Goal: Task Accomplishment & Management: Complete application form

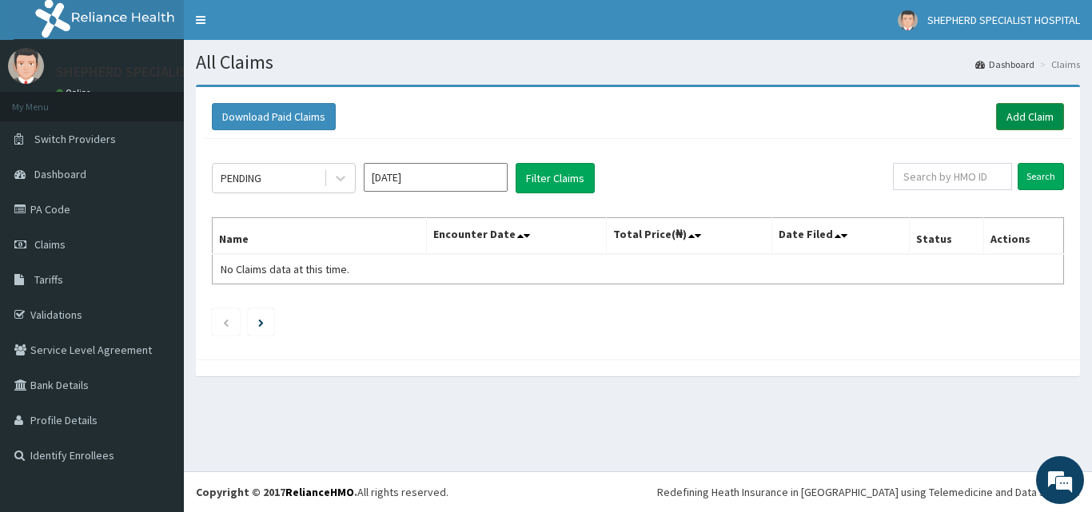
click at [1017, 117] on link "Add Claim" at bounding box center [1030, 116] width 68 height 27
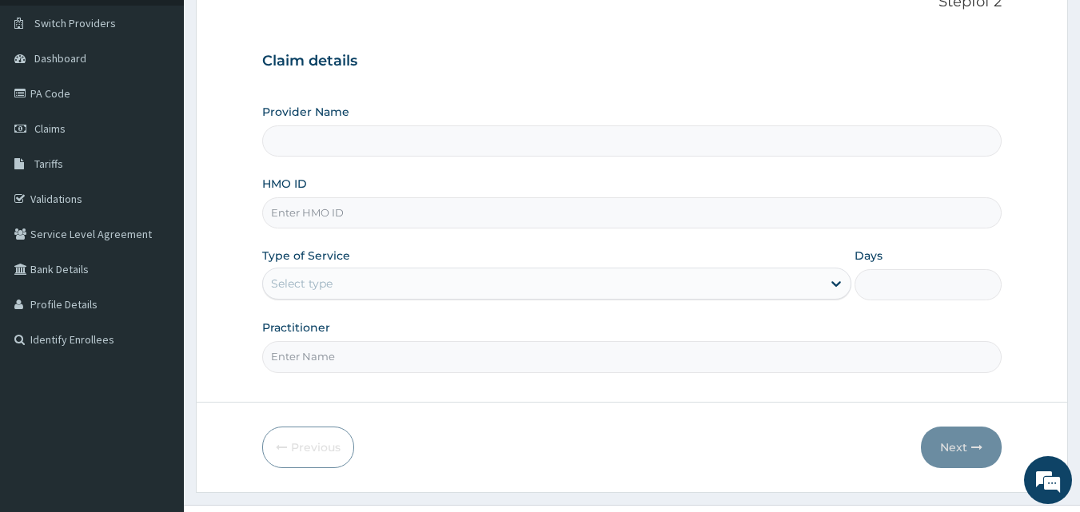
type input "SHEPHERD SPECIALIST HOSPITAL"
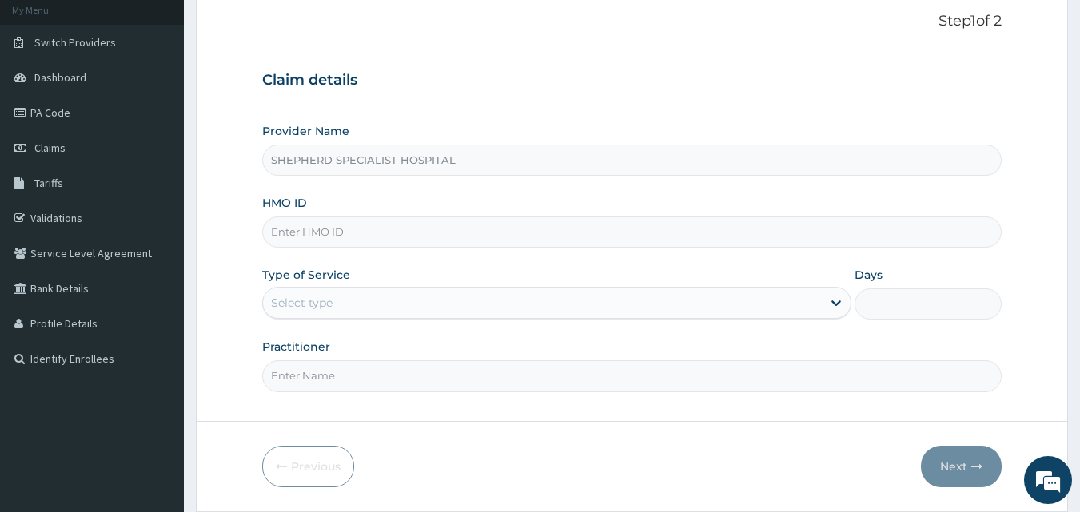
click at [375, 228] on input "HMO ID" at bounding box center [632, 232] width 740 height 31
type input "CCD/10412/A"
click at [349, 307] on div "Select type" at bounding box center [542, 303] width 559 height 26
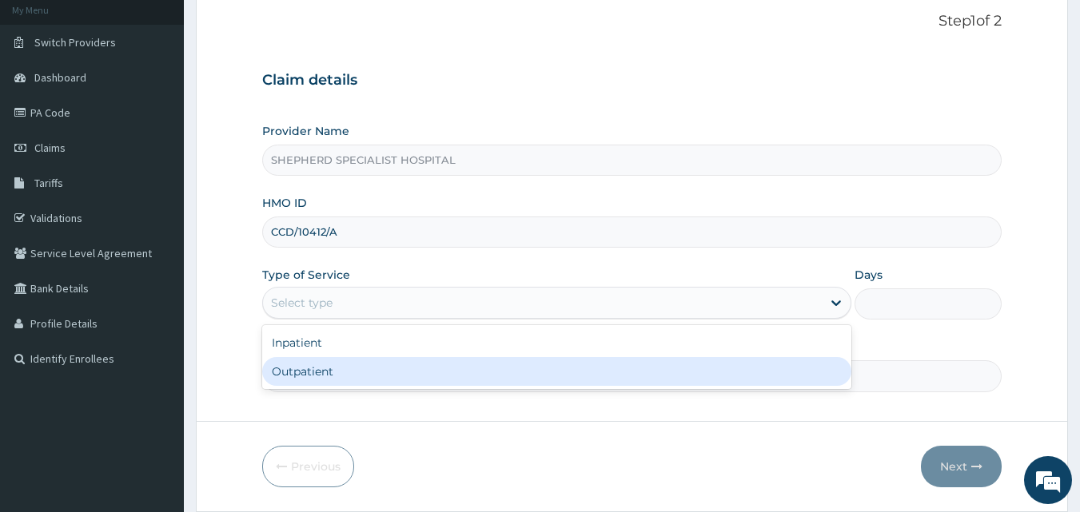
click at [328, 370] on div "Outpatient" at bounding box center [556, 371] width 589 height 29
type input "1"
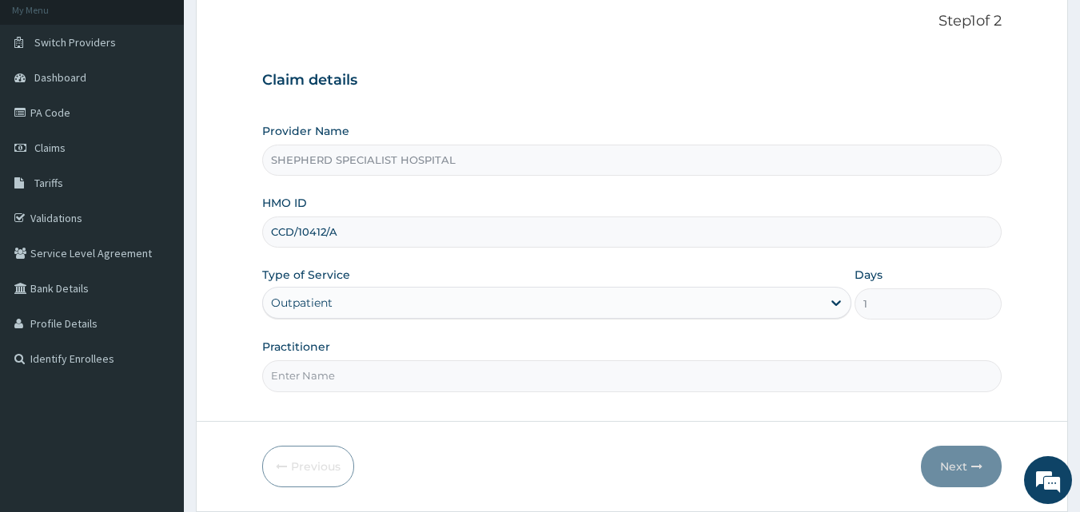
click at [328, 381] on input "Practitioner" at bounding box center [632, 375] width 740 height 31
type input "d"
type input "[PERSON_NAME]"
click at [973, 471] on icon "button" at bounding box center [976, 466] width 11 height 11
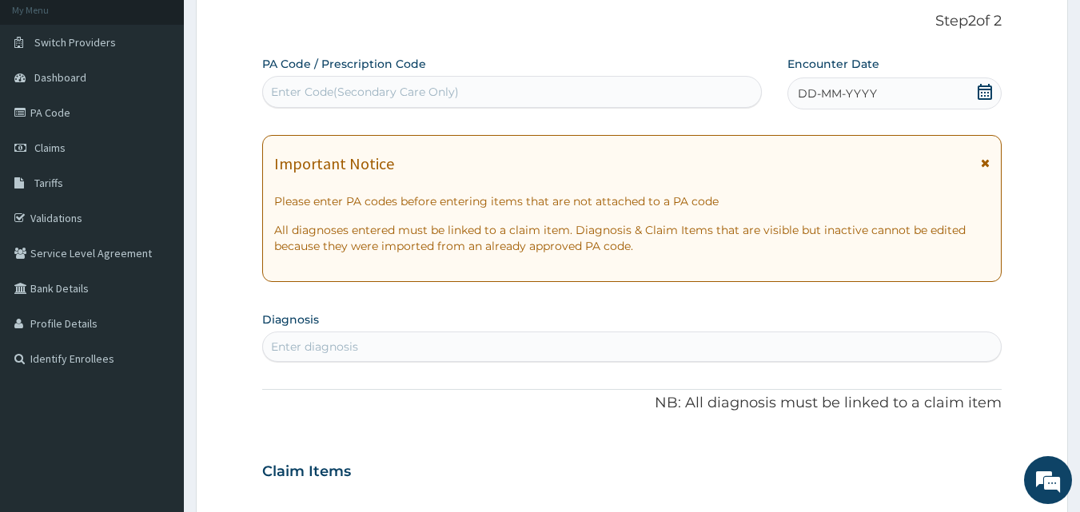
click at [983, 86] on icon at bounding box center [984, 92] width 14 height 16
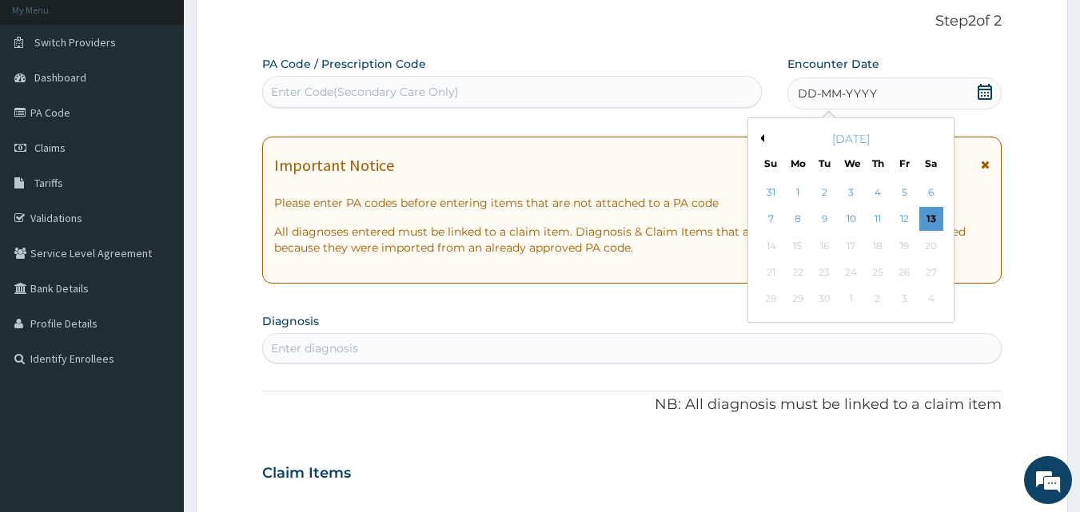
click at [837, 217] on div "7 8 9 10 11 12 13" at bounding box center [851, 219] width 186 height 26
click at [828, 218] on div "9" at bounding box center [825, 220] width 24 height 24
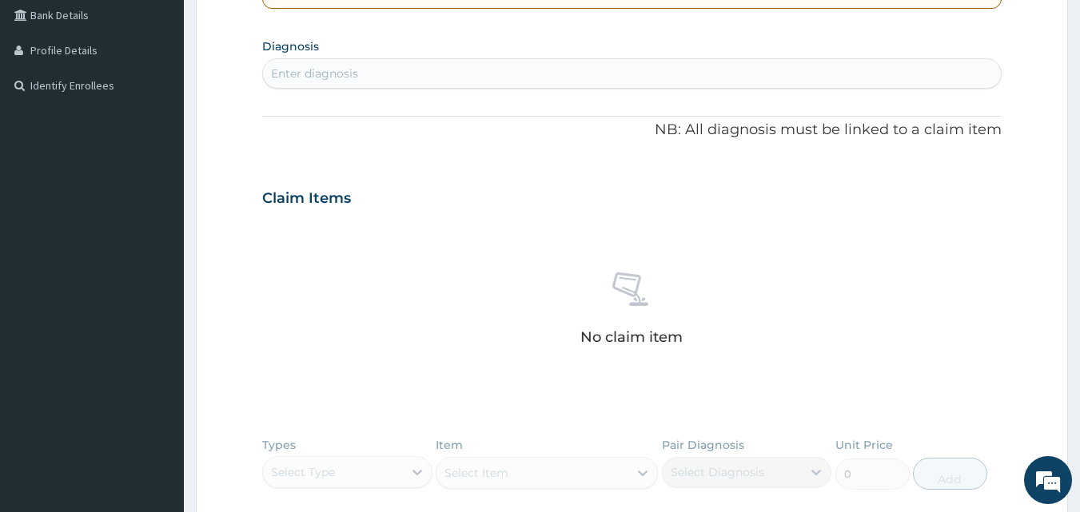
scroll to position [374, 0]
click at [402, 66] on div "Enter diagnosis" at bounding box center [632, 70] width 738 height 26
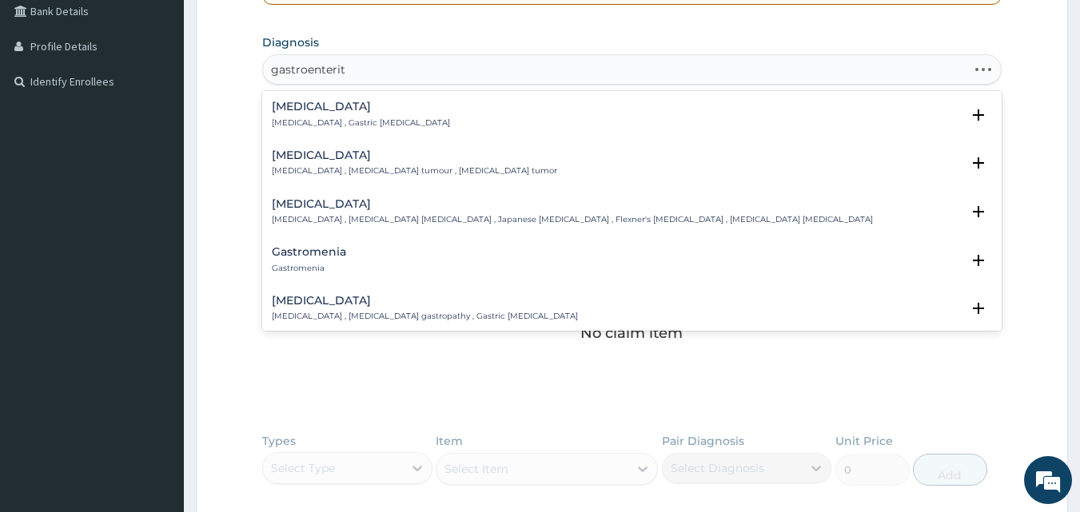
type input "gastroenteriti"
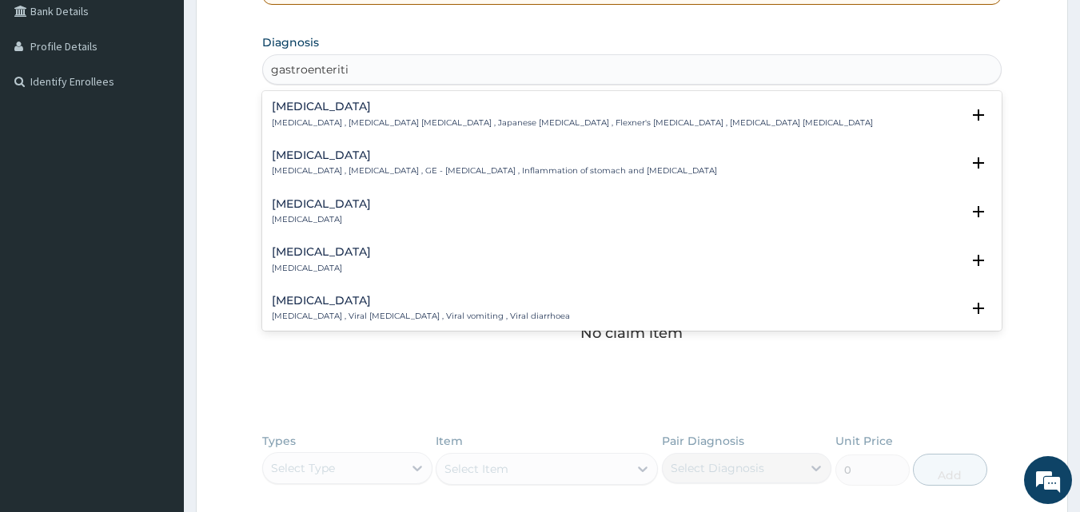
click at [360, 161] on h4 "[MEDICAL_DATA]" at bounding box center [494, 155] width 445 height 12
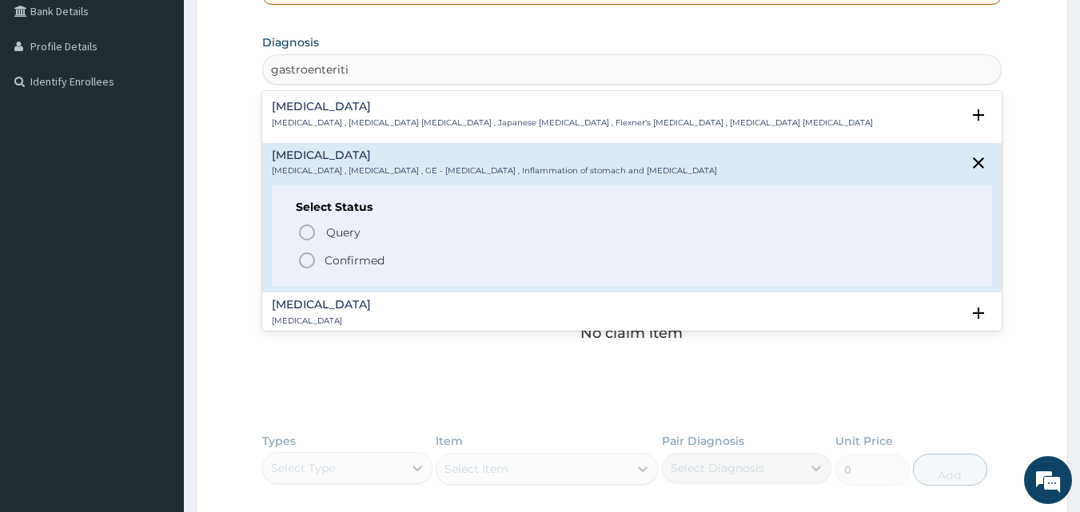
click at [336, 258] on p "Confirmed" at bounding box center [354, 261] width 60 height 16
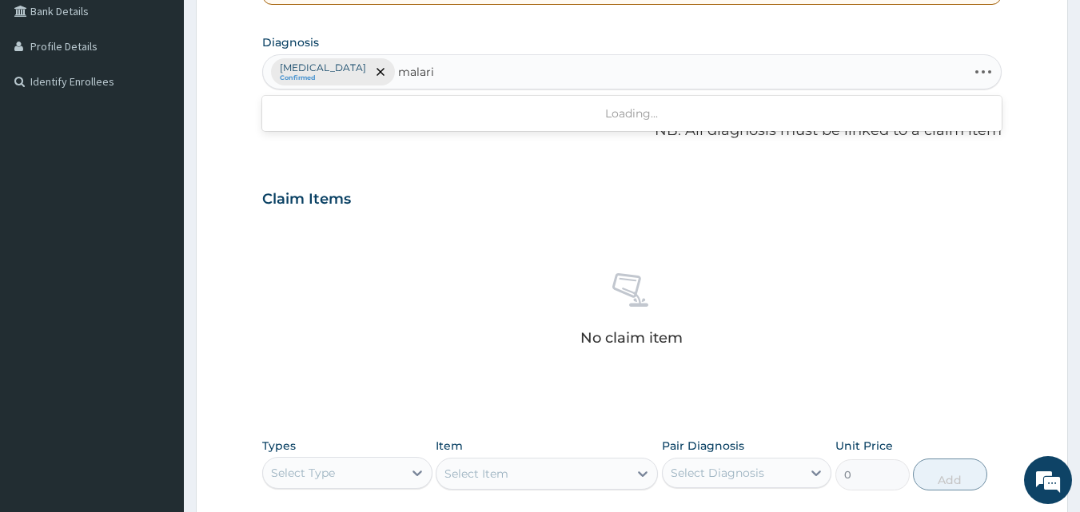
type input "[MEDICAL_DATA]"
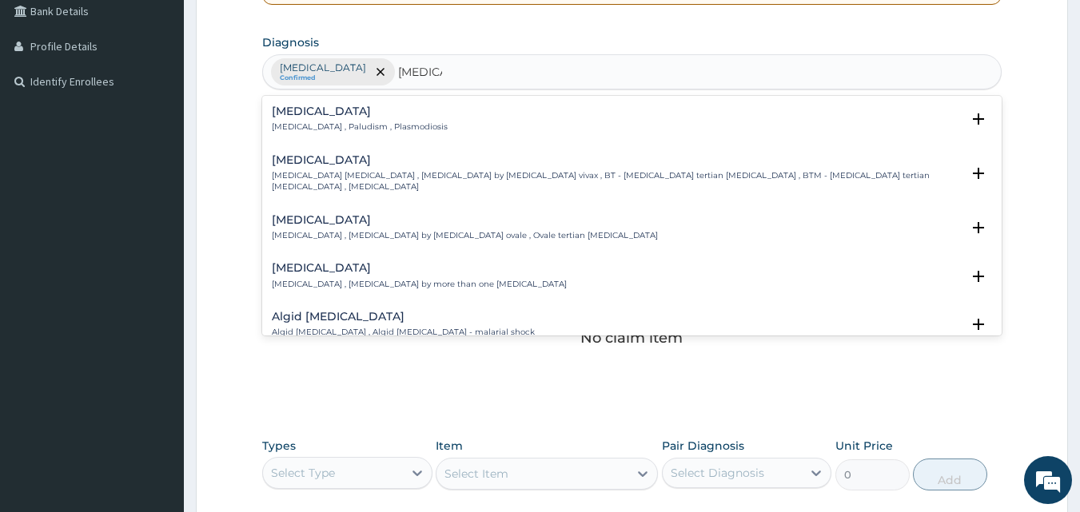
click at [333, 113] on h4 "[MEDICAL_DATA]" at bounding box center [360, 111] width 176 height 12
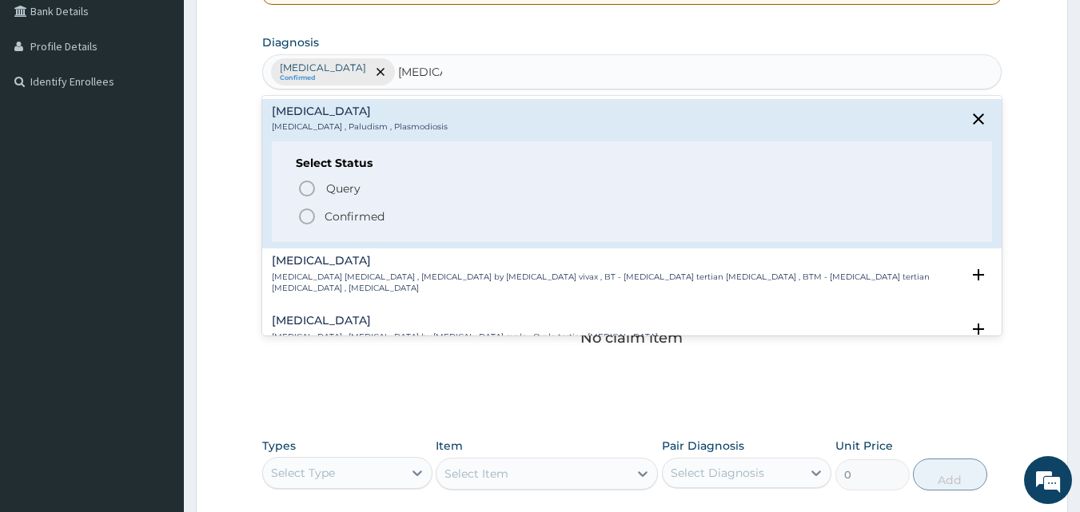
click at [330, 217] on p "Confirmed" at bounding box center [354, 217] width 60 height 16
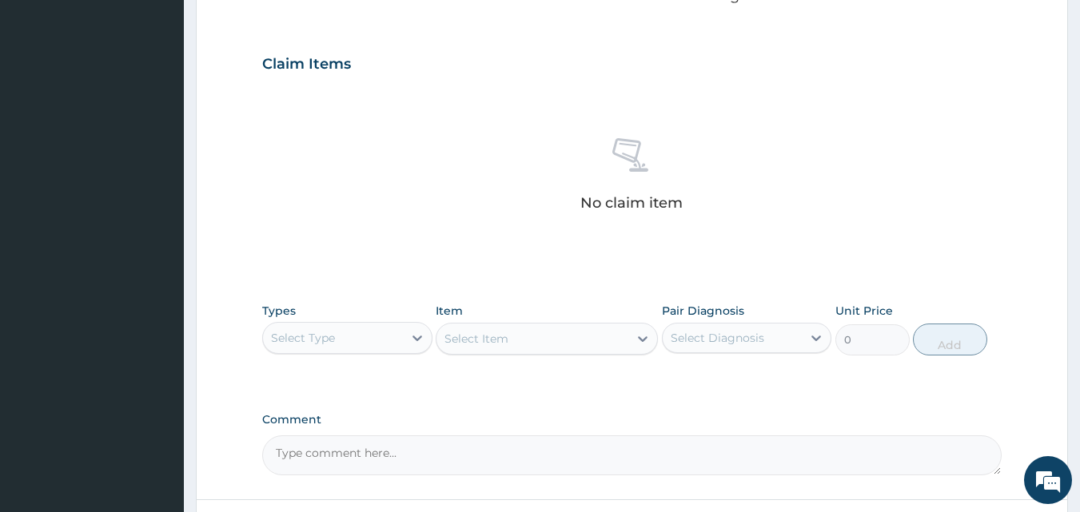
scroll to position [640, 0]
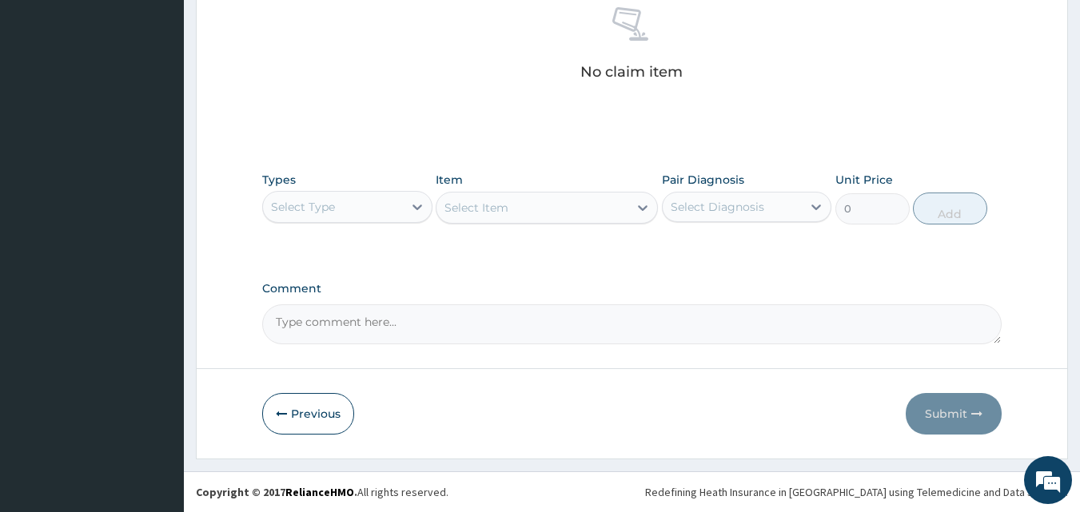
click at [387, 201] on div "Select Type" at bounding box center [333, 207] width 140 height 26
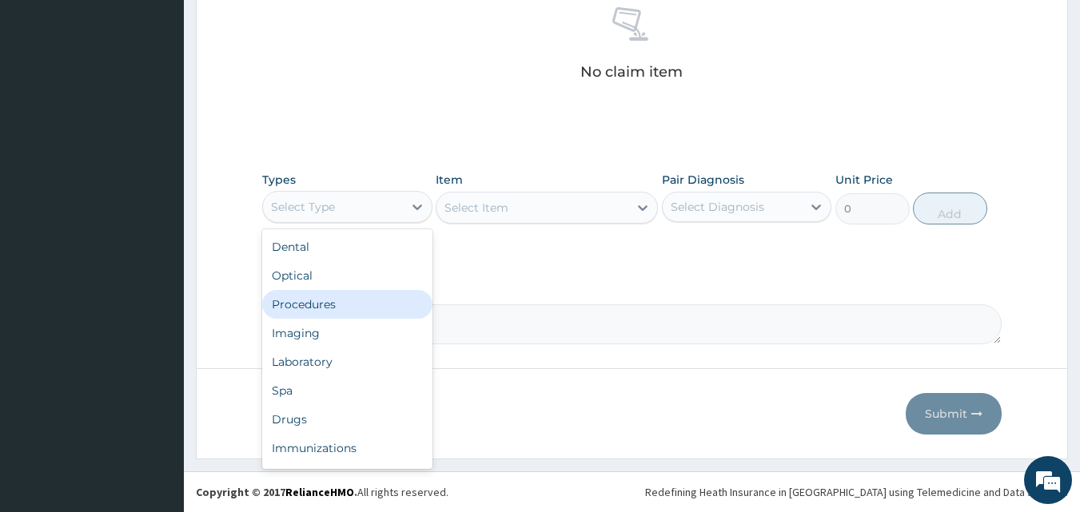
click at [350, 308] on div "Procedures" at bounding box center [347, 304] width 170 height 29
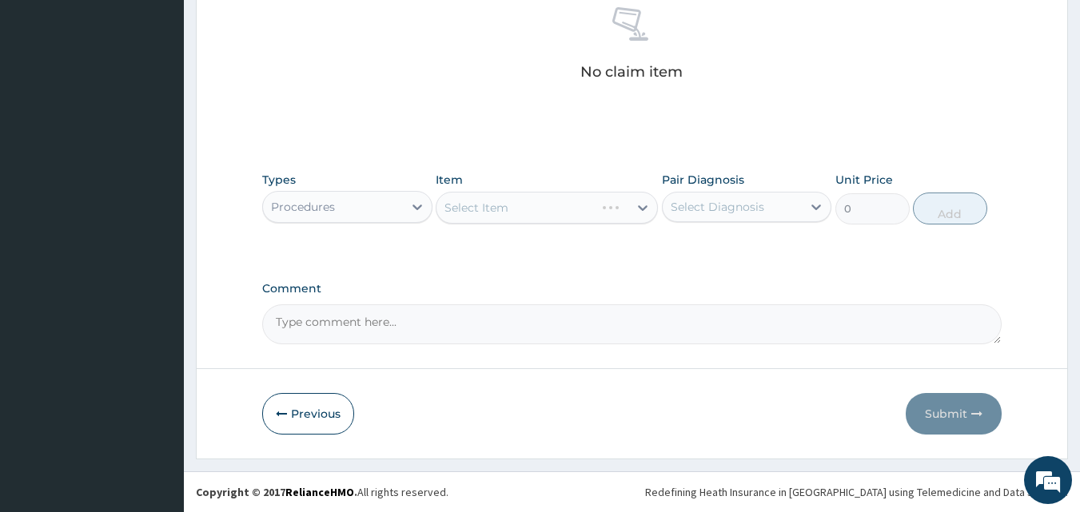
click at [526, 217] on div "Select Item" at bounding box center [547, 208] width 222 height 32
click at [526, 217] on div "Select Item" at bounding box center [532, 208] width 192 height 26
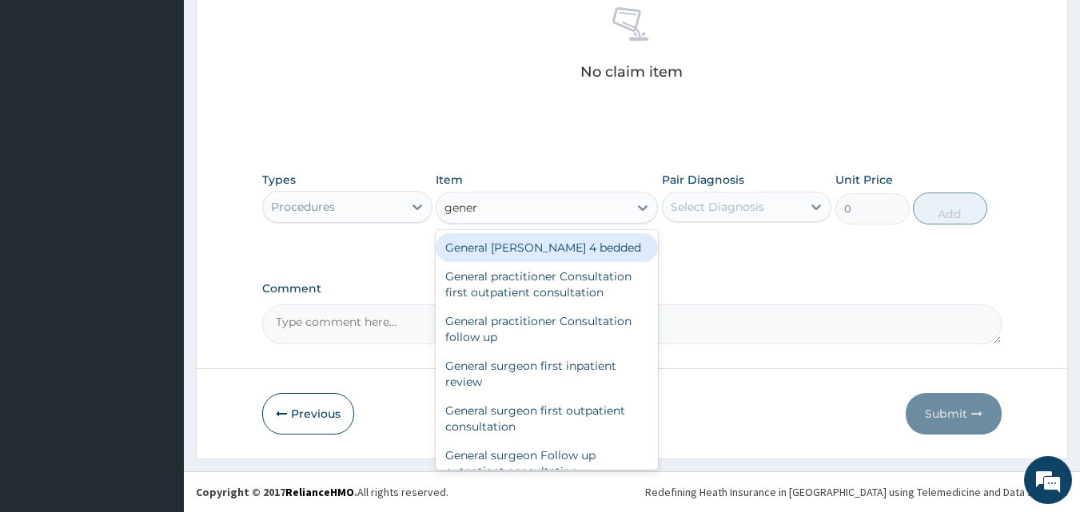
type input "genera"
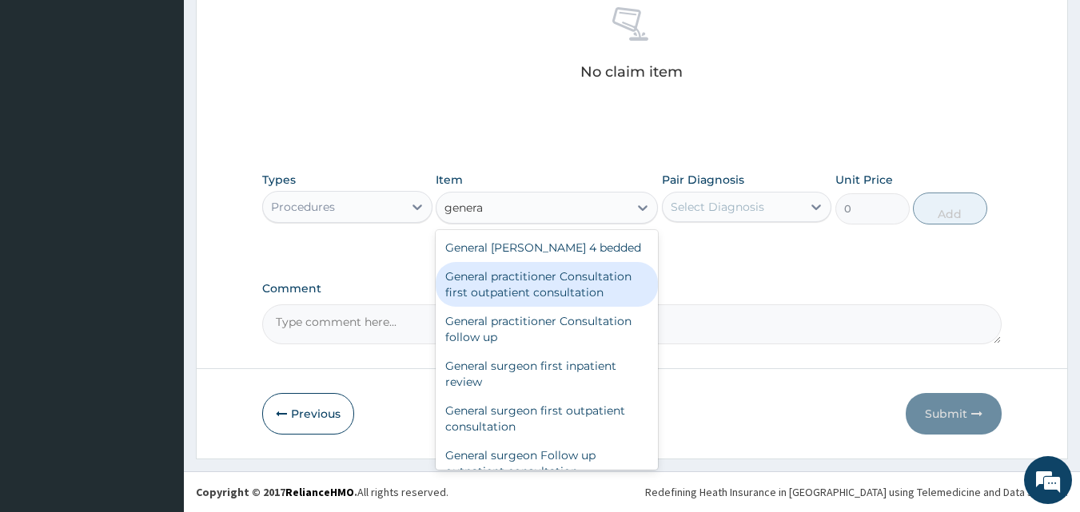
click at [514, 277] on div "General practitioner Consultation first outpatient consultation" at bounding box center [547, 284] width 222 height 45
type input "3795"
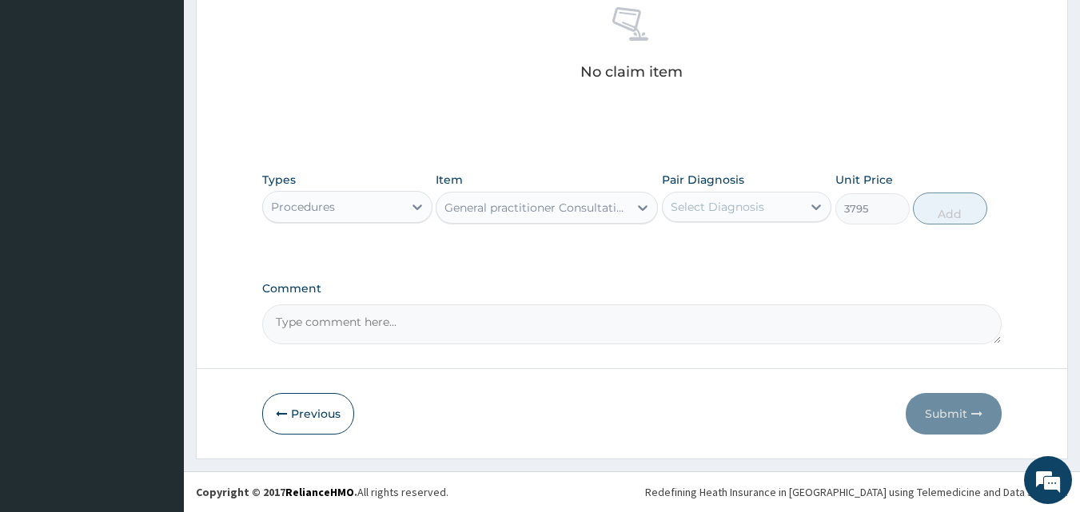
click at [735, 205] on div "Select Diagnosis" at bounding box center [716, 207] width 93 height 16
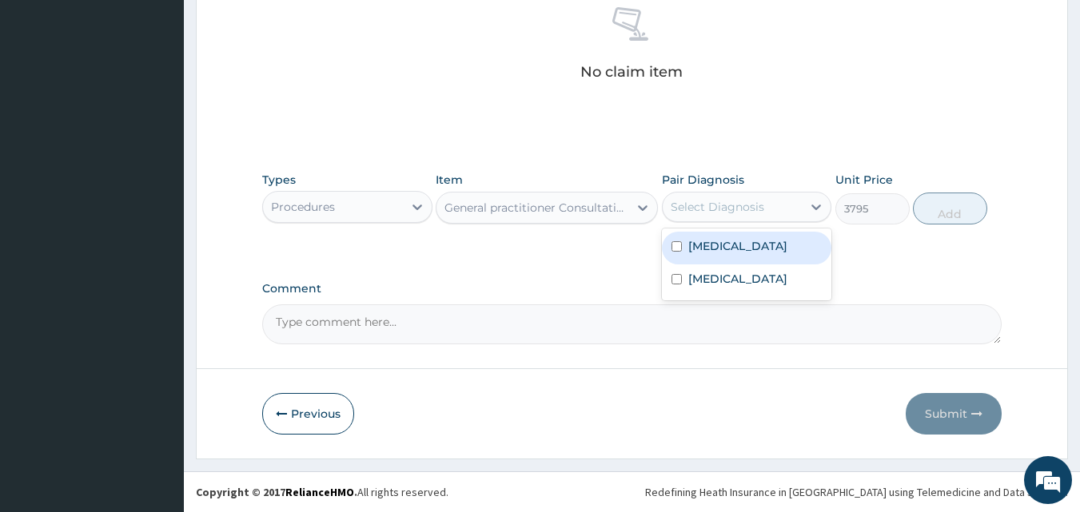
click at [712, 245] on label "[MEDICAL_DATA]" at bounding box center [737, 246] width 99 height 16
checkbox input "true"
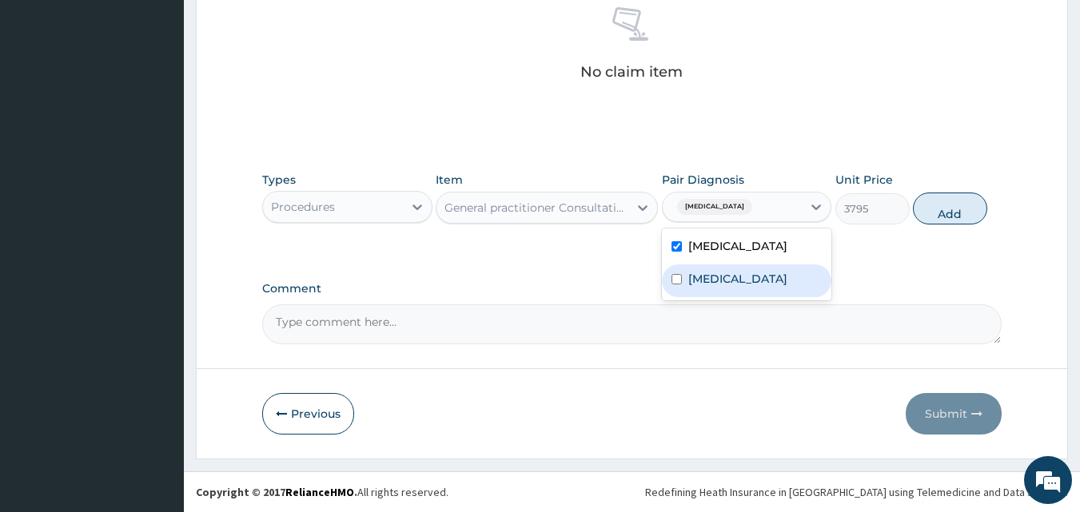
click at [699, 280] on label "[MEDICAL_DATA]" at bounding box center [737, 279] width 99 height 16
checkbox input "true"
click at [933, 235] on div "Types Procedures Item General practitioner Consultation first outpatient consul…" at bounding box center [632, 210] width 740 height 93
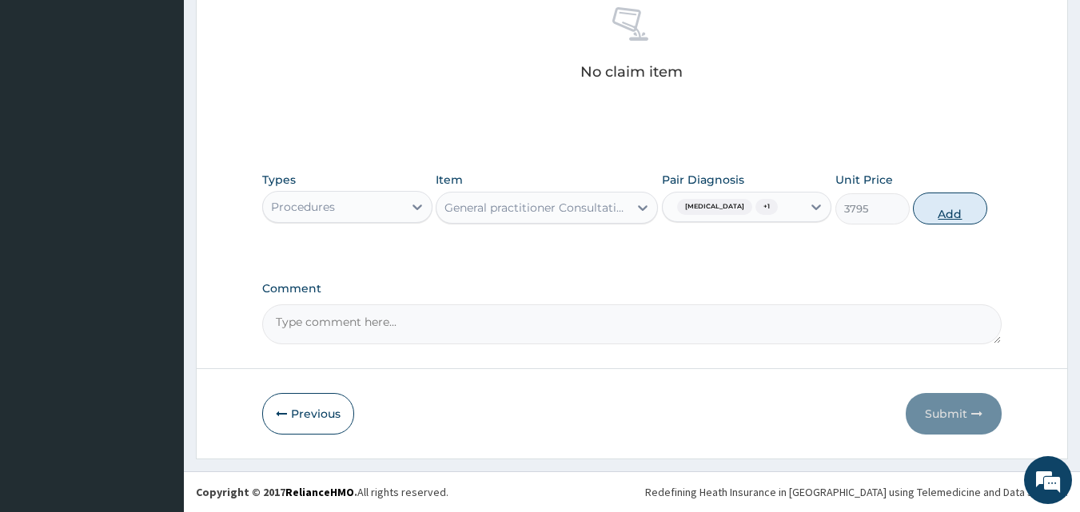
click at [951, 204] on button "Add" at bounding box center [950, 209] width 74 height 32
type input "0"
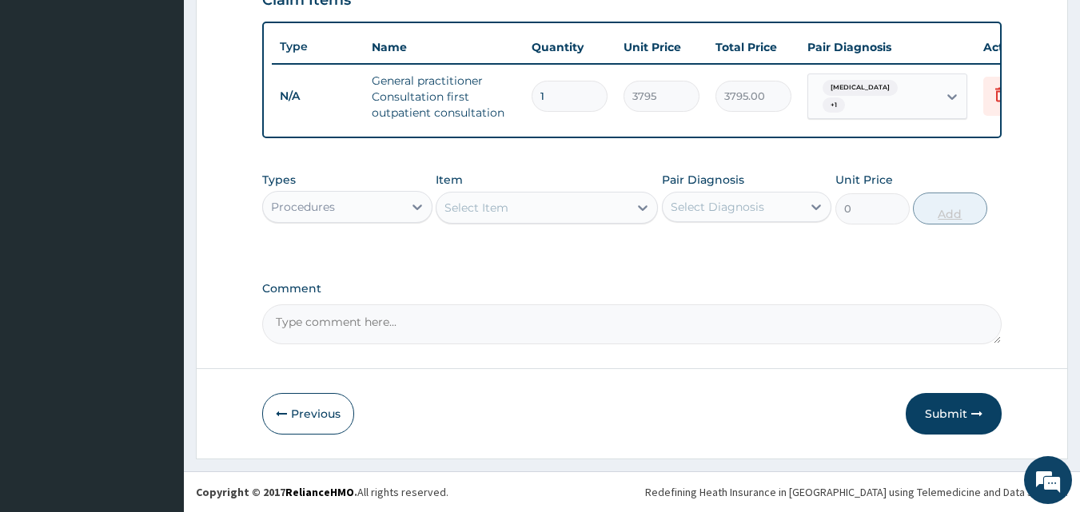
scroll to position [585, 0]
click at [371, 208] on div "Procedures" at bounding box center [333, 207] width 140 height 26
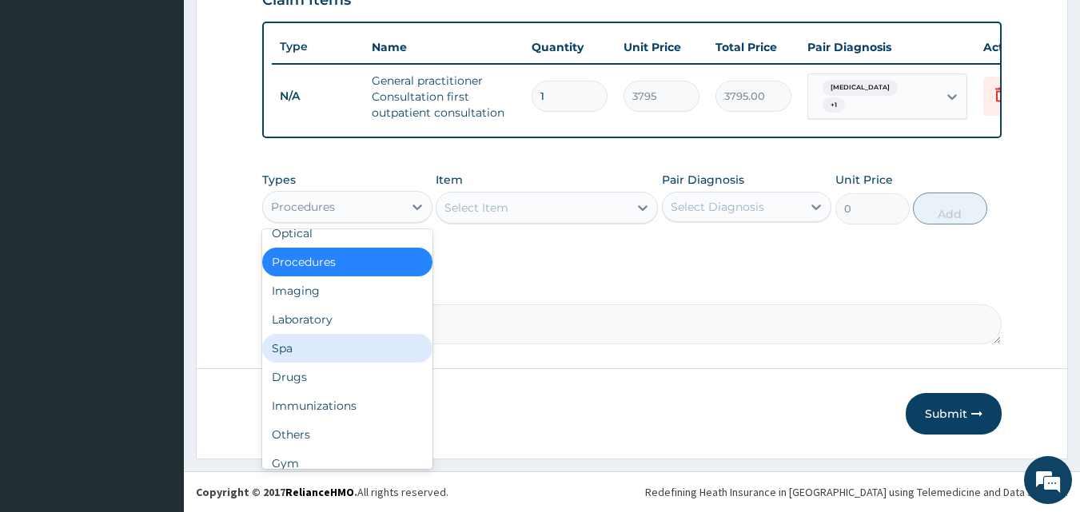
scroll to position [54, 0]
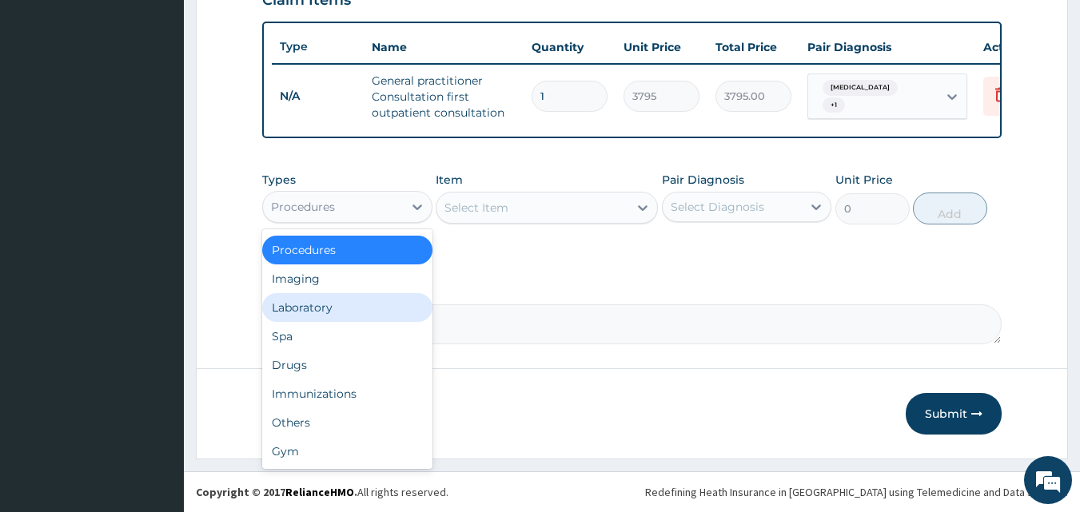
click at [336, 313] on div "Laboratory" at bounding box center [347, 307] width 170 height 29
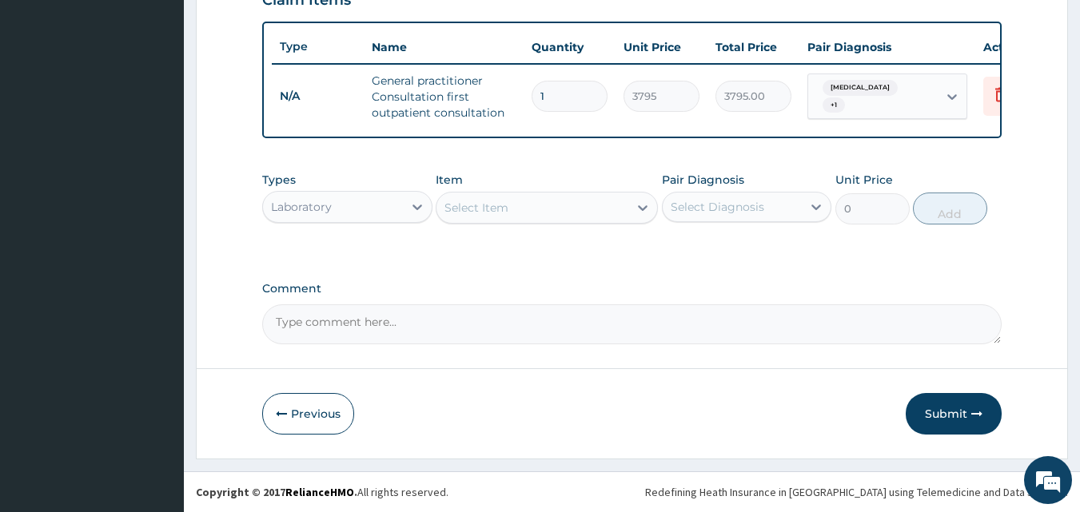
click at [543, 217] on div "Select Item" at bounding box center [532, 208] width 192 height 26
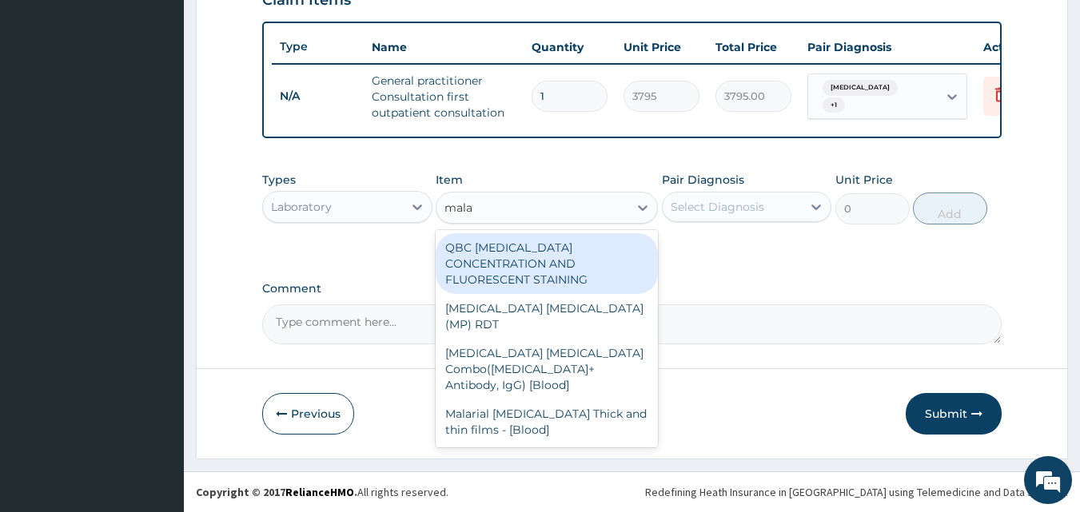
type input "malar"
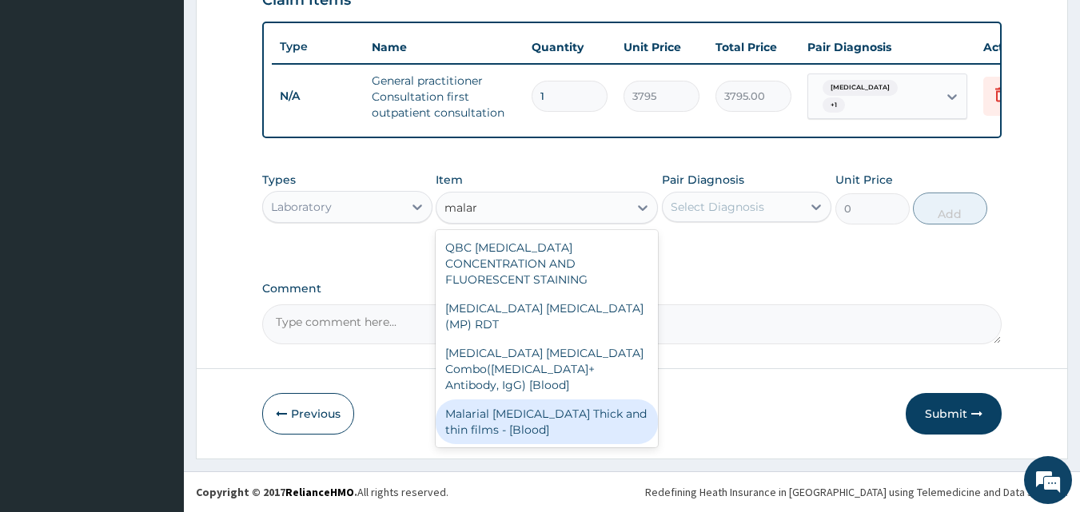
click at [498, 400] on div "Malarial [MEDICAL_DATA] Thick and thin films - [Blood]" at bounding box center [547, 422] width 222 height 45
type input "1725"
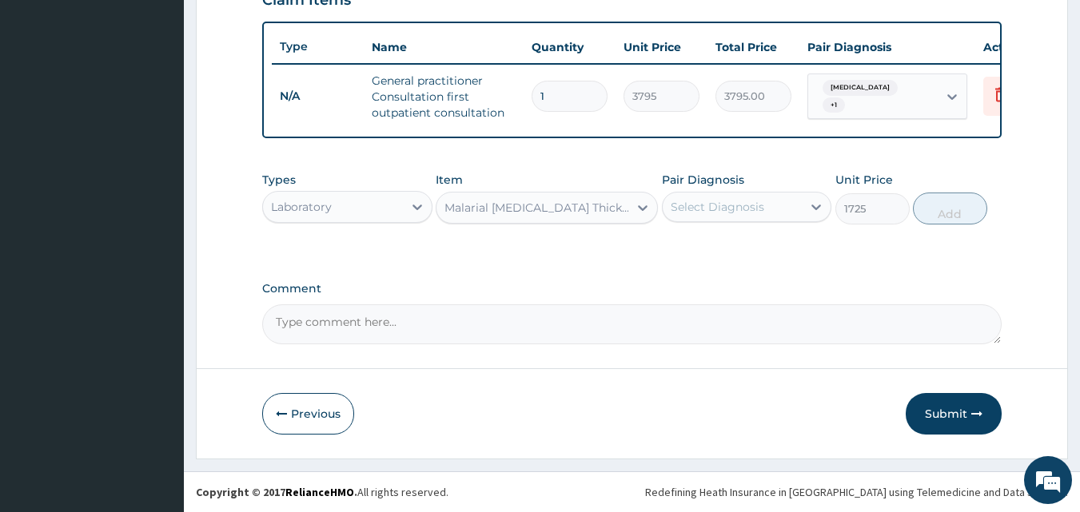
click at [768, 213] on div "Select Diagnosis" at bounding box center [732, 207] width 140 height 26
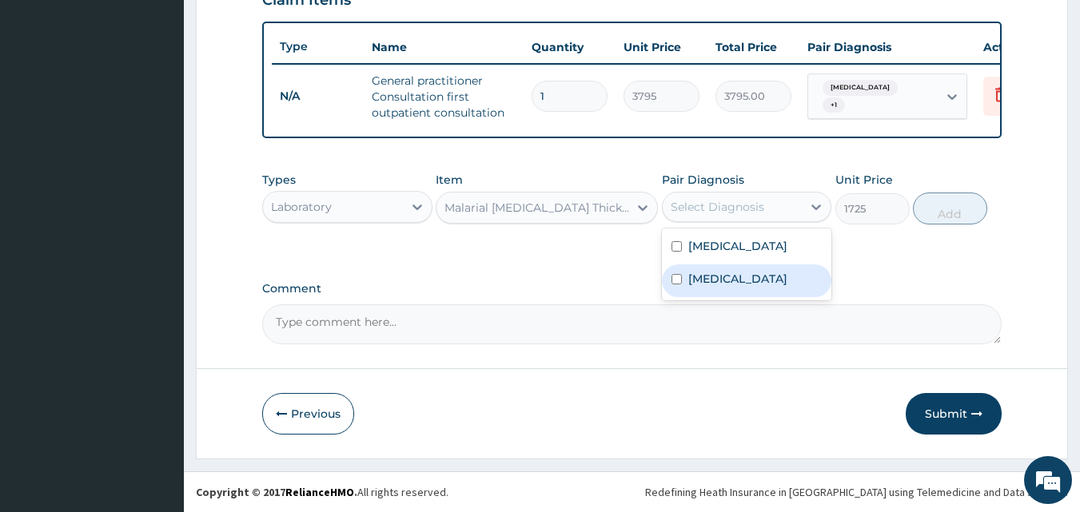
click at [720, 268] on div "[MEDICAL_DATA]" at bounding box center [747, 281] width 170 height 33
checkbox input "true"
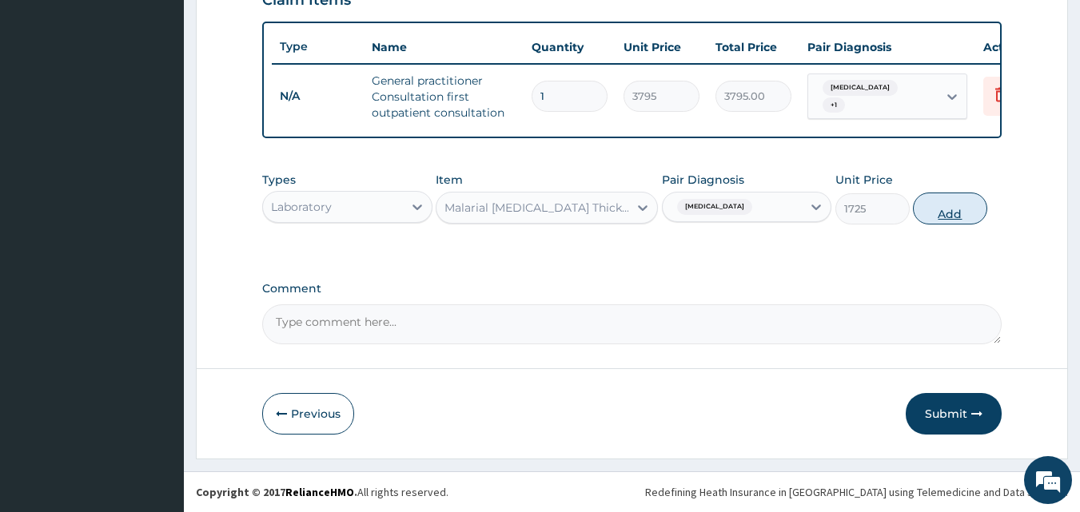
click at [941, 208] on button "Add" at bounding box center [950, 209] width 74 height 32
type input "0"
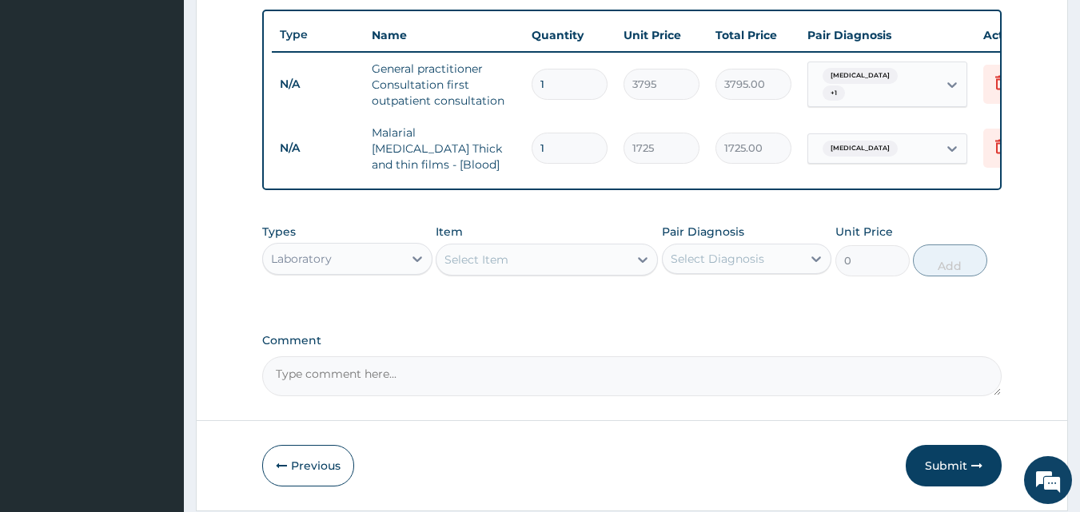
click at [521, 261] on div "Select Item" at bounding box center [532, 260] width 192 height 26
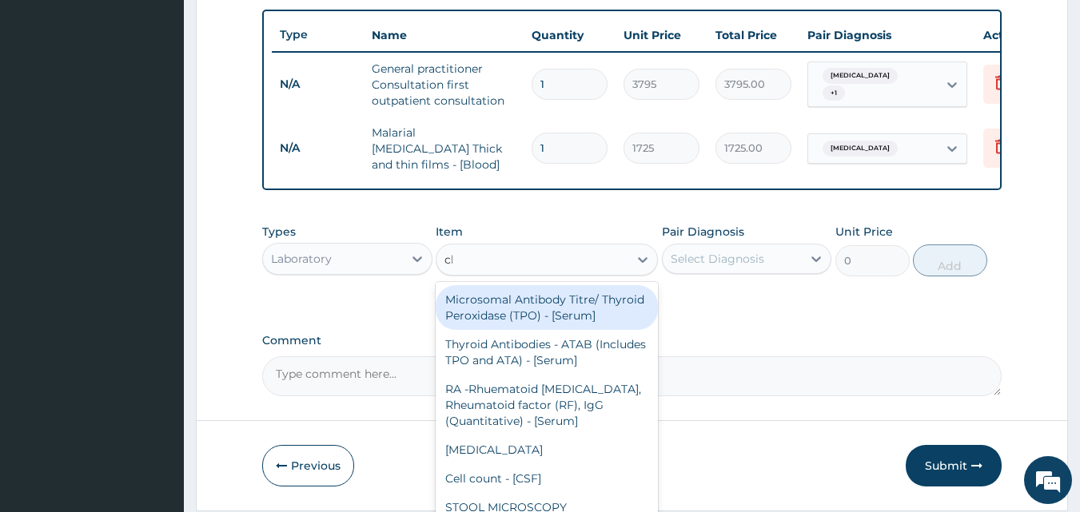
type input "cbc"
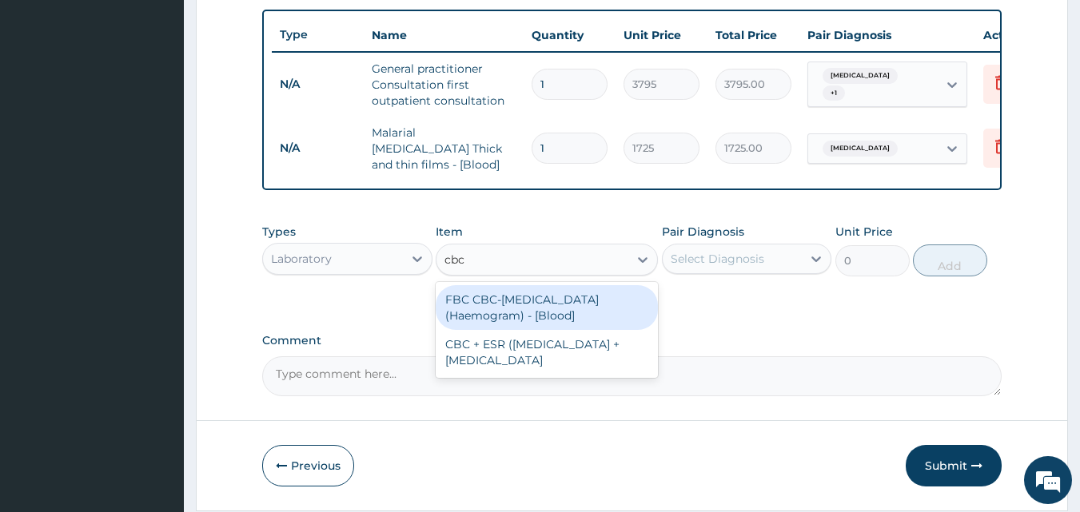
click at [503, 308] on div "FBC CBC-[MEDICAL_DATA] (Haemogram) - [Blood]" at bounding box center [547, 307] width 222 height 45
type input "4600"
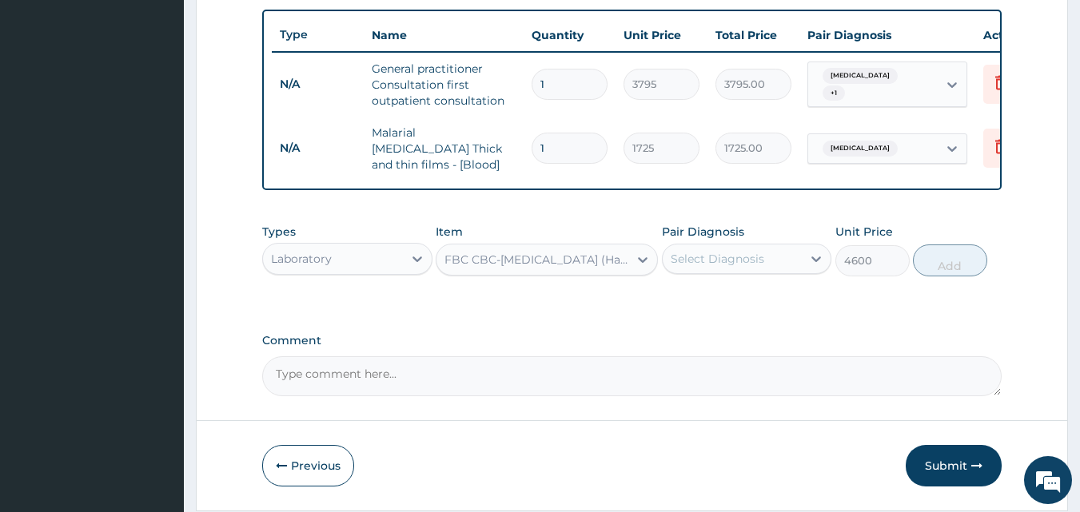
click at [777, 261] on div "Select Diagnosis" at bounding box center [732, 259] width 140 height 26
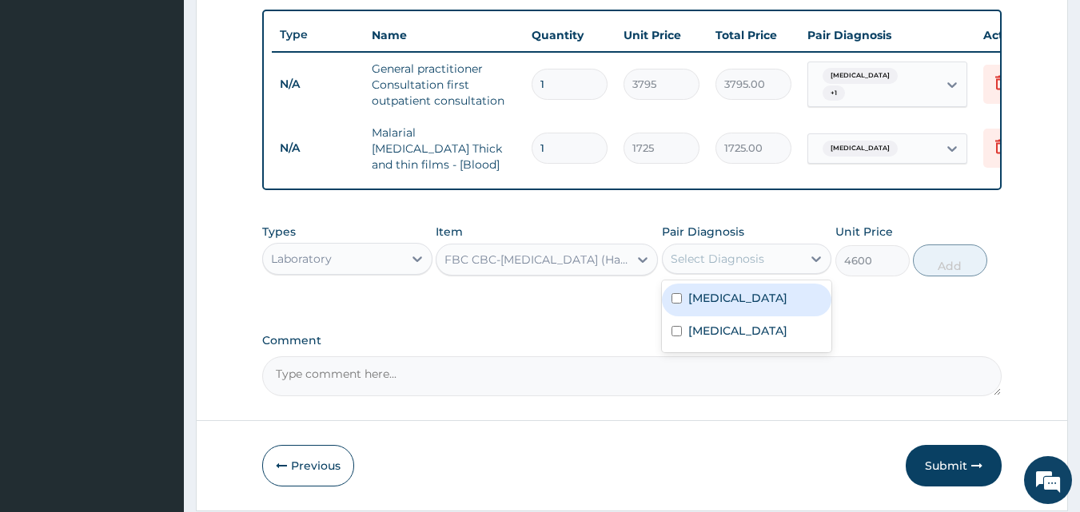
click at [726, 306] on label "[MEDICAL_DATA]" at bounding box center [737, 298] width 99 height 16
checkbox input "true"
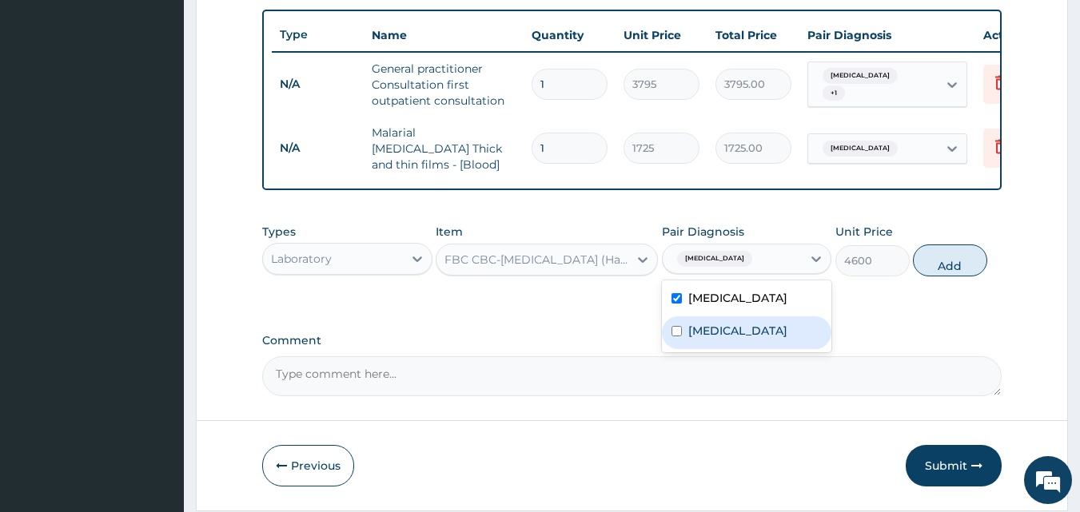
drag, startPoint x: 710, startPoint y: 332, endPoint x: 723, endPoint y: 332, distance: 13.6
click at [710, 332] on label "[MEDICAL_DATA]" at bounding box center [737, 331] width 99 height 16
checkbox input "true"
click at [951, 257] on button "Add" at bounding box center [950, 261] width 74 height 32
type input "0"
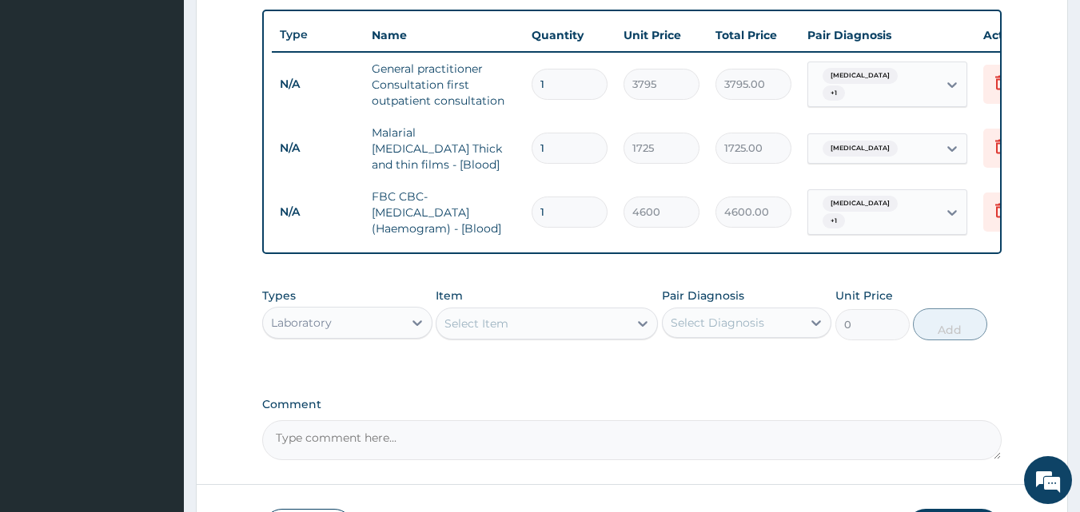
click at [522, 333] on div "Select Item" at bounding box center [532, 324] width 192 height 26
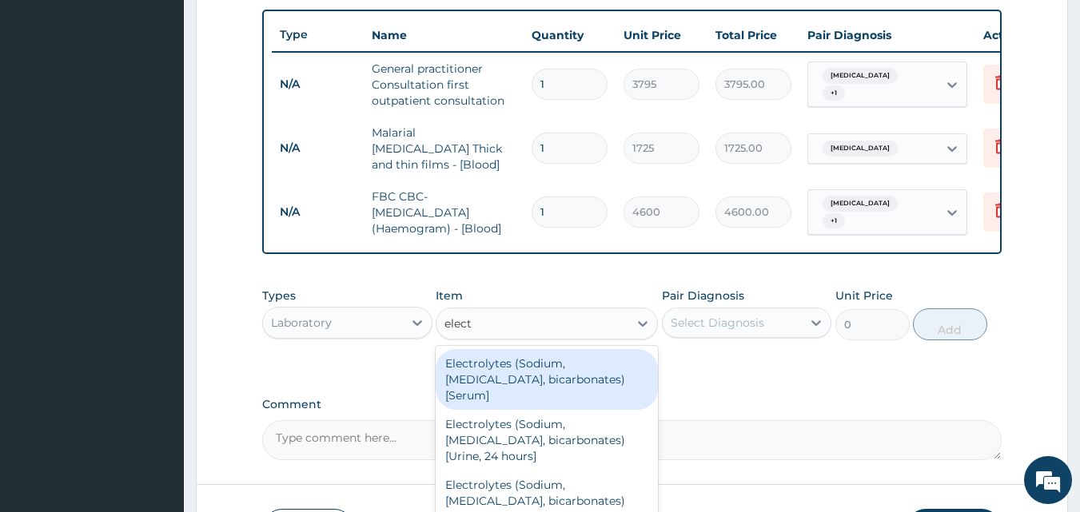
type input "electr"
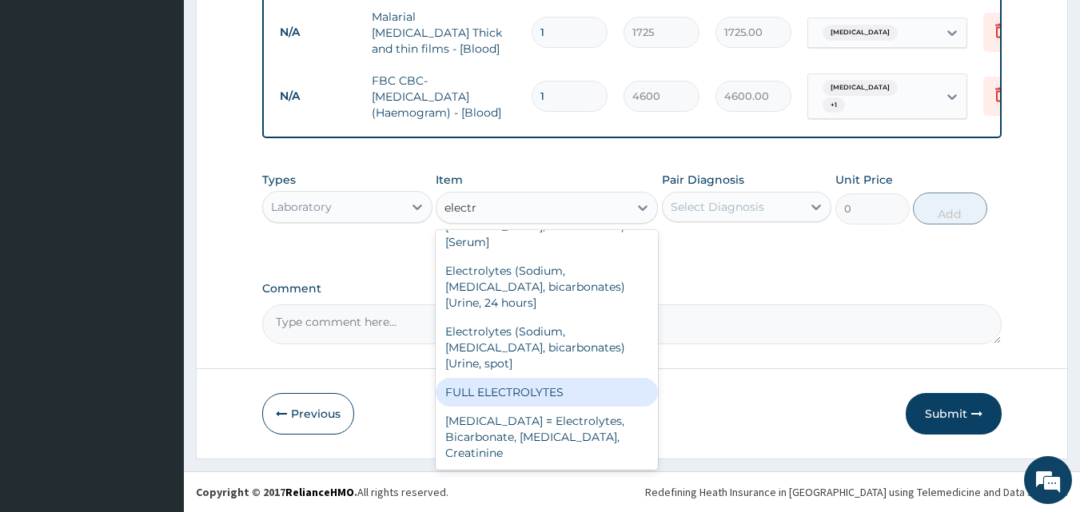
scroll to position [51, 0]
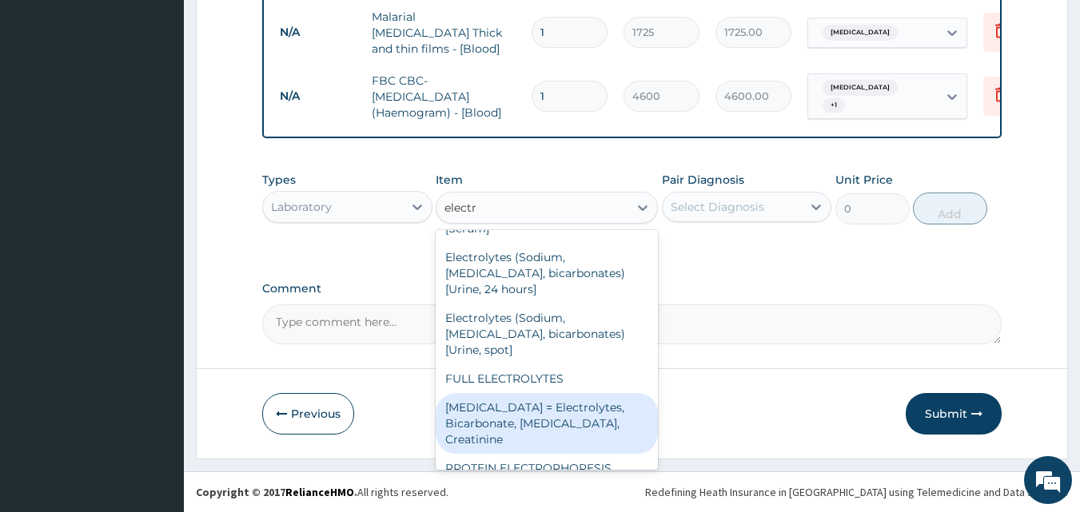
click at [563, 401] on div "[MEDICAL_DATA] = Electrolytes, Bicarbonate, [MEDICAL_DATA], Creatinine" at bounding box center [547, 423] width 222 height 61
type input "5175"
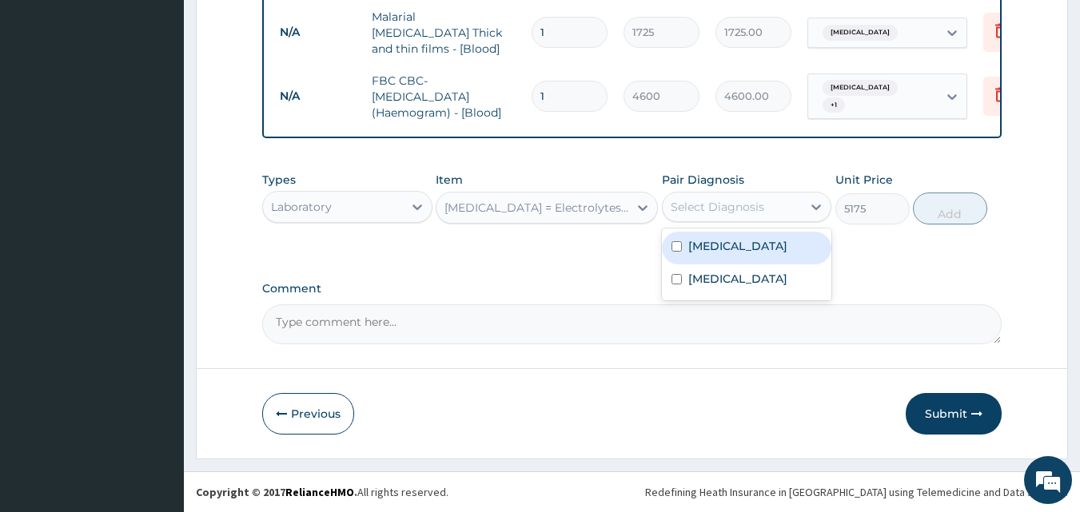
click at [796, 201] on div "Select Diagnosis" at bounding box center [732, 207] width 140 height 26
click at [772, 241] on div "[MEDICAL_DATA]" at bounding box center [747, 248] width 170 height 33
checkbox input "true"
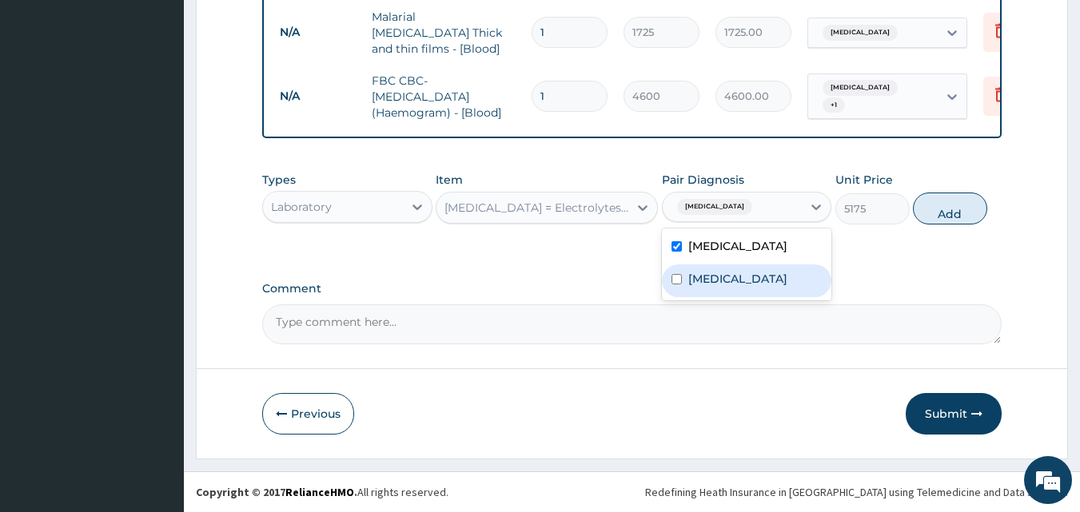
click at [762, 277] on div "[MEDICAL_DATA]" at bounding box center [747, 281] width 170 height 33
checkbox input "true"
click at [949, 213] on button "Add" at bounding box center [950, 209] width 74 height 32
type input "0"
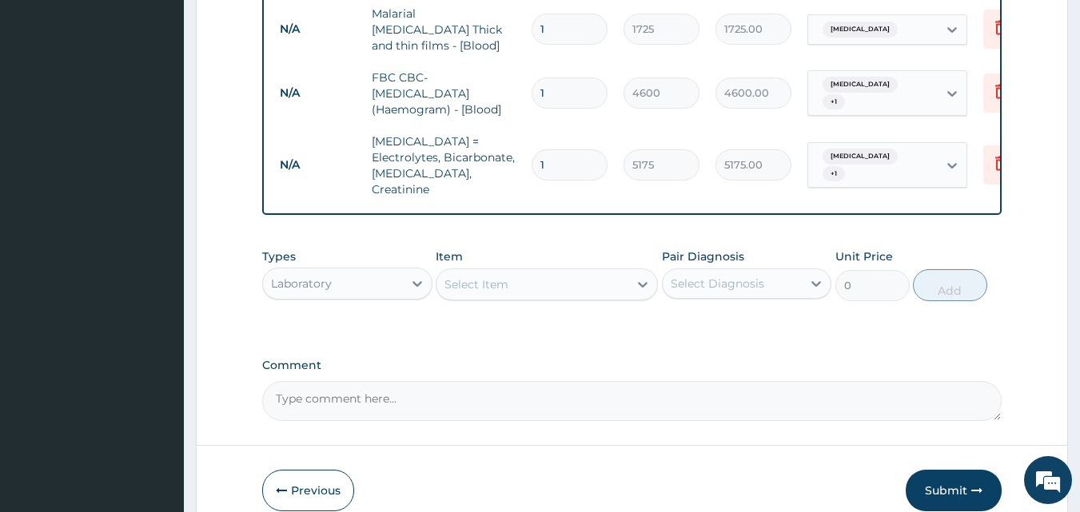
click at [543, 277] on div "Select Item" at bounding box center [532, 285] width 192 height 26
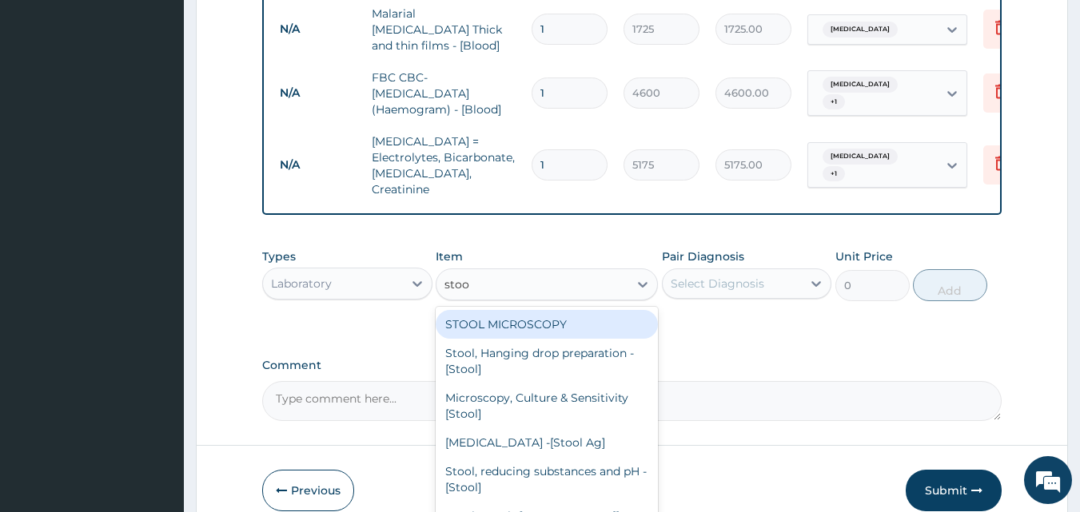
type input "stool"
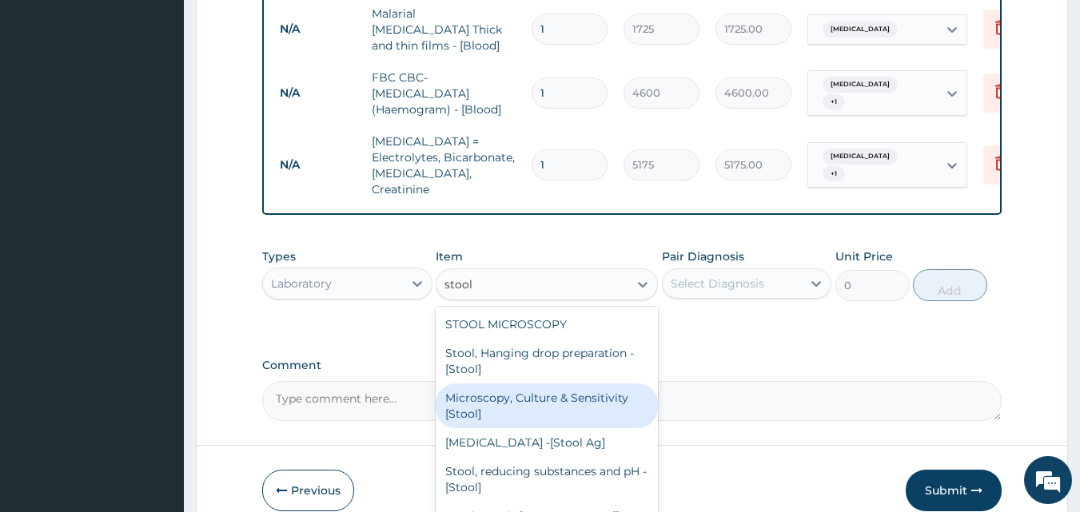
click at [507, 384] on div "Microscopy, Culture & Sensitivity [Stool]" at bounding box center [547, 406] width 222 height 45
type input "5175"
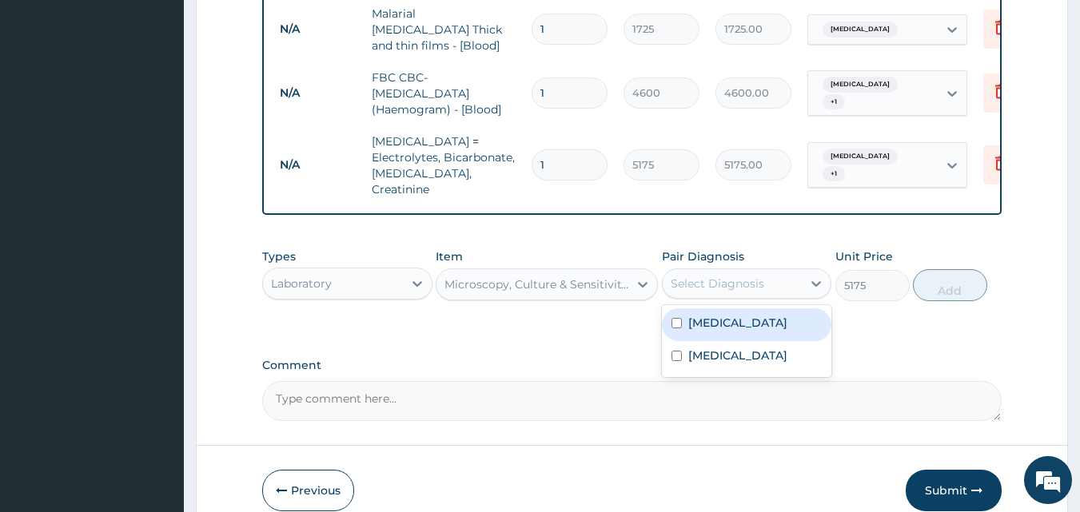
click at [750, 276] on div "Select Diagnosis" at bounding box center [716, 284] width 93 height 16
click at [713, 315] on label "[MEDICAL_DATA]" at bounding box center [737, 323] width 99 height 16
checkbox input "true"
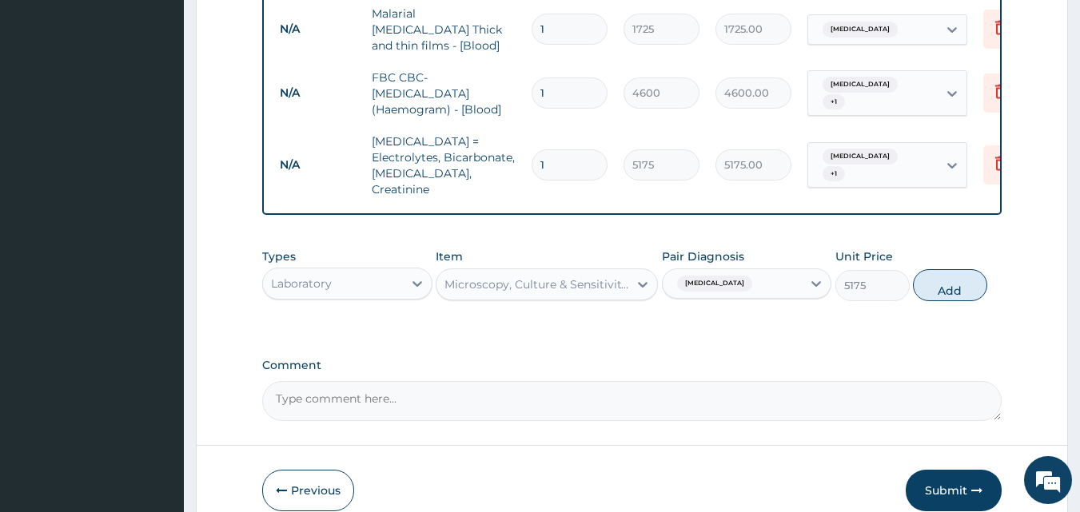
click at [959, 269] on button "Add" at bounding box center [950, 285] width 74 height 32
type input "0"
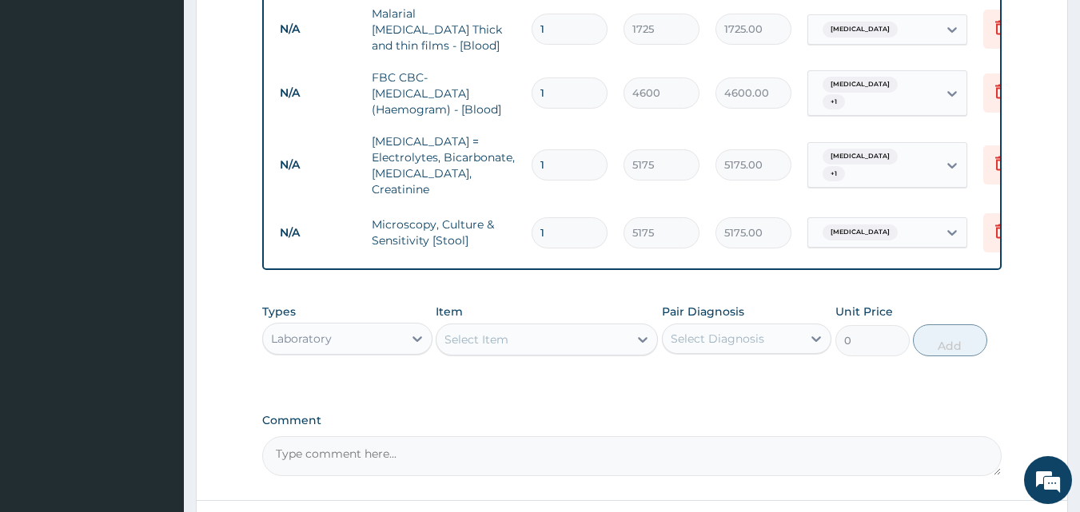
click at [495, 332] on div "Select Item" at bounding box center [476, 340] width 64 height 16
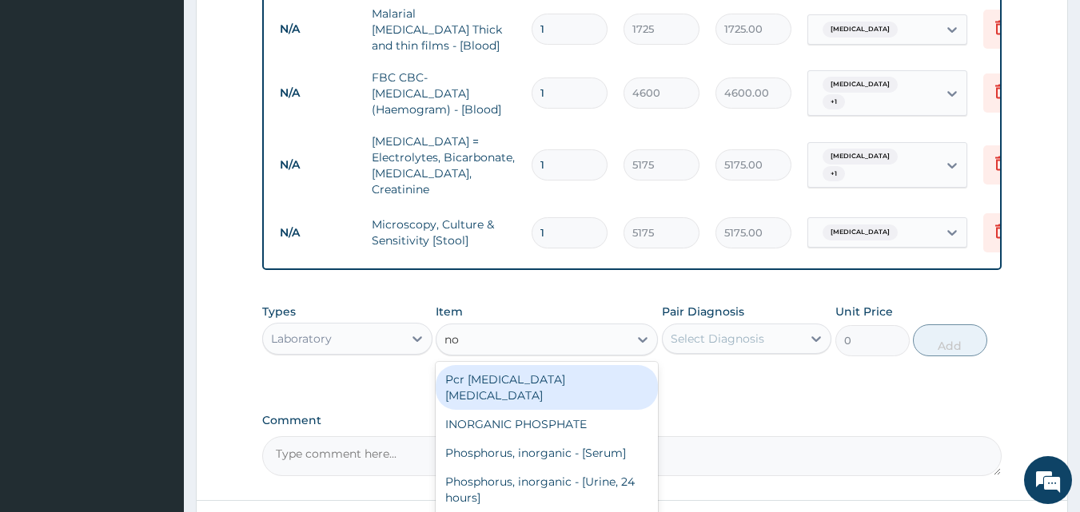
type input "n"
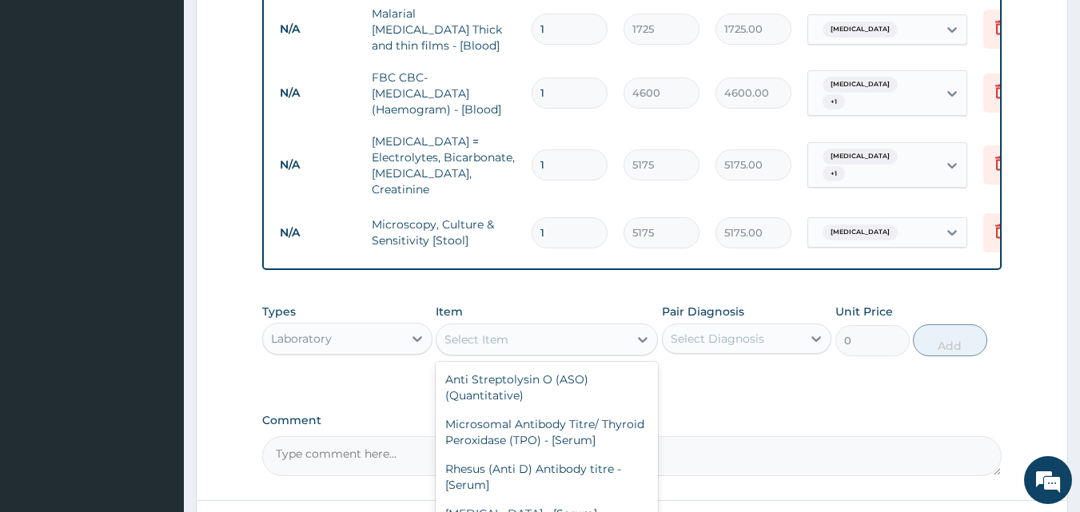
click at [384, 326] on div "Laboratory" at bounding box center [333, 339] width 140 height 26
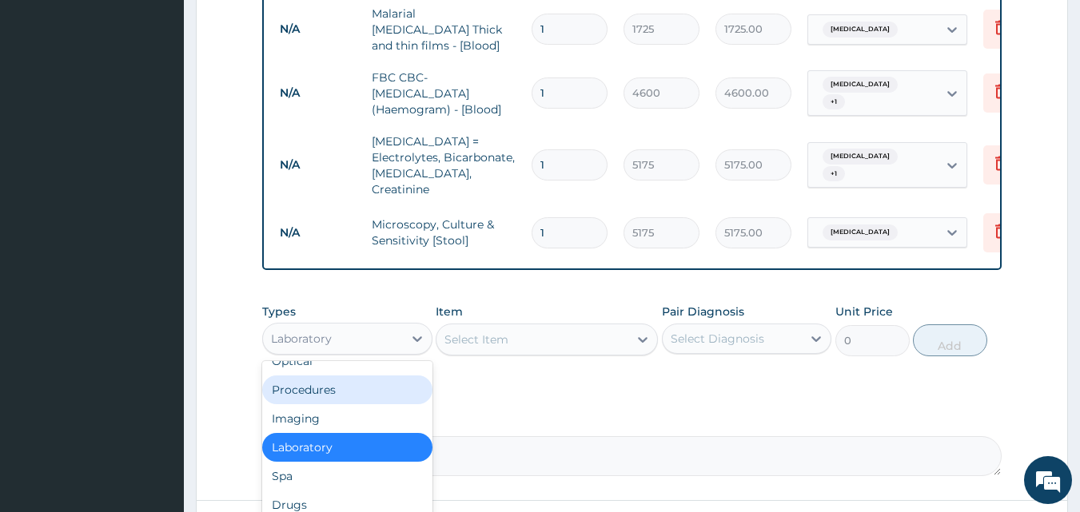
scroll to position [54, 0]
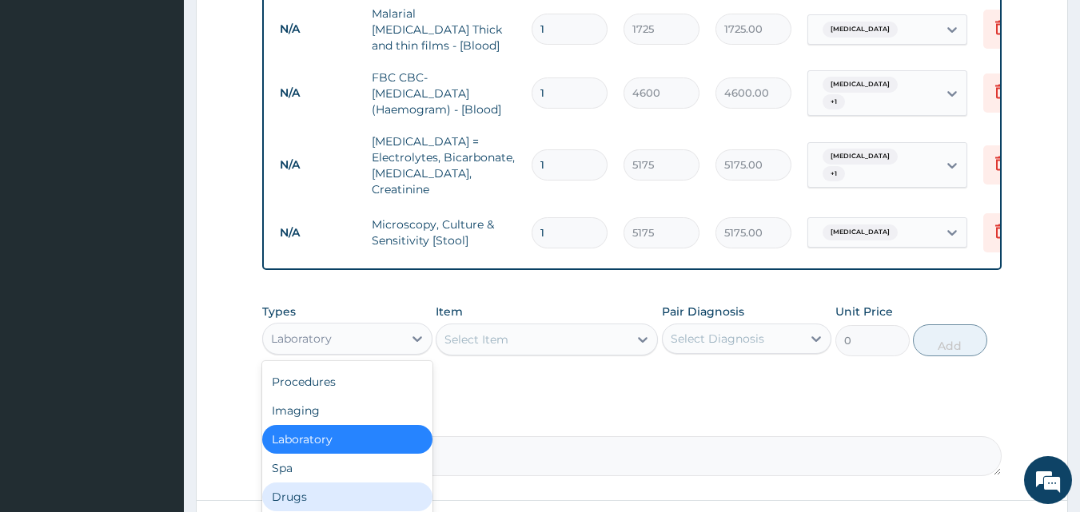
click at [334, 484] on div "Drugs" at bounding box center [347, 497] width 170 height 29
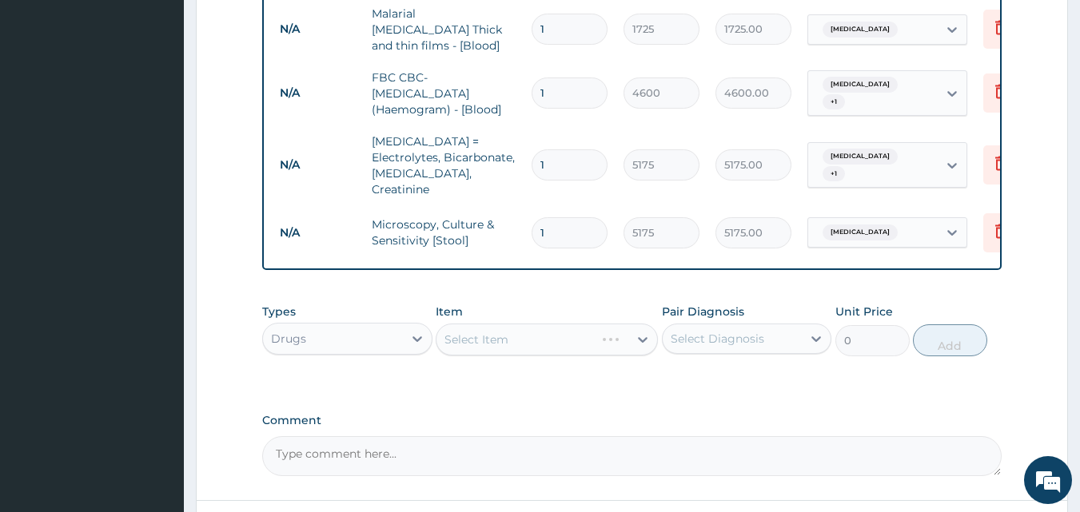
click at [556, 324] on div "Select Item" at bounding box center [547, 340] width 222 height 32
click at [608, 332] on div "Select Item" at bounding box center [532, 340] width 192 height 26
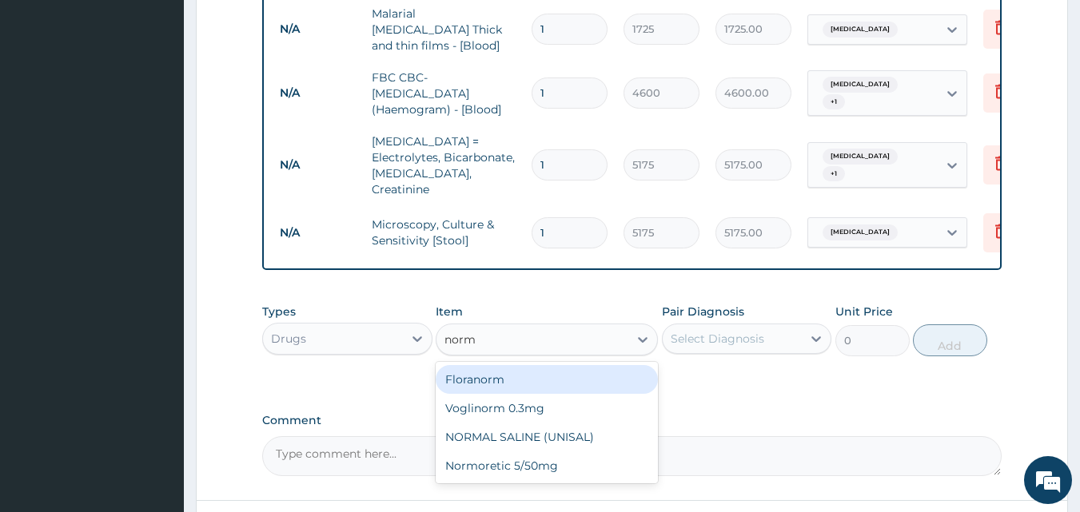
type input "[PERSON_NAME]"
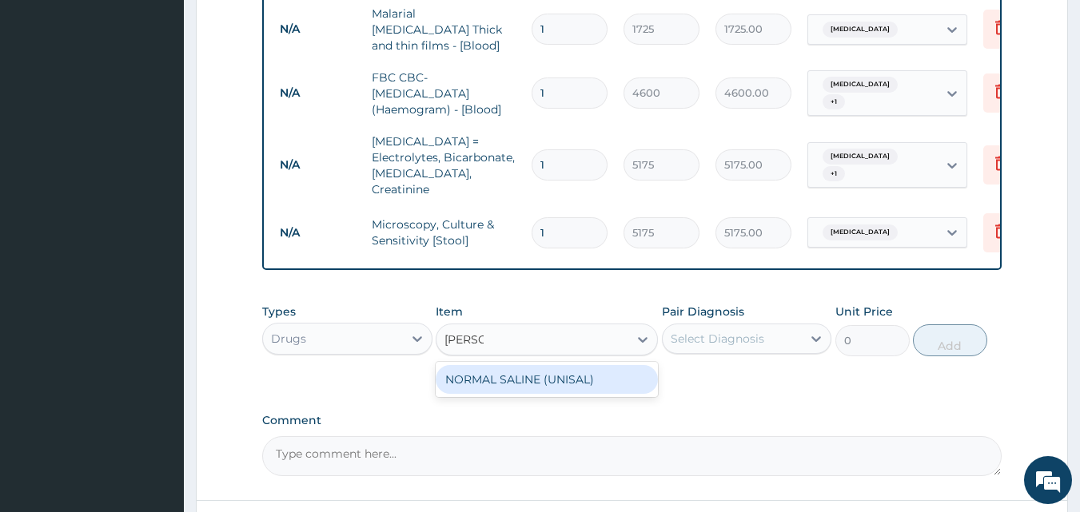
click at [546, 371] on div "NORMAL SALINE (UNISAL)" at bounding box center [547, 379] width 222 height 29
type input "1897.5"
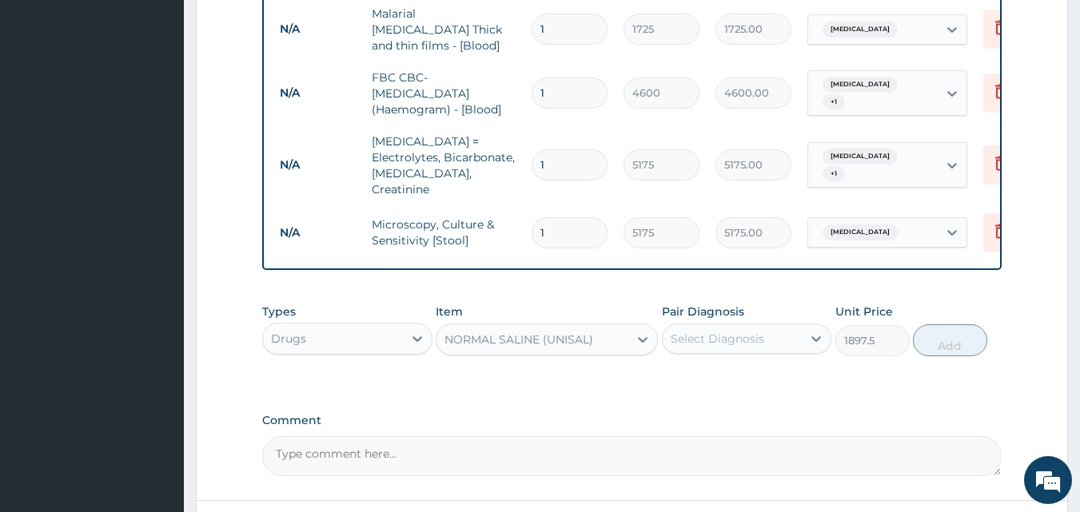
click at [728, 331] on div "Select Diagnosis" at bounding box center [716, 339] width 93 height 16
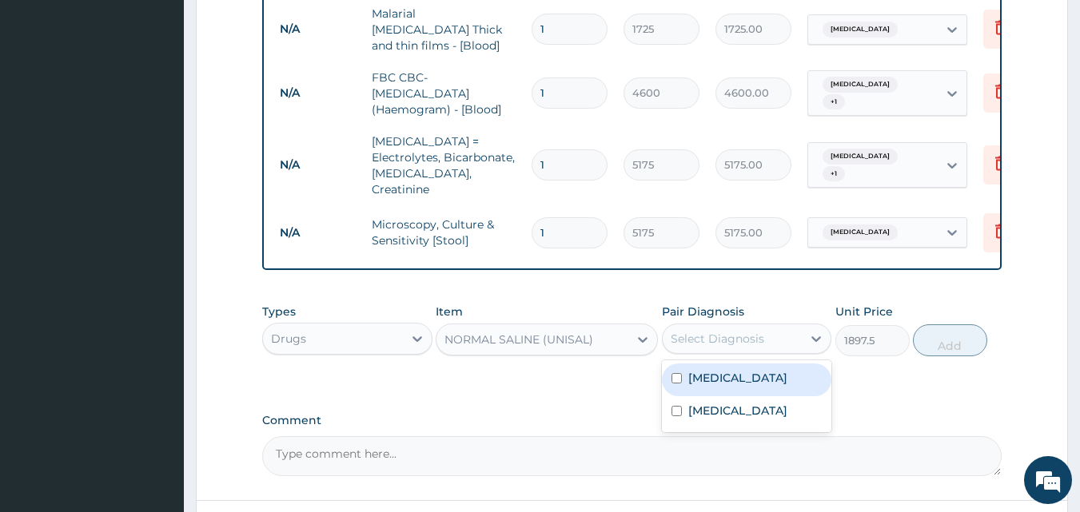
click at [710, 370] on label "[MEDICAL_DATA]" at bounding box center [737, 378] width 99 height 16
checkbox input "true"
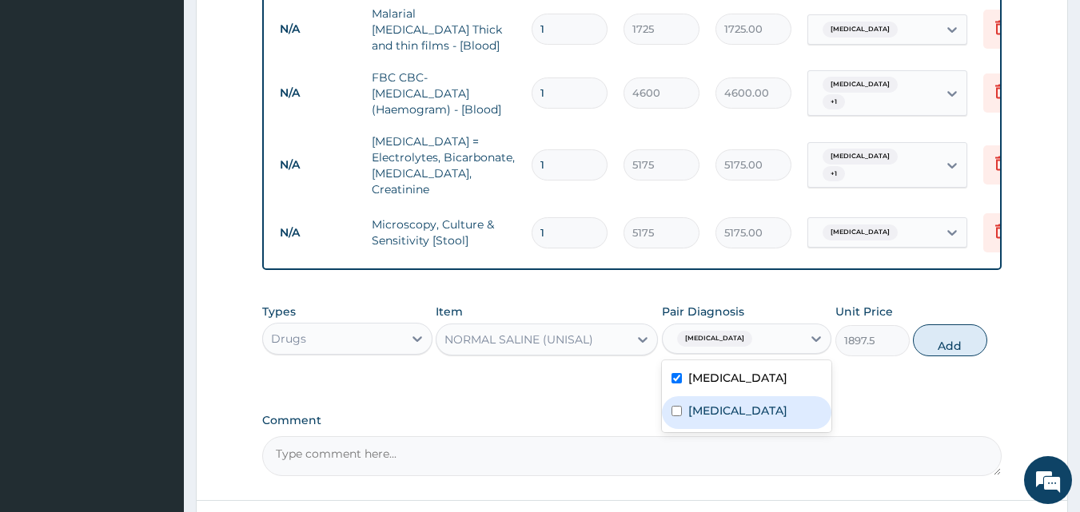
click at [702, 403] on label "[MEDICAL_DATA]" at bounding box center [737, 411] width 99 height 16
checkbox input "true"
click at [954, 332] on button "Add" at bounding box center [950, 340] width 74 height 32
type input "0"
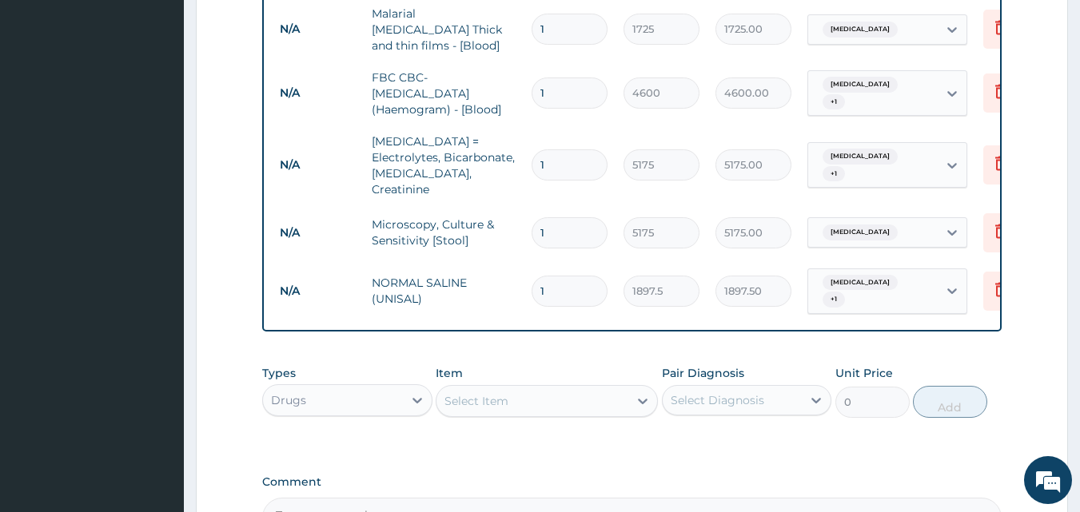
click at [551, 388] on div "Select Item" at bounding box center [532, 401] width 192 height 26
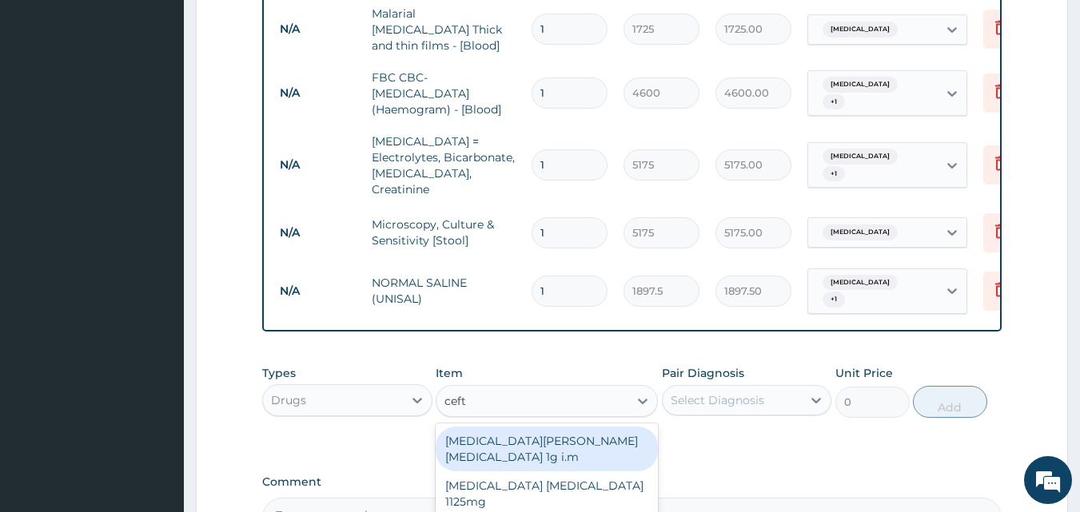
type input "ceftr"
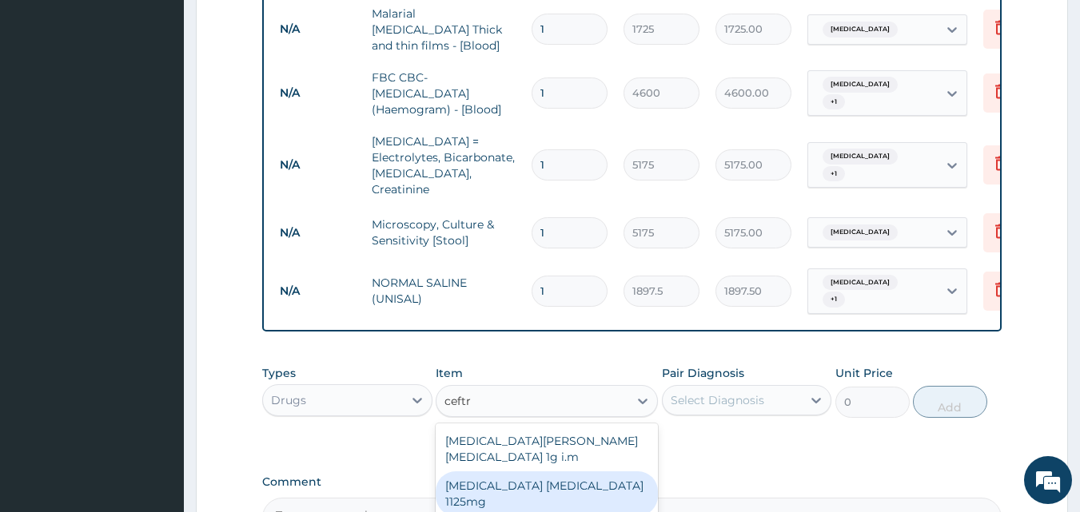
click at [507, 471] on div "[MEDICAL_DATA] [MEDICAL_DATA] 1125mg" at bounding box center [547, 493] width 222 height 45
type input "4500"
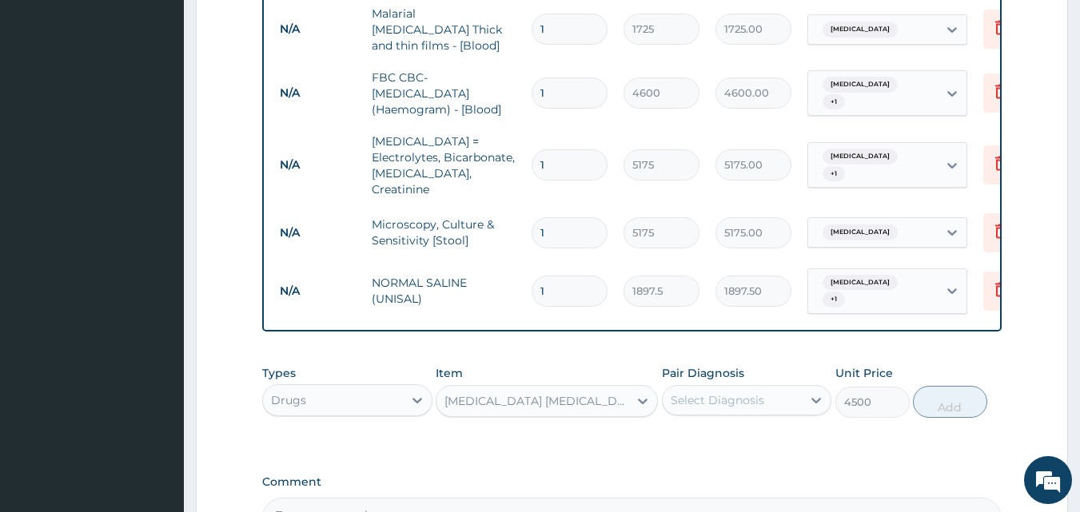
click at [759, 392] on div "Select Diagnosis" at bounding box center [716, 400] width 93 height 16
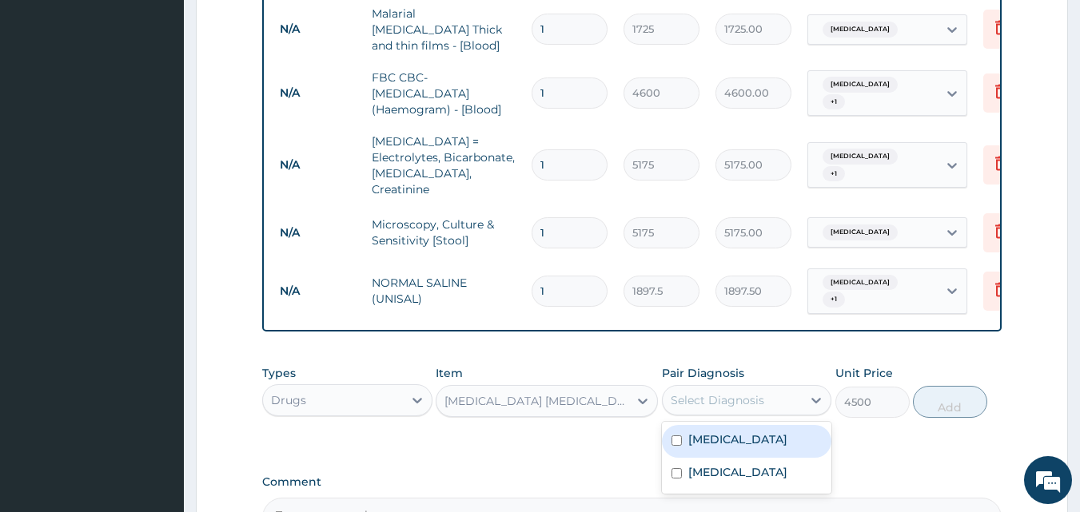
click at [710, 432] on label "[MEDICAL_DATA]" at bounding box center [737, 440] width 99 height 16
checkbox input "true"
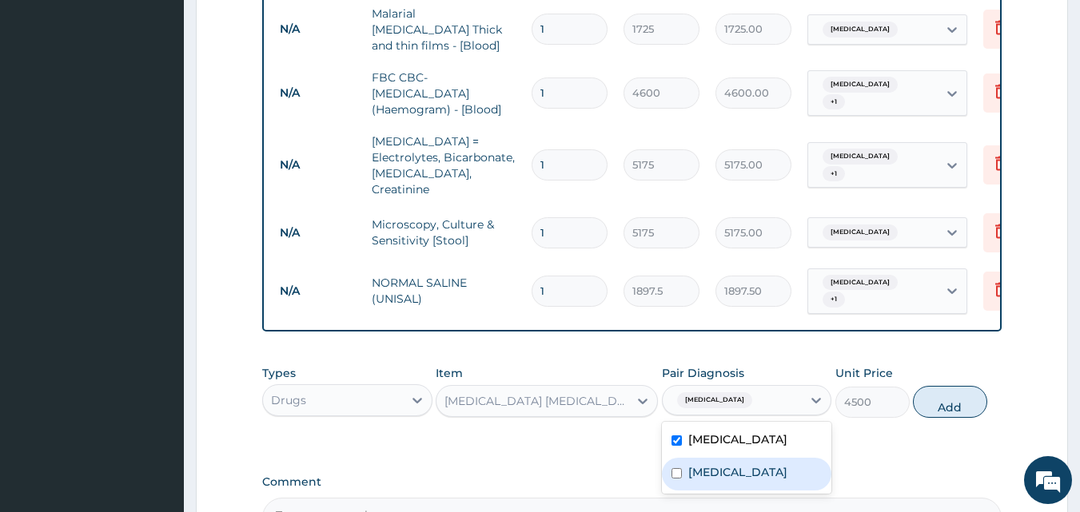
click at [695, 464] on label "[MEDICAL_DATA]" at bounding box center [737, 472] width 99 height 16
checkbox input "true"
click at [942, 386] on button "Add" at bounding box center [950, 402] width 74 height 32
type input "0"
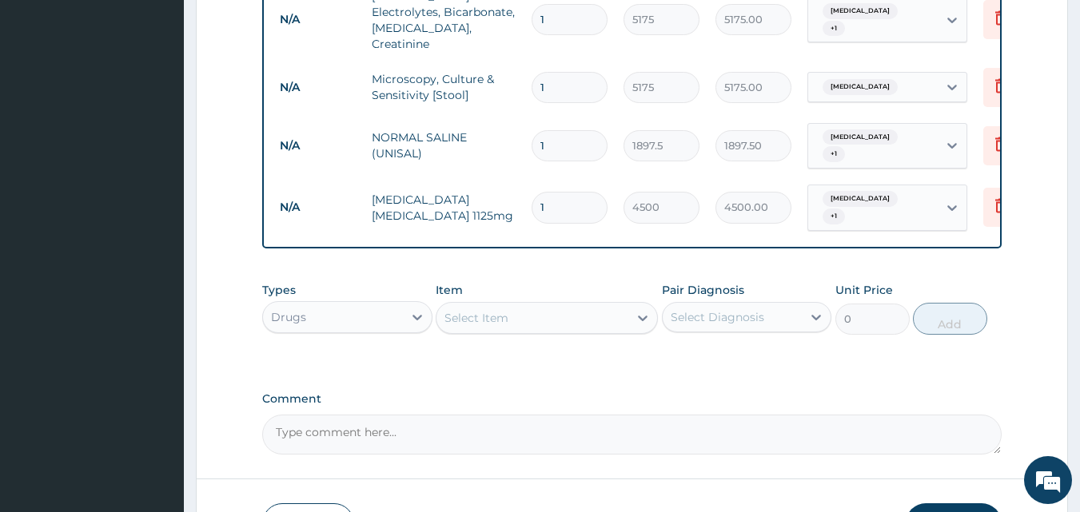
scroll to position [933, 0]
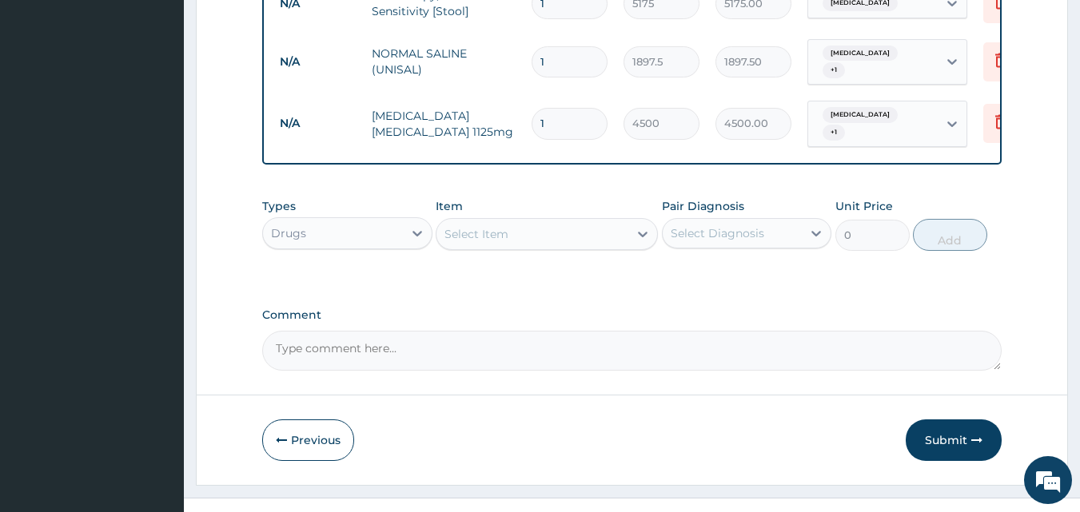
click at [525, 221] on div "Select Item" at bounding box center [532, 234] width 192 height 26
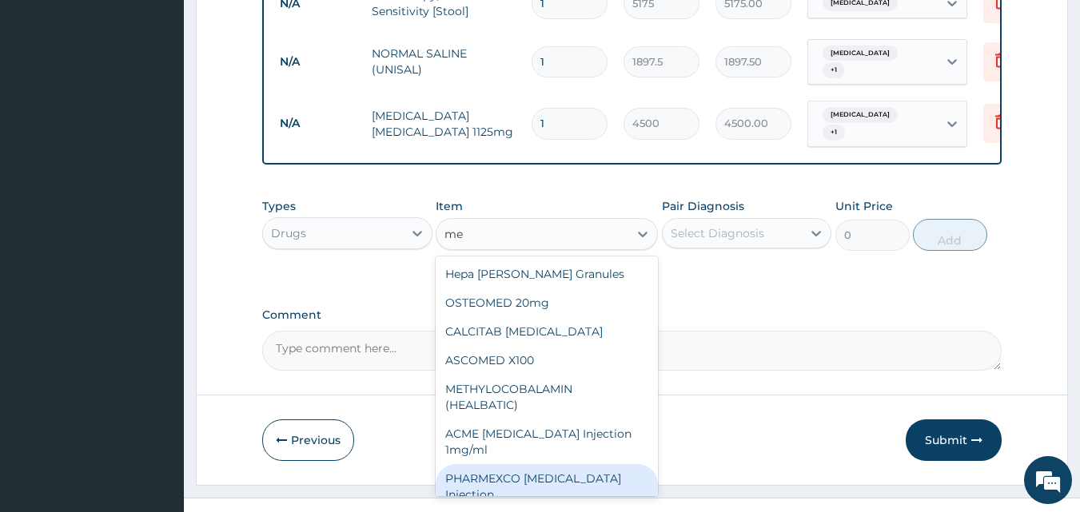
type input "m"
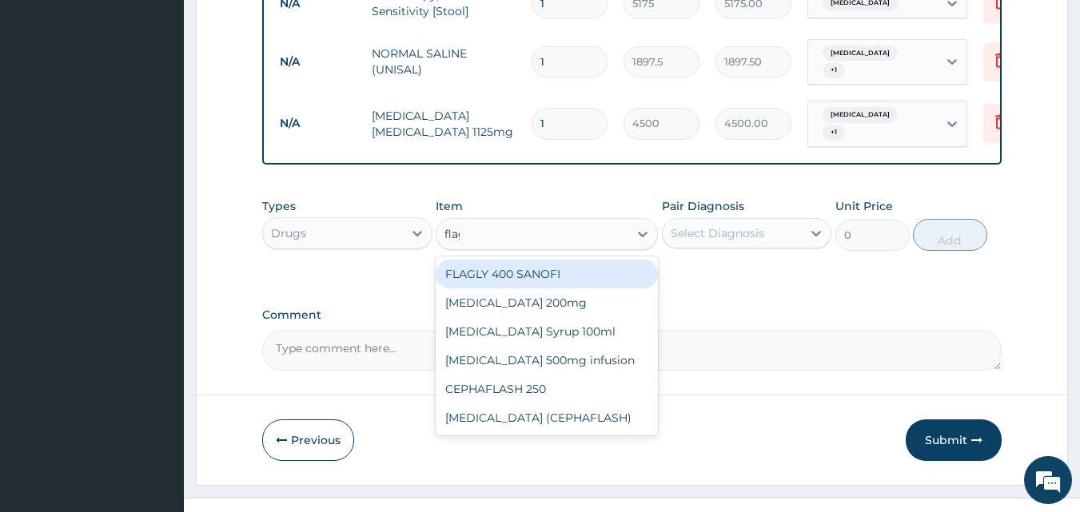
type input "flagy"
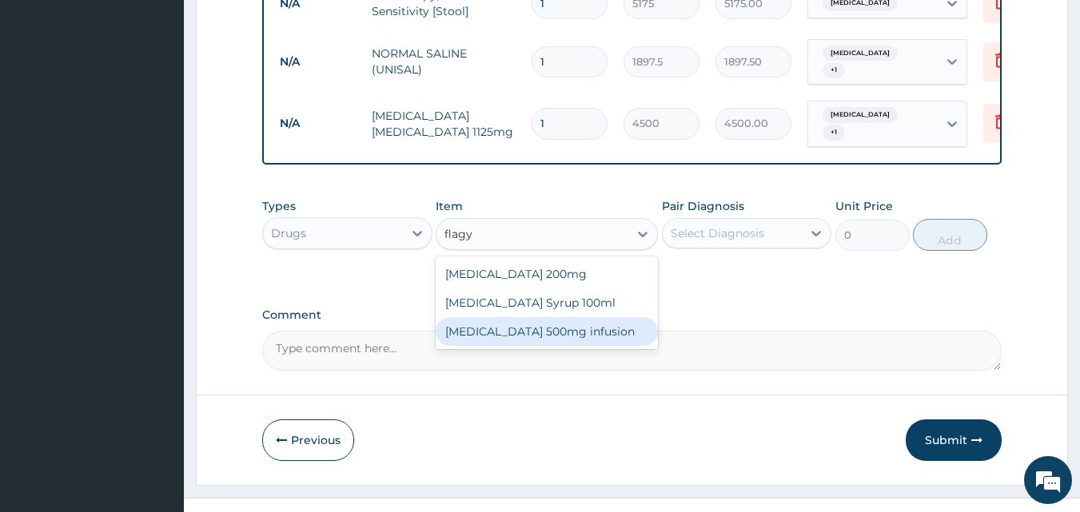
click at [502, 317] on div "[MEDICAL_DATA] 500mg infusion" at bounding box center [547, 331] width 222 height 29
type input "632.5"
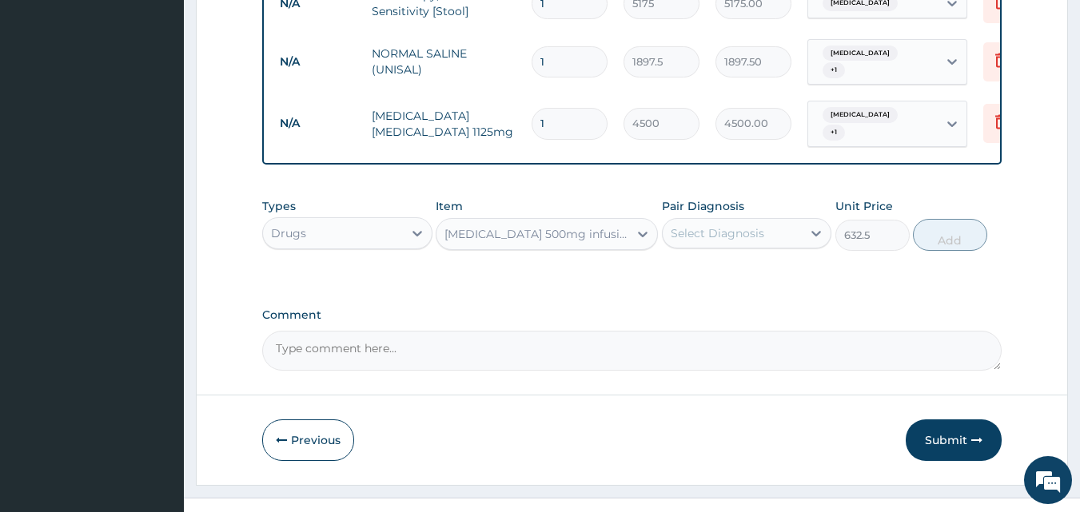
click at [726, 222] on div "Pair Diagnosis Select Diagnosis" at bounding box center [747, 224] width 170 height 53
click at [725, 221] on div "Select Diagnosis" at bounding box center [732, 234] width 140 height 26
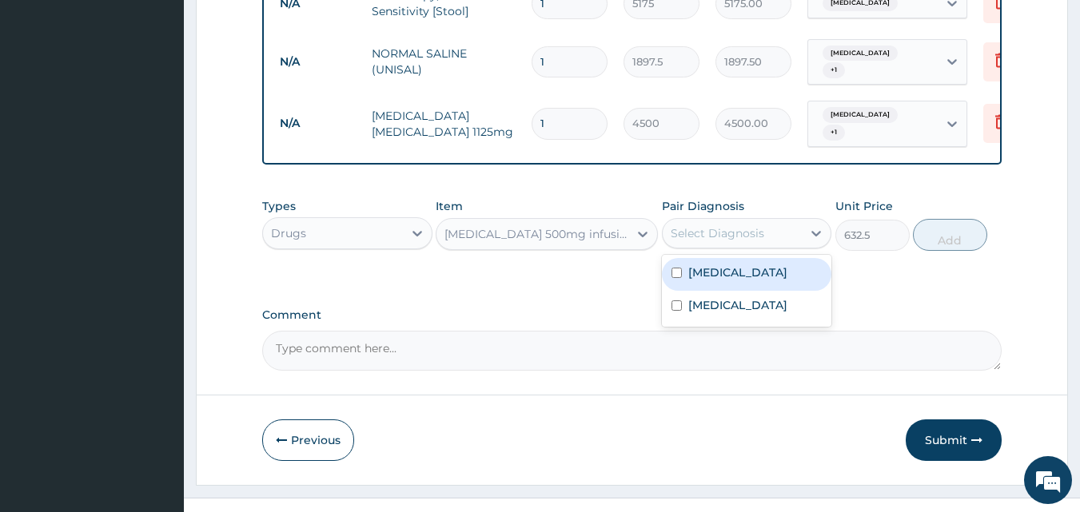
click at [714, 265] on label "[MEDICAL_DATA]" at bounding box center [737, 273] width 99 height 16
checkbox input "true"
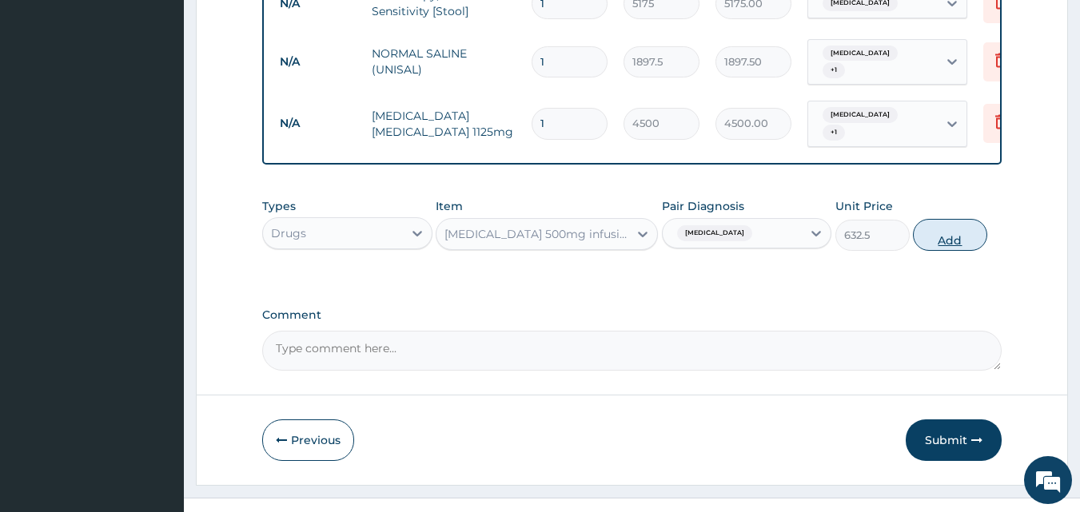
click at [939, 219] on button "Add" at bounding box center [950, 235] width 74 height 32
type input "0"
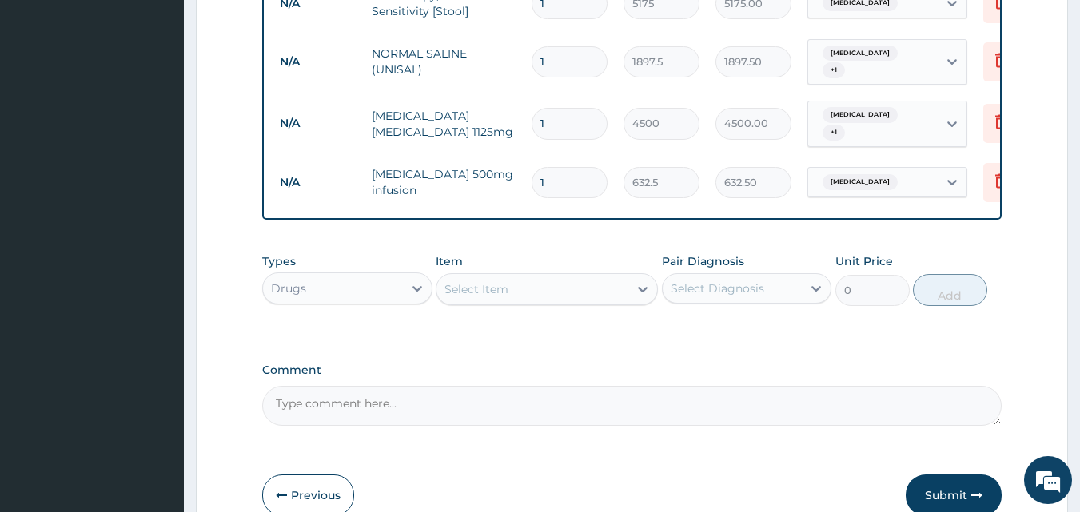
click at [542, 277] on div "Select Item" at bounding box center [532, 290] width 192 height 26
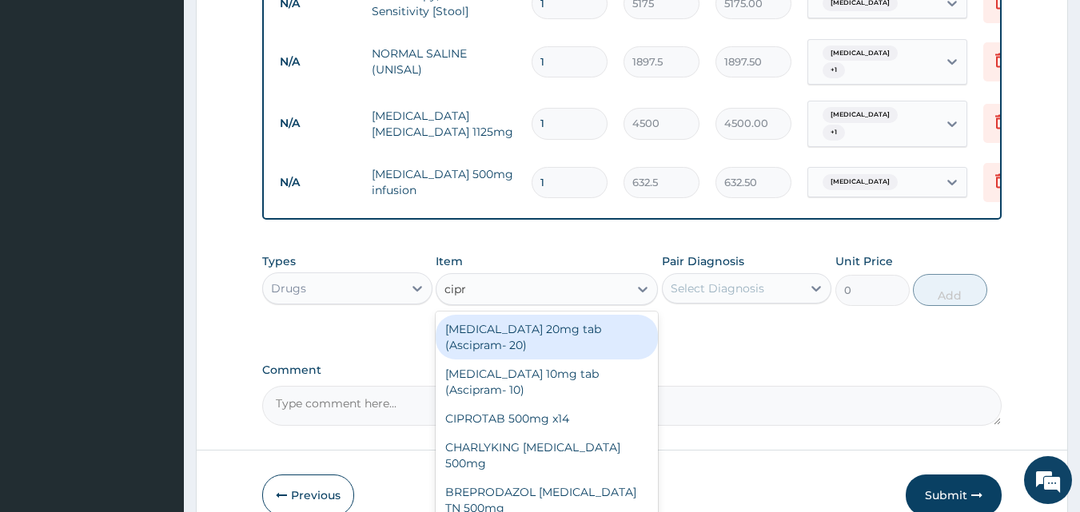
type input "[MEDICAL_DATA]"
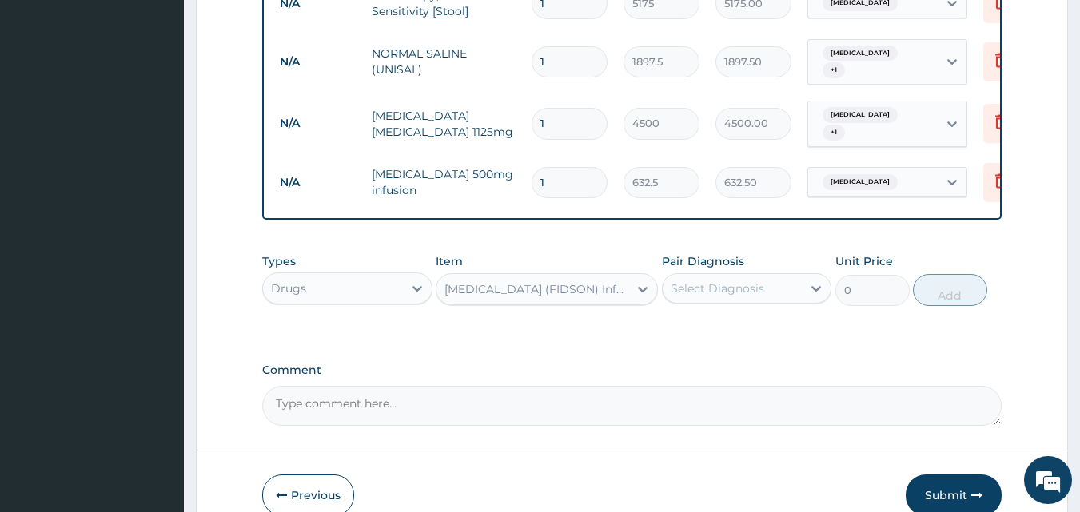
type input "1265"
click at [738, 280] on div "Select Diagnosis" at bounding box center [716, 288] width 93 height 16
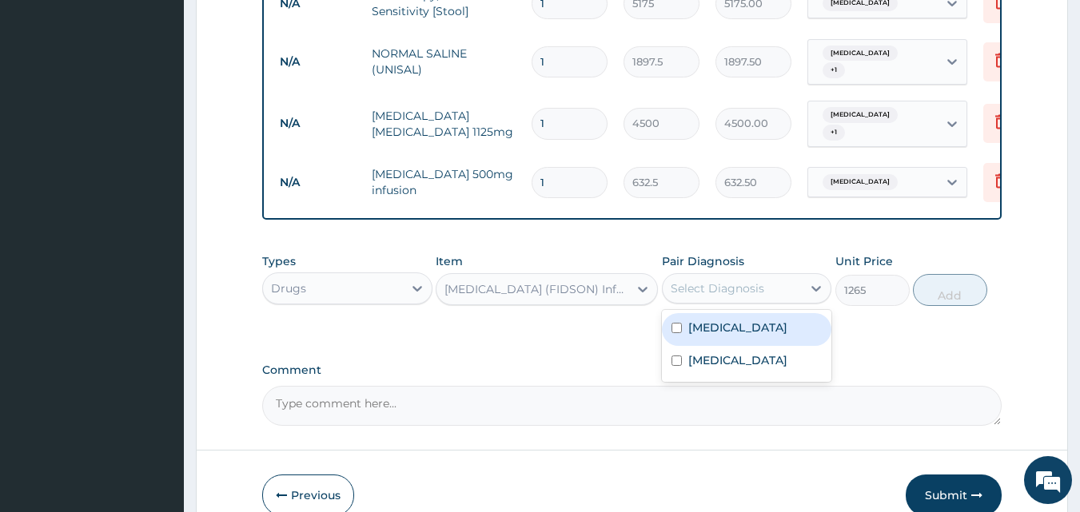
click at [712, 320] on label "[MEDICAL_DATA]" at bounding box center [737, 328] width 99 height 16
checkbox input "true"
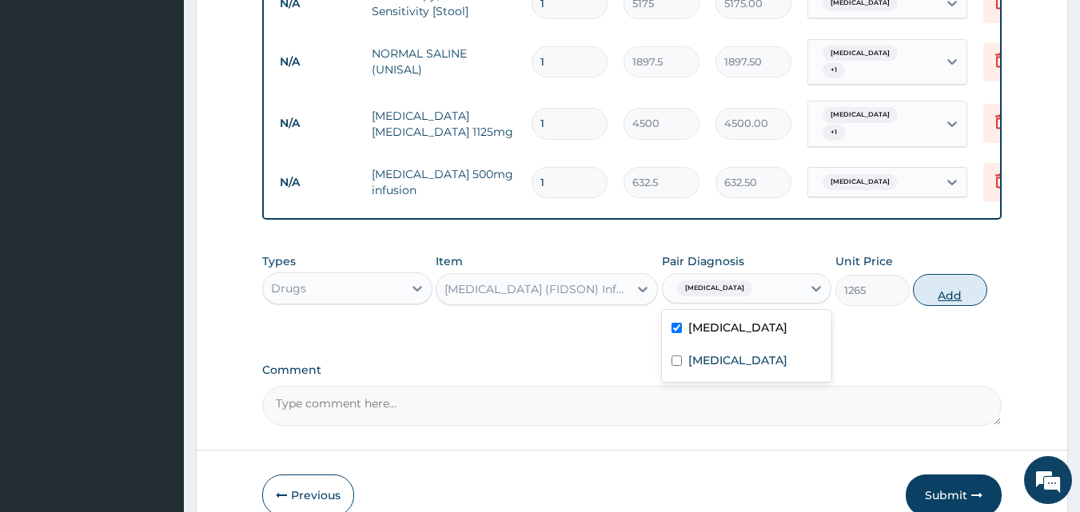
click at [938, 274] on button "Add" at bounding box center [950, 290] width 74 height 32
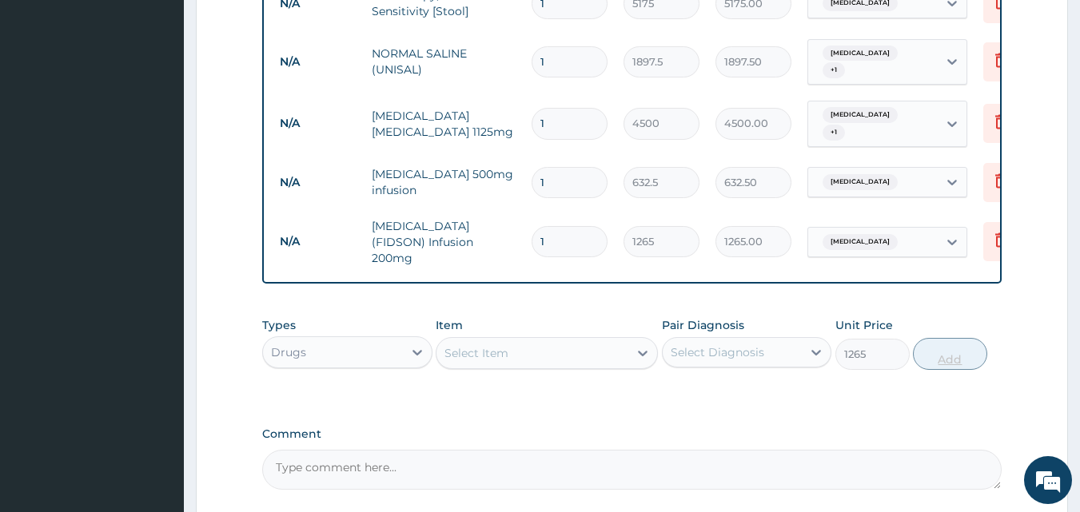
type input "0"
click at [543, 340] on div "Select Item" at bounding box center [532, 353] width 192 height 26
type input "pent"
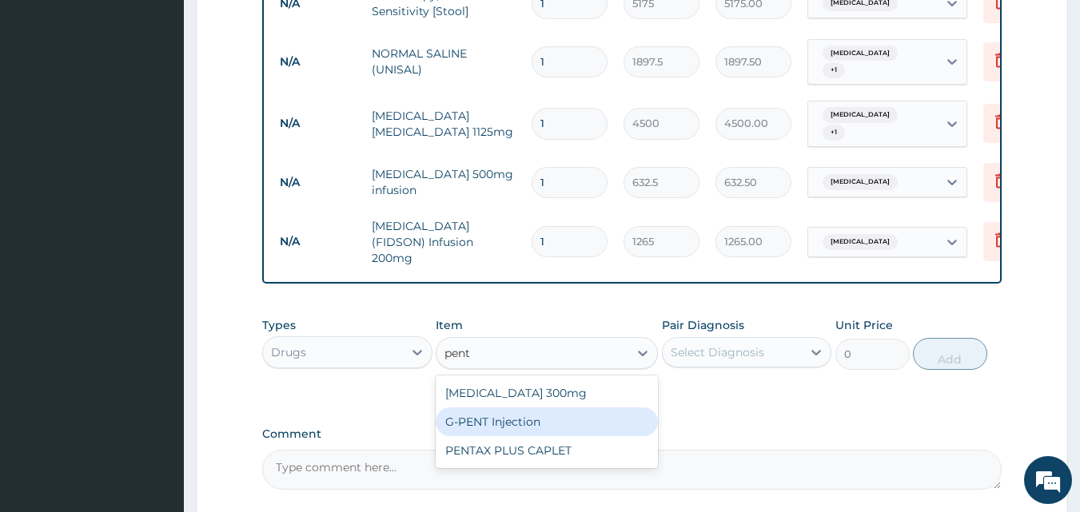
click at [487, 408] on div "G-PENT Injection" at bounding box center [547, 422] width 222 height 29
type input "487.025"
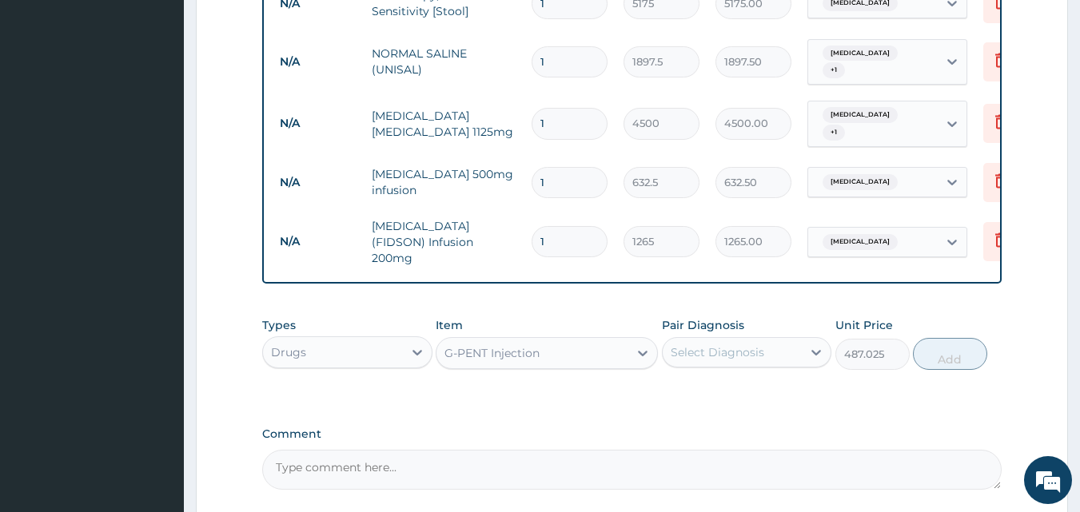
click at [730, 337] on div "Select Diagnosis" at bounding box center [747, 352] width 170 height 30
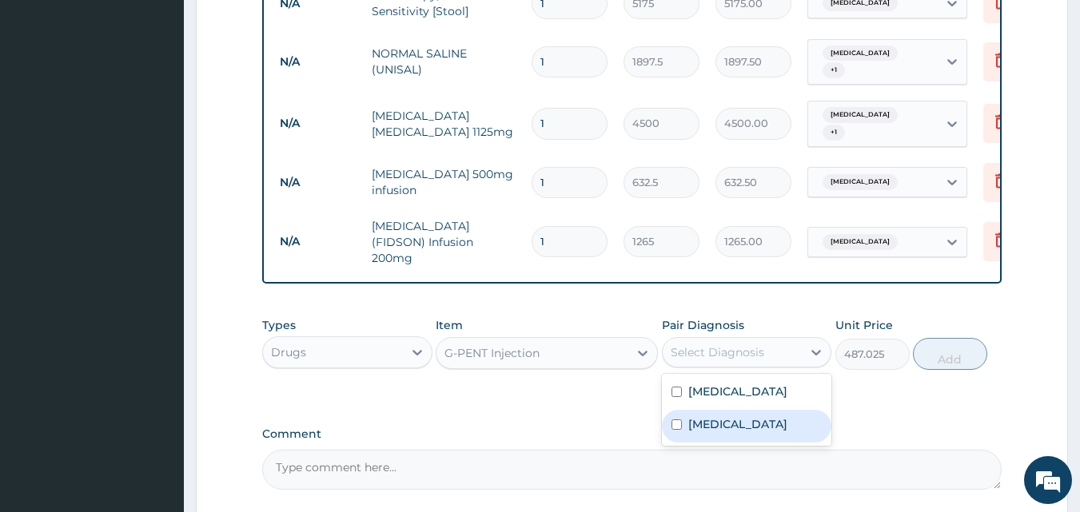
click at [692, 410] on div "[MEDICAL_DATA]" at bounding box center [747, 426] width 170 height 33
checkbox input "true"
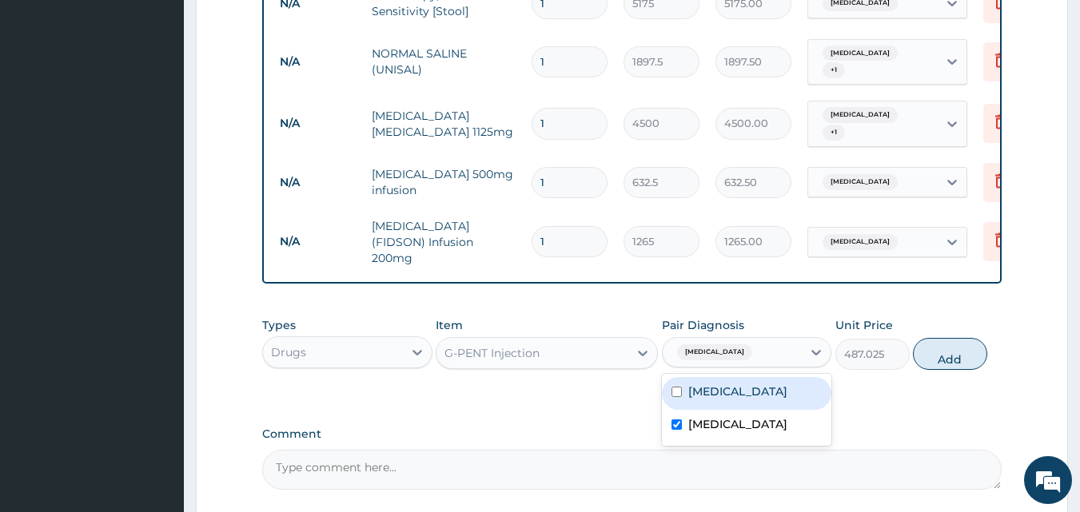
click at [712, 377] on div "[MEDICAL_DATA]" at bounding box center [747, 393] width 170 height 33
checkbox input "true"
click at [942, 338] on button "Add" at bounding box center [950, 354] width 74 height 32
type input "0"
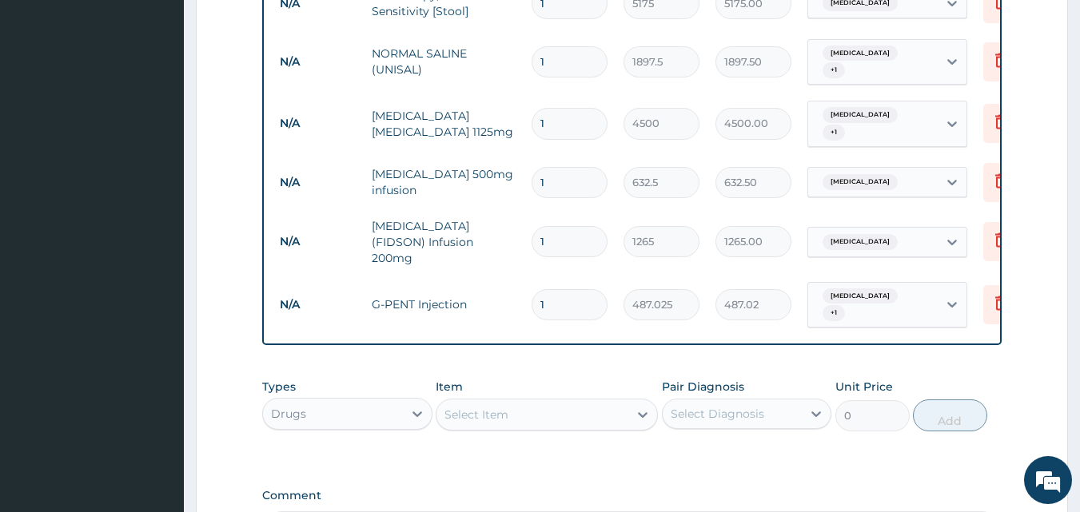
click at [550, 402] on div "Select Item" at bounding box center [532, 415] width 192 height 26
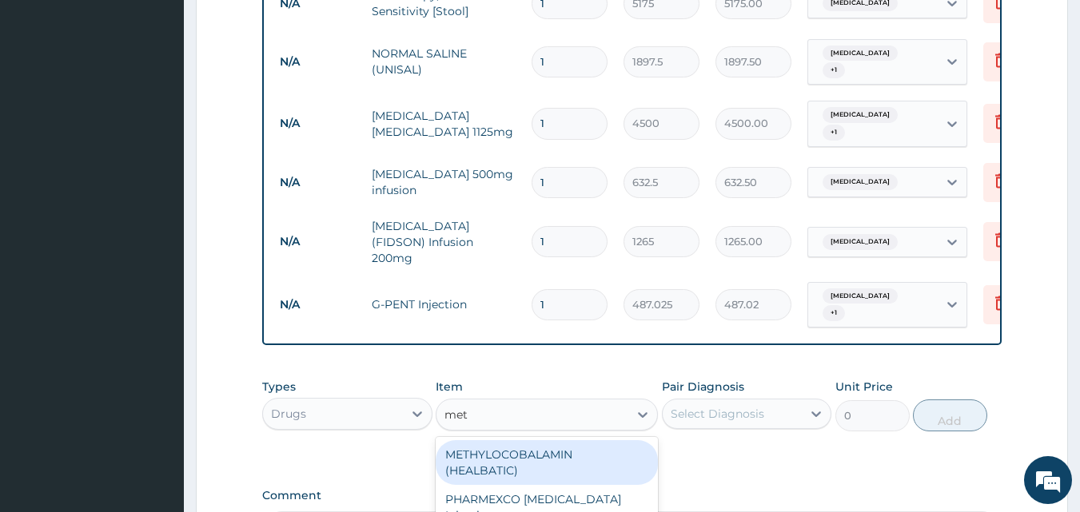
type input "meto"
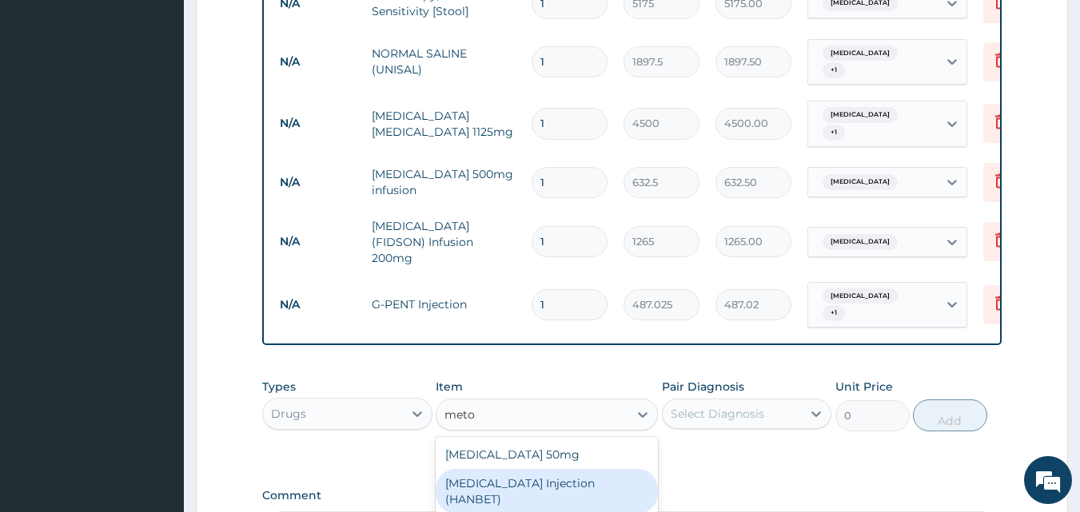
scroll to position [1029, 0]
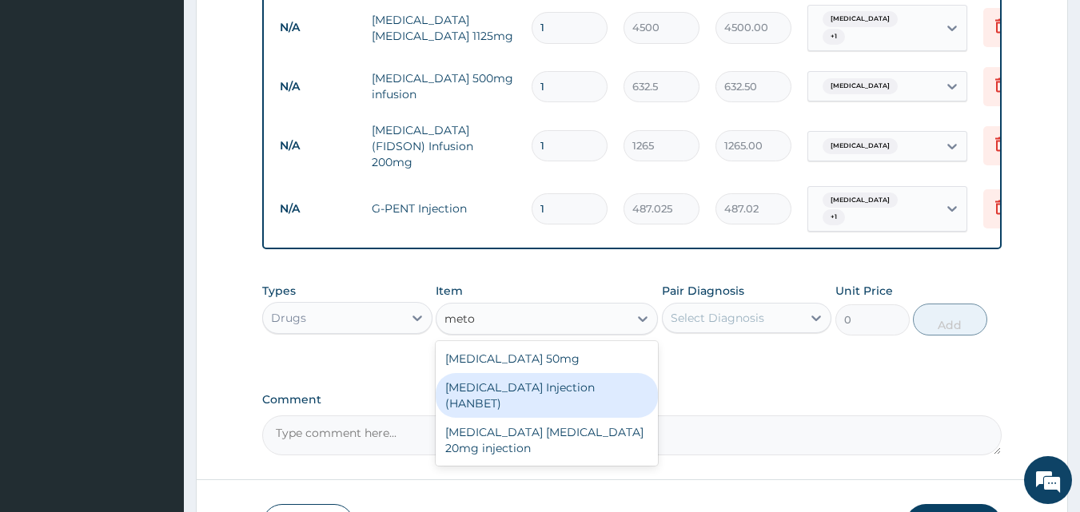
click at [571, 373] on div "[MEDICAL_DATA] Injection (HANBET)" at bounding box center [547, 395] width 222 height 45
type input "88.55"
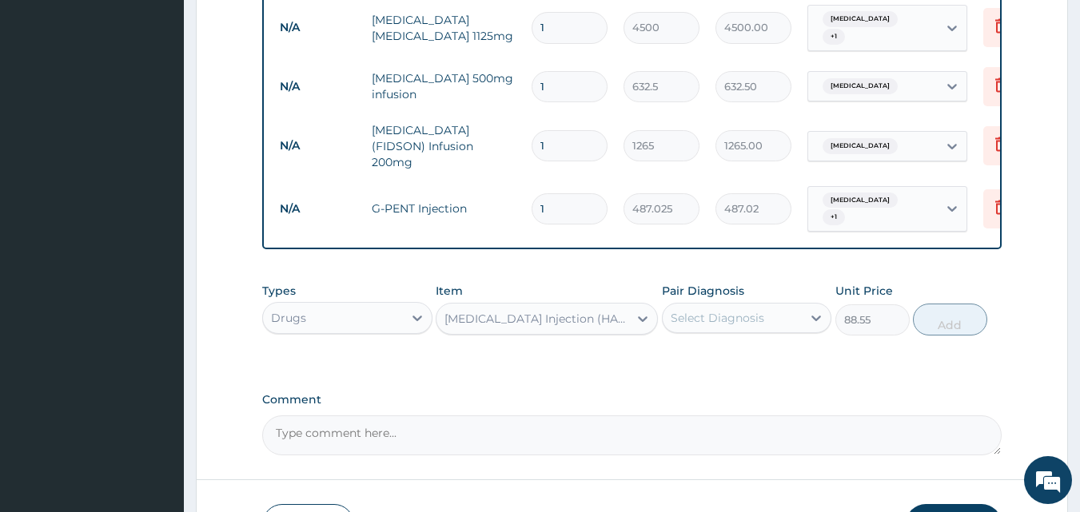
click at [755, 305] on div "Select Diagnosis" at bounding box center [732, 318] width 140 height 26
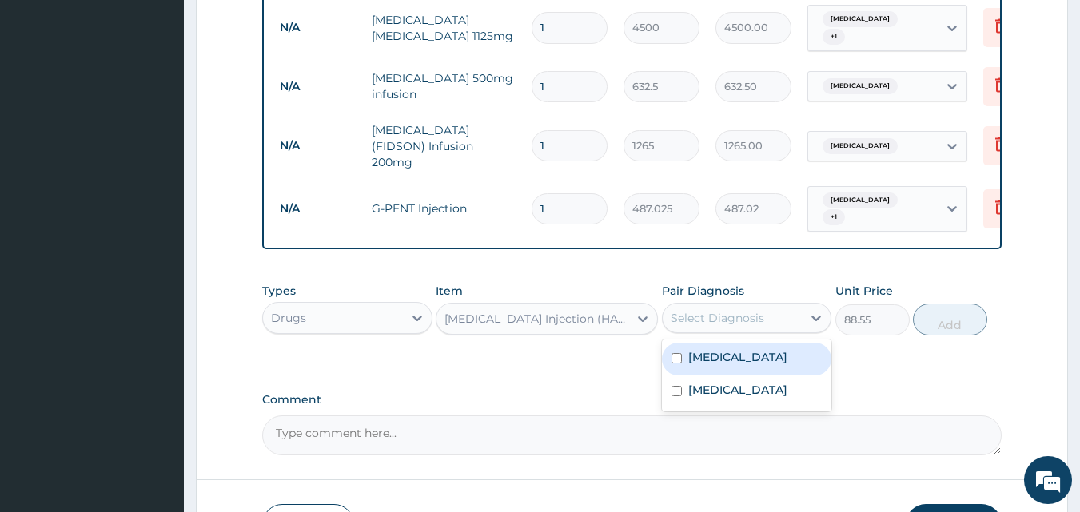
click at [710, 343] on div "[MEDICAL_DATA]" at bounding box center [747, 359] width 170 height 33
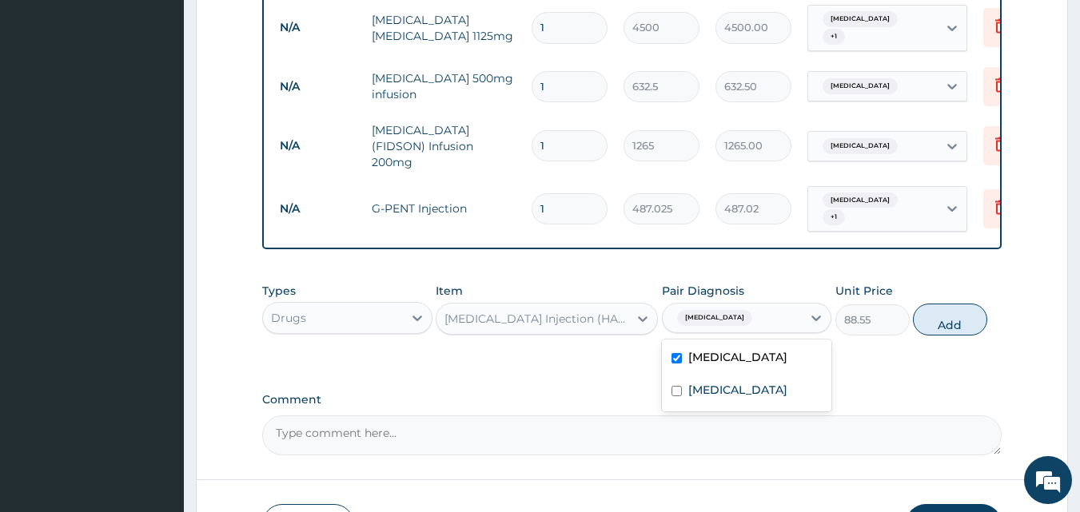
checkbox input "true"
click at [704, 382] on label "[MEDICAL_DATA]" at bounding box center [737, 390] width 99 height 16
checkbox input "true"
click at [960, 304] on button "Add" at bounding box center [950, 320] width 74 height 32
type input "0"
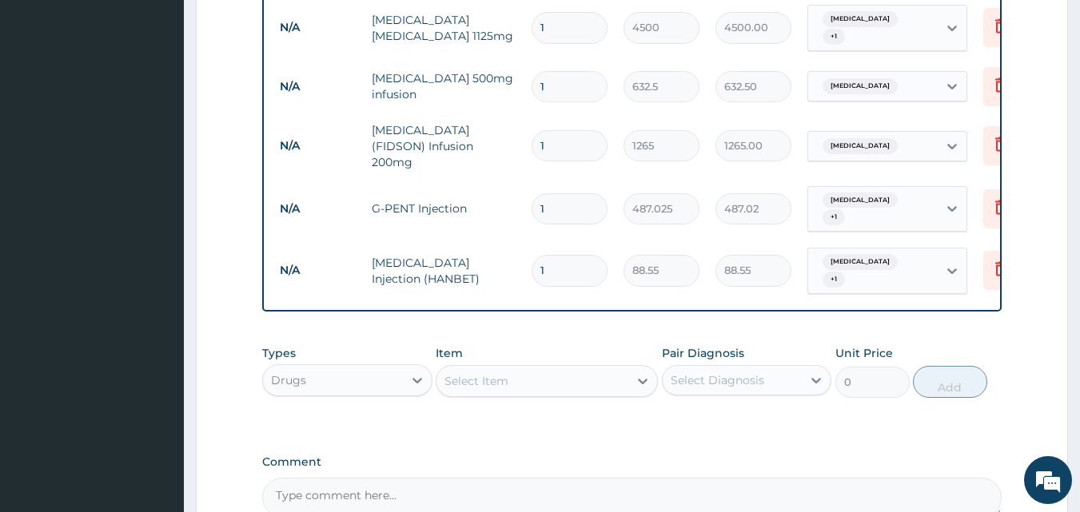
click at [523, 368] on div "Select Item" at bounding box center [532, 381] width 192 height 26
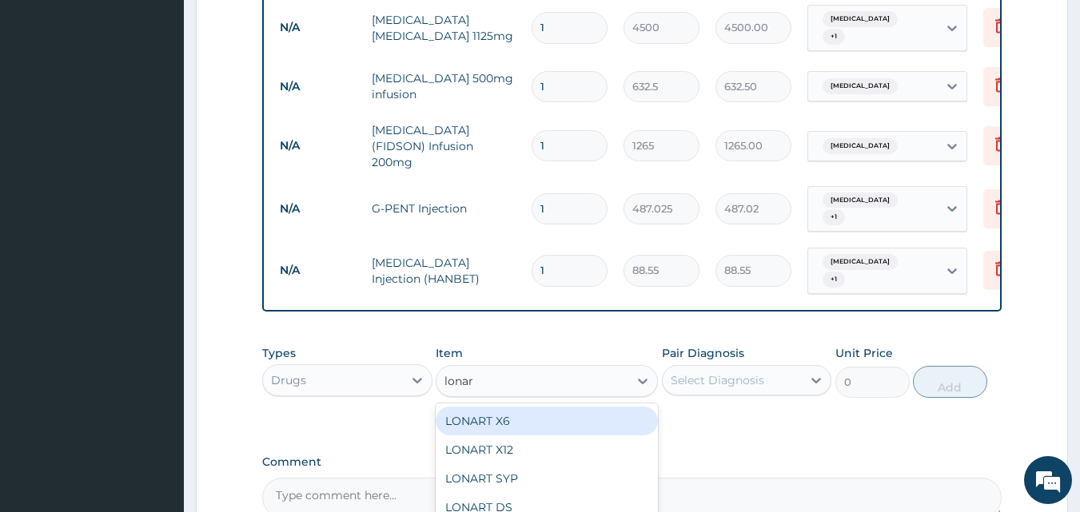
type input "lonart"
click at [491, 407] on div "LONART X6" at bounding box center [547, 421] width 222 height 29
type input "506"
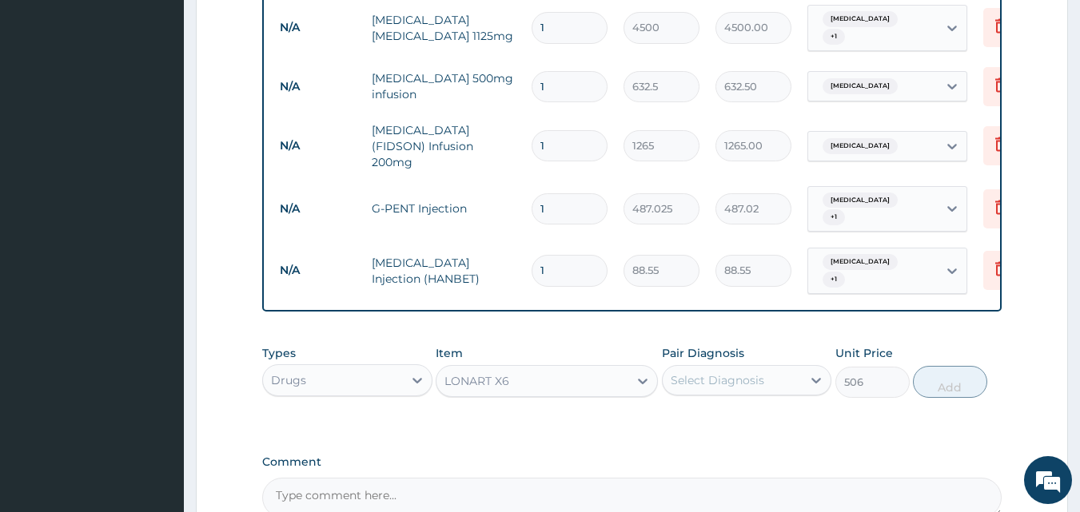
click at [764, 348] on div "Pair Diagnosis Select Diagnosis" at bounding box center [747, 371] width 170 height 53
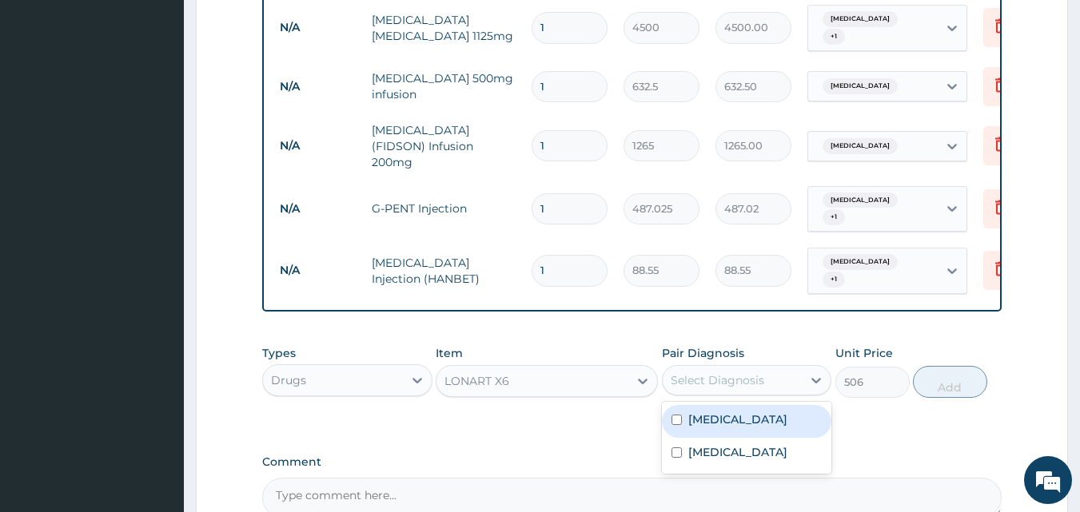
click at [734, 372] on div "Select Diagnosis" at bounding box center [716, 380] width 93 height 16
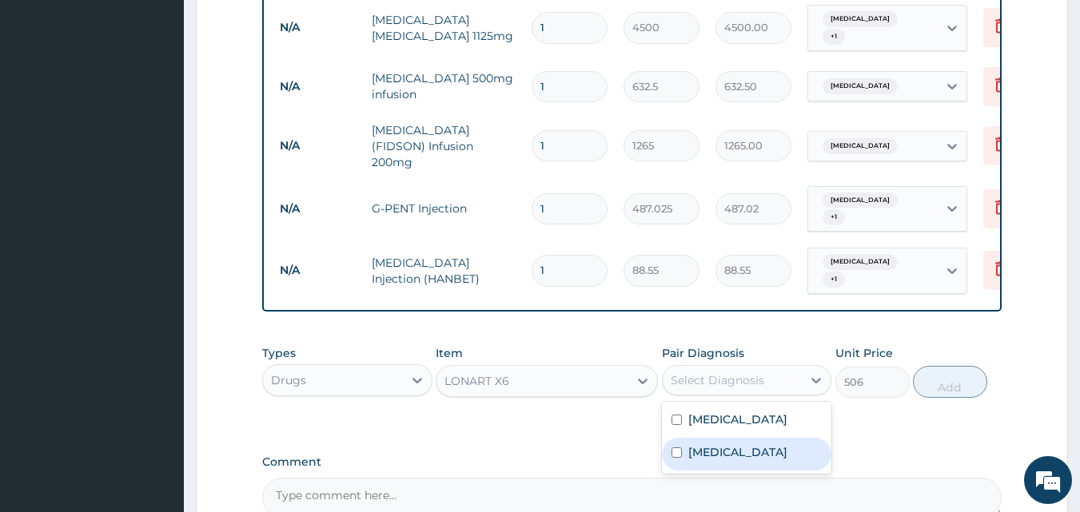
click at [690, 438] on div "[MEDICAL_DATA]" at bounding box center [747, 454] width 170 height 33
checkbox input "true"
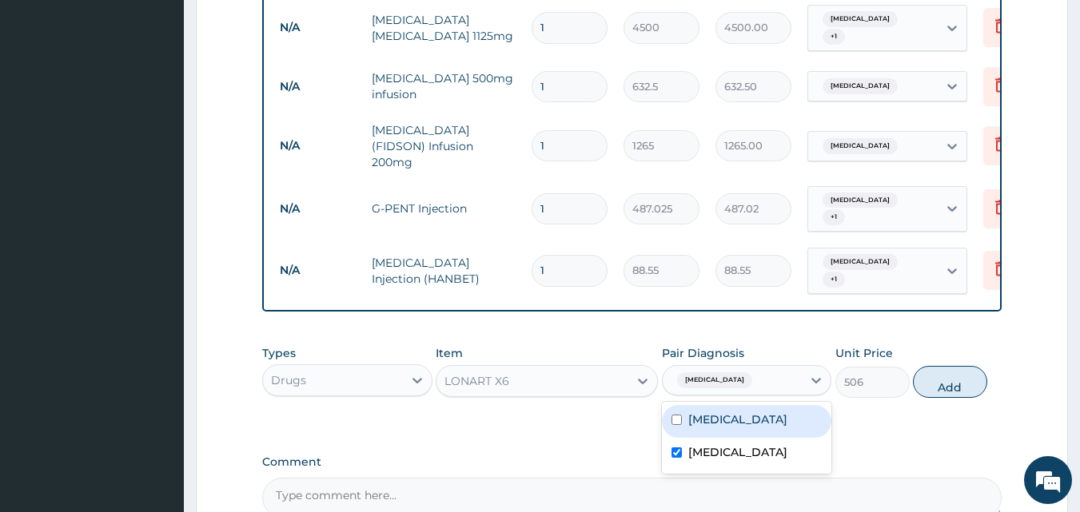
click at [962, 366] on button "Add" at bounding box center [950, 382] width 74 height 32
type input "0"
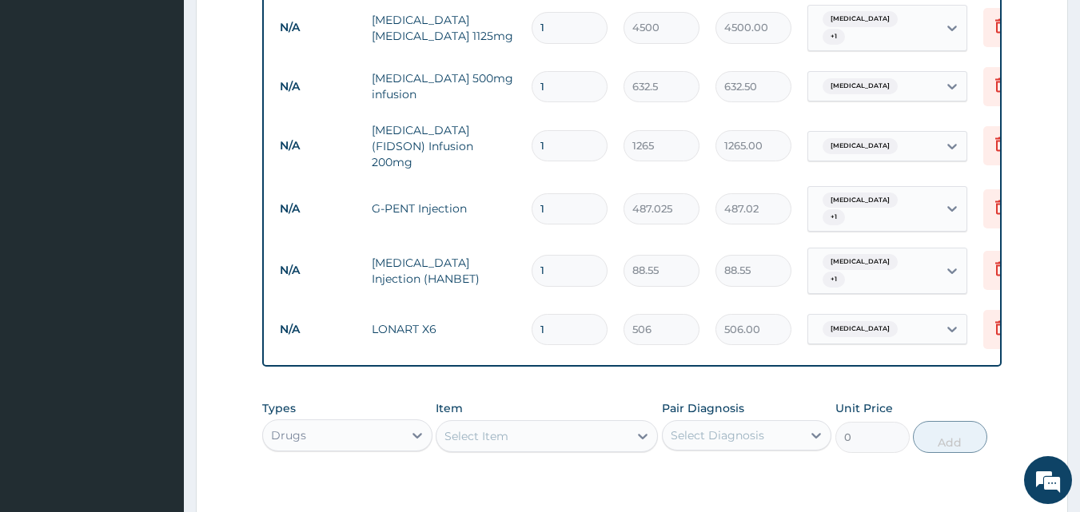
scroll to position [1209, 0]
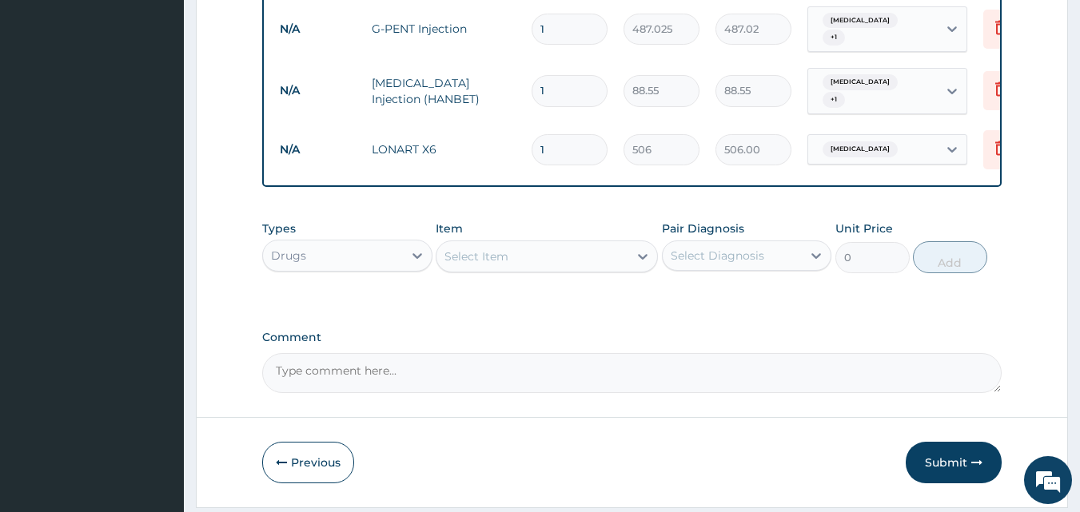
click at [559, 244] on div "Select Item" at bounding box center [532, 257] width 192 height 26
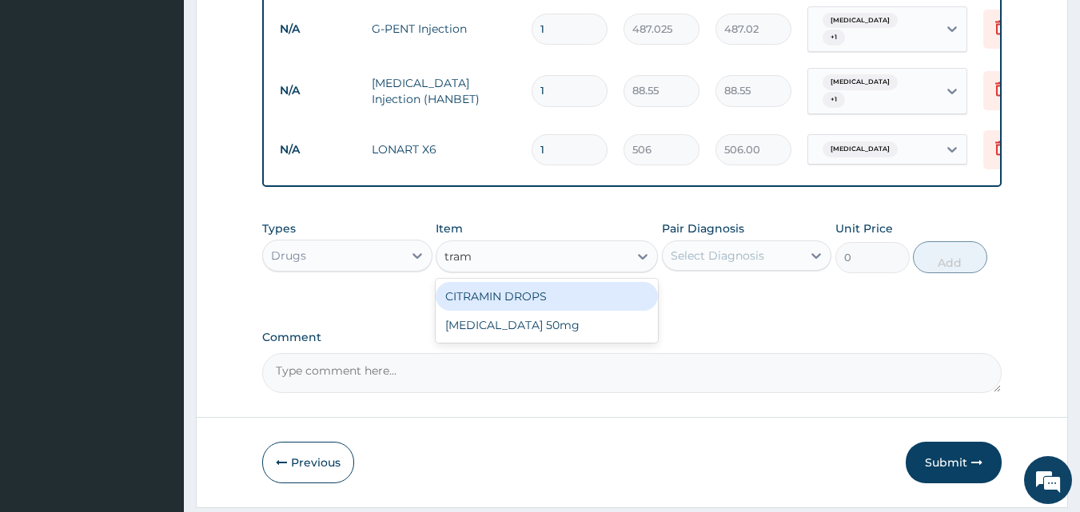
type input "trama"
click at [511, 282] on div "[MEDICAL_DATA] 50mg" at bounding box center [547, 296] width 222 height 29
type input "126.5"
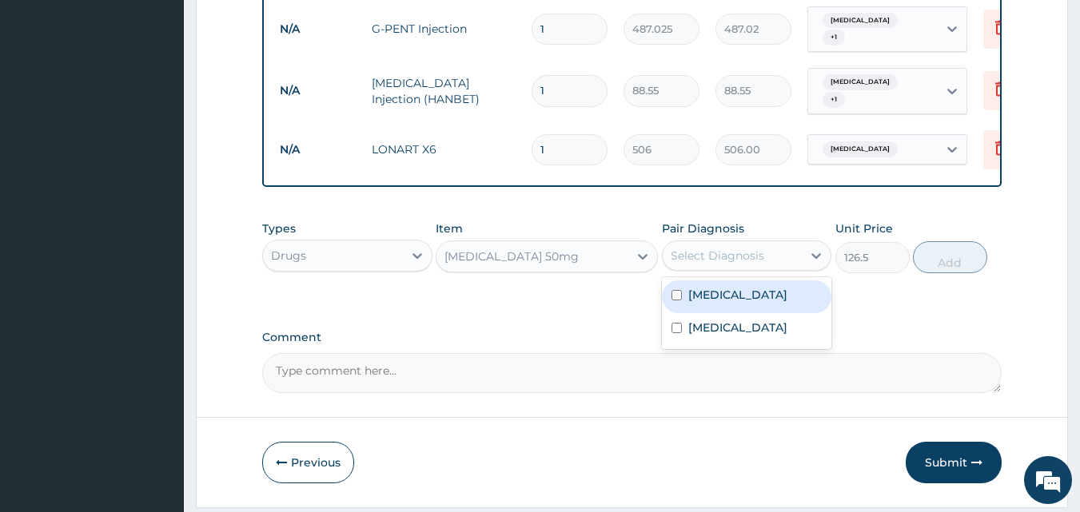
click at [758, 248] on div "Select Diagnosis" at bounding box center [716, 256] width 93 height 16
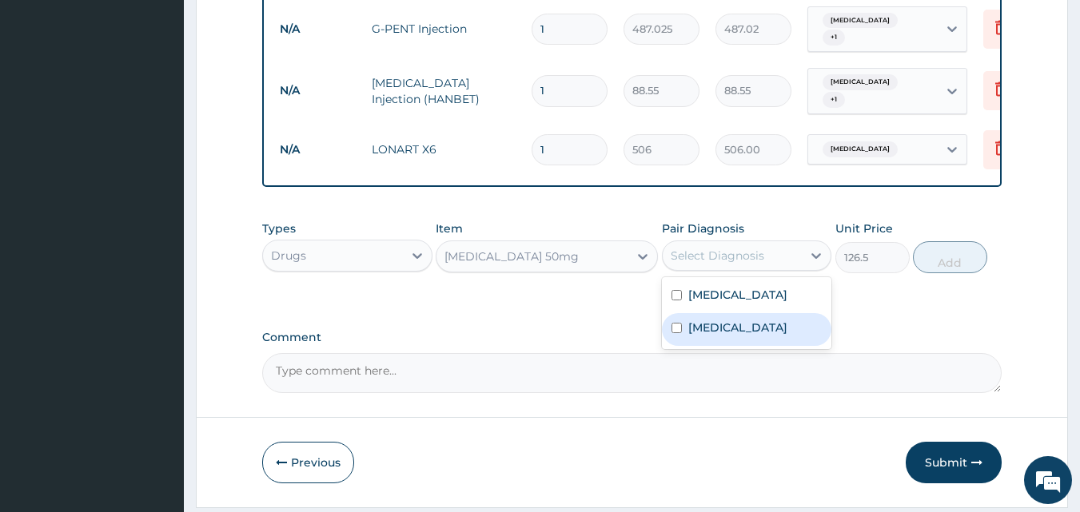
click at [694, 320] on label "[MEDICAL_DATA]" at bounding box center [737, 328] width 99 height 16
checkbox input "true"
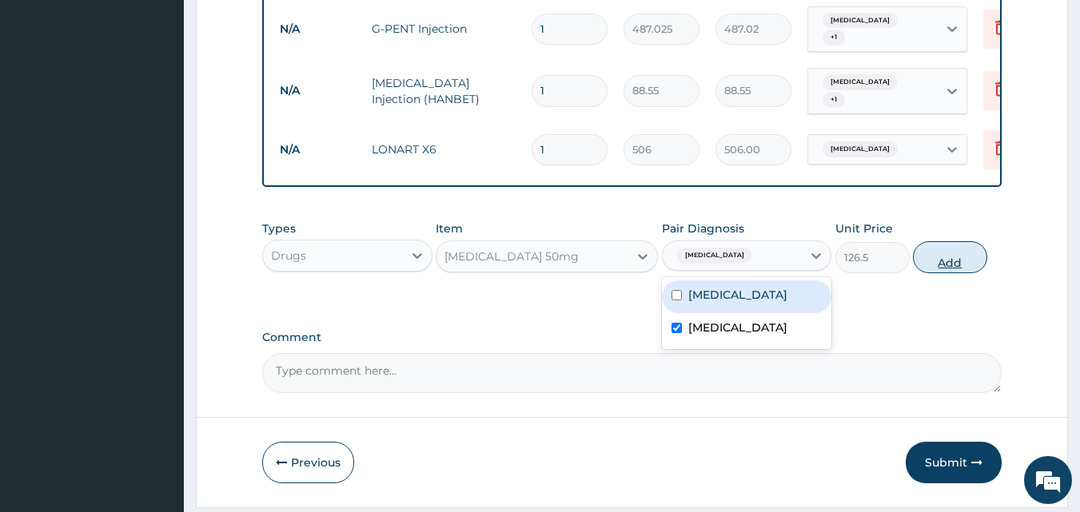
click at [938, 241] on button "Add" at bounding box center [950, 257] width 74 height 32
type input "0"
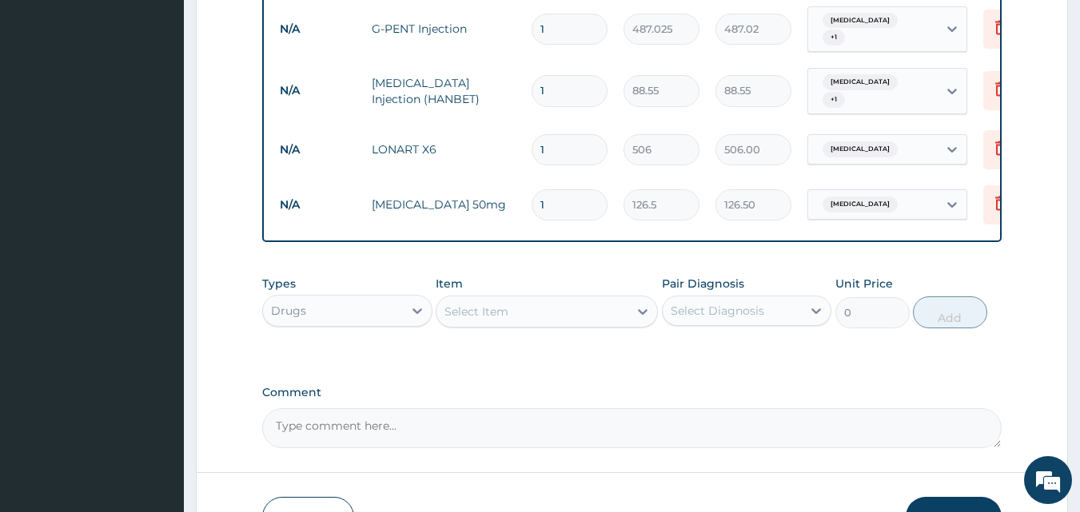
click at [585, 299] on div "Select Item" at bounding box center [532, 312] width 192 height 26
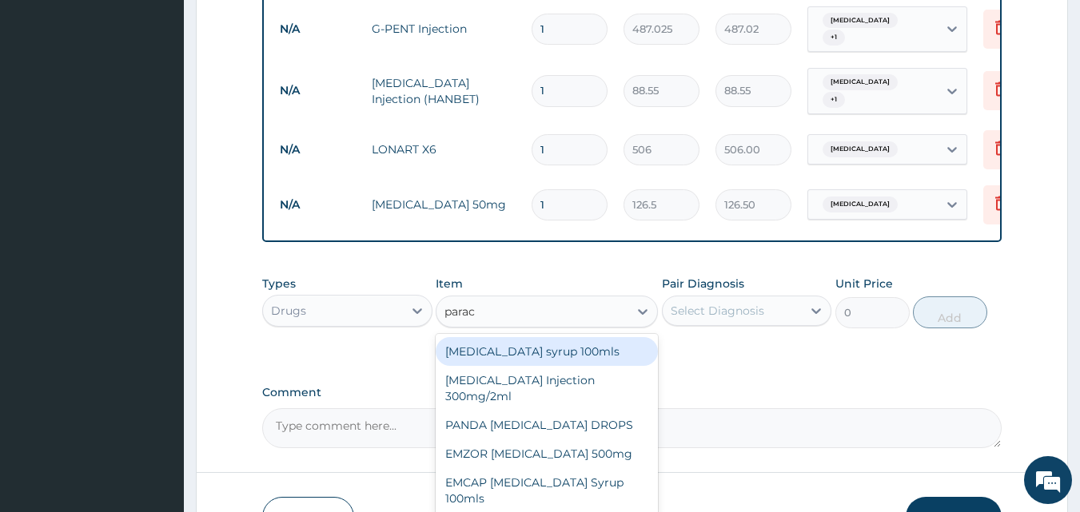
type input "parace"
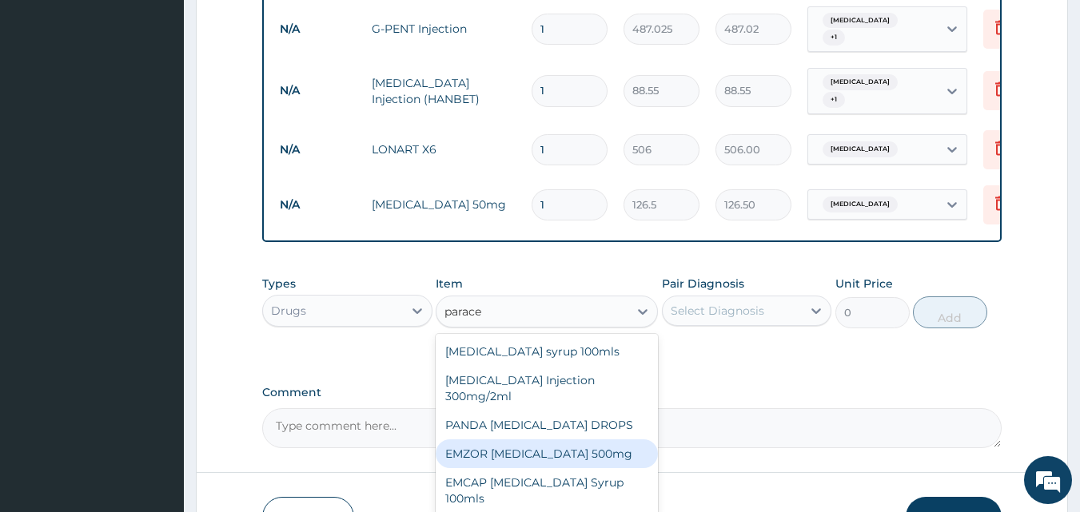
click at [543, 440] on div "EMZOR [MEDICAL_DATA] 500mg" at bounding box center [547, 454] width 222 height 29
type input "25.3"
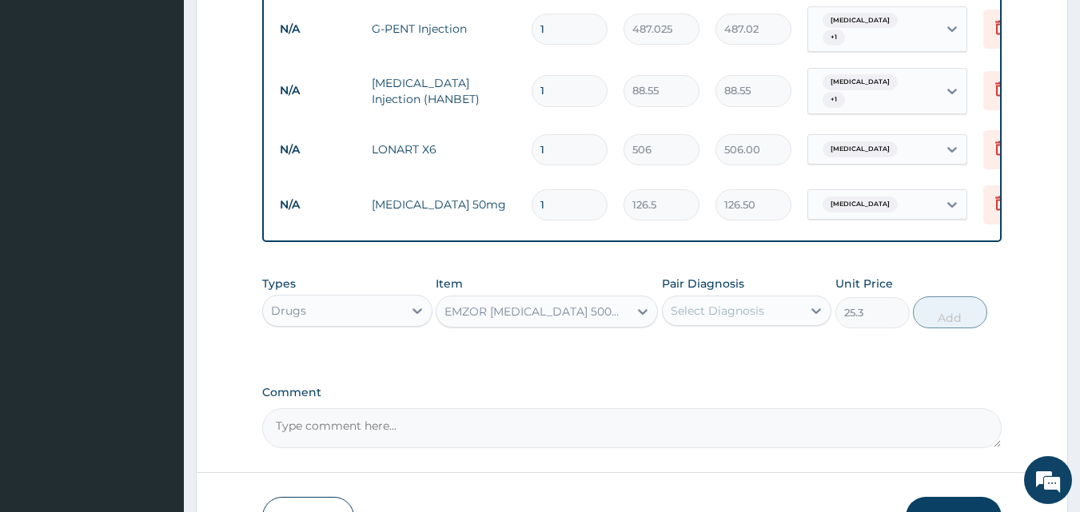
click at [762, 298] on div "Select Diagnosis" at bounding box center [732, 311] width 140 height 26
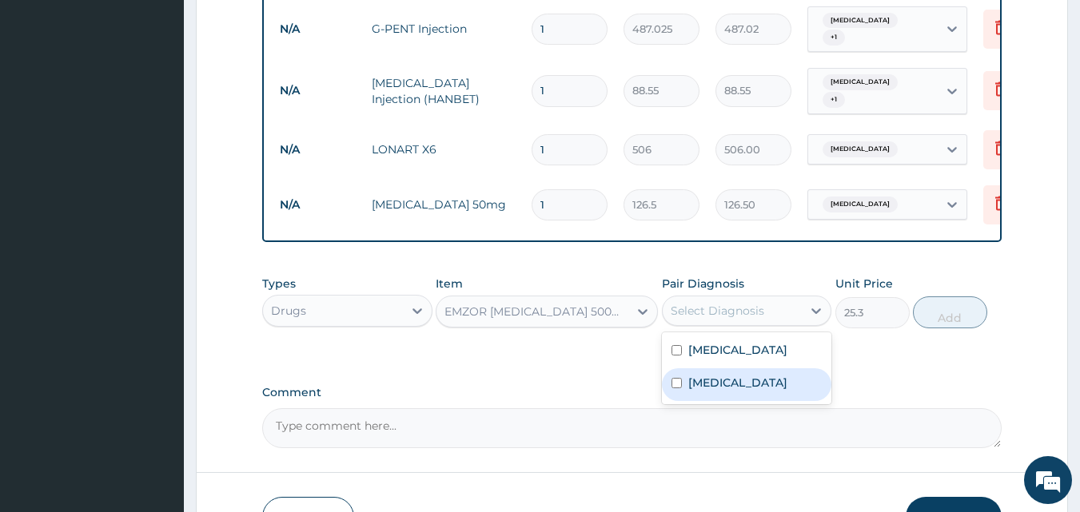
click at [706, 375] on label "[MEDICAL_DATA]" at bounding box center [737, 383] width 99 height 16
checkbox input "true"
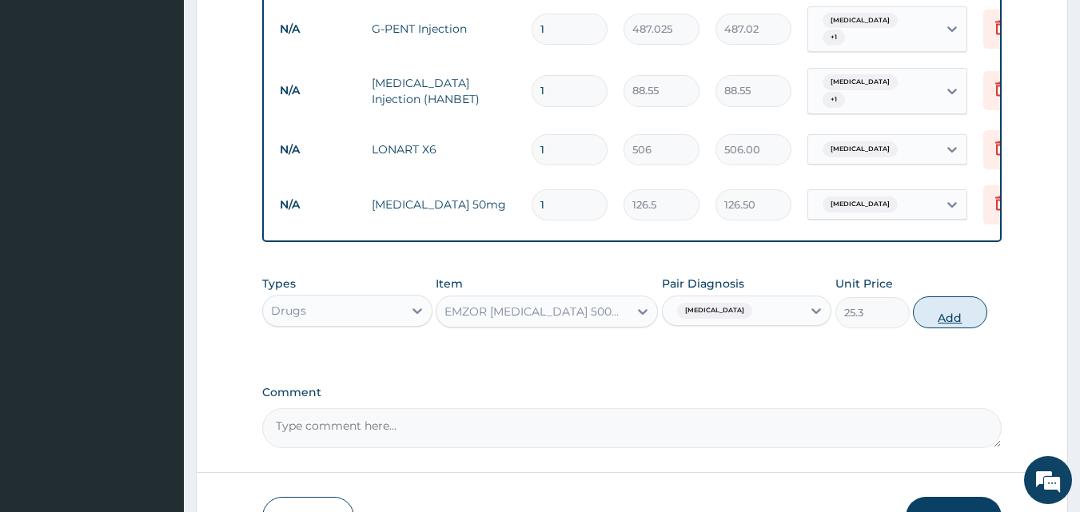
click at [949, 296] on button "Add" at bounding box center [950, 312] width 74 height 32
type input "0"
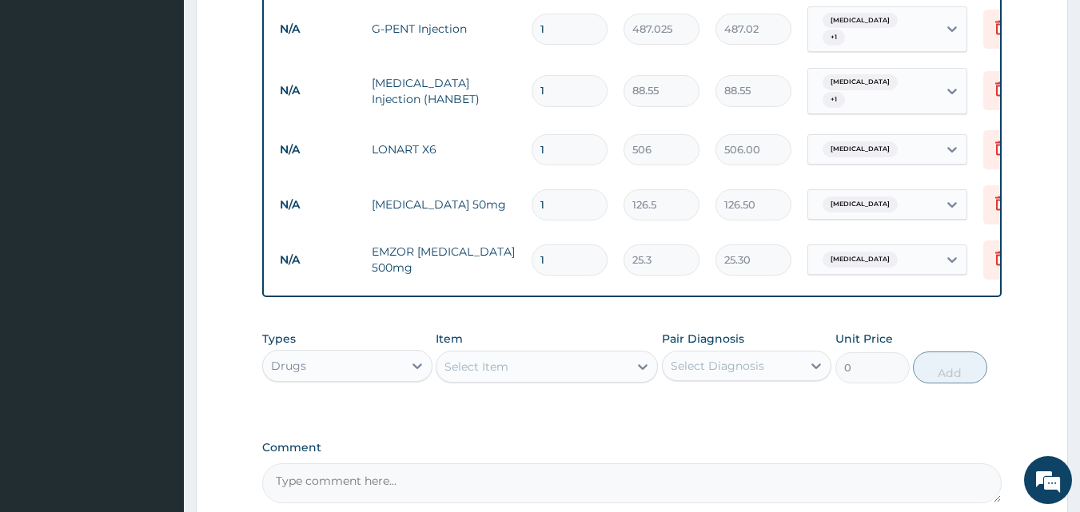
click at [519, 354] on div "Select Item" at bounding box center [532, 367] width 192 height 26
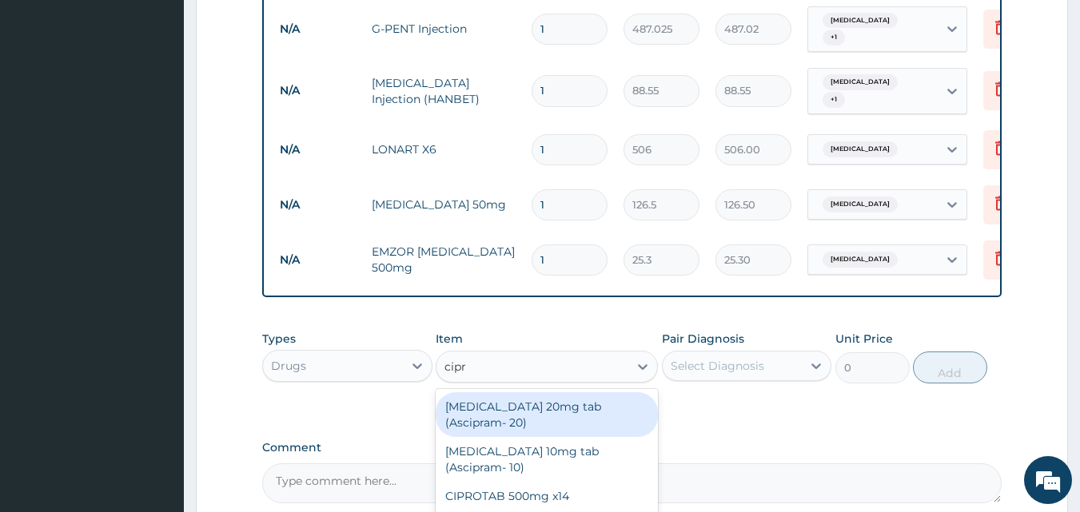
type input "[MEDICAL_DATA]"
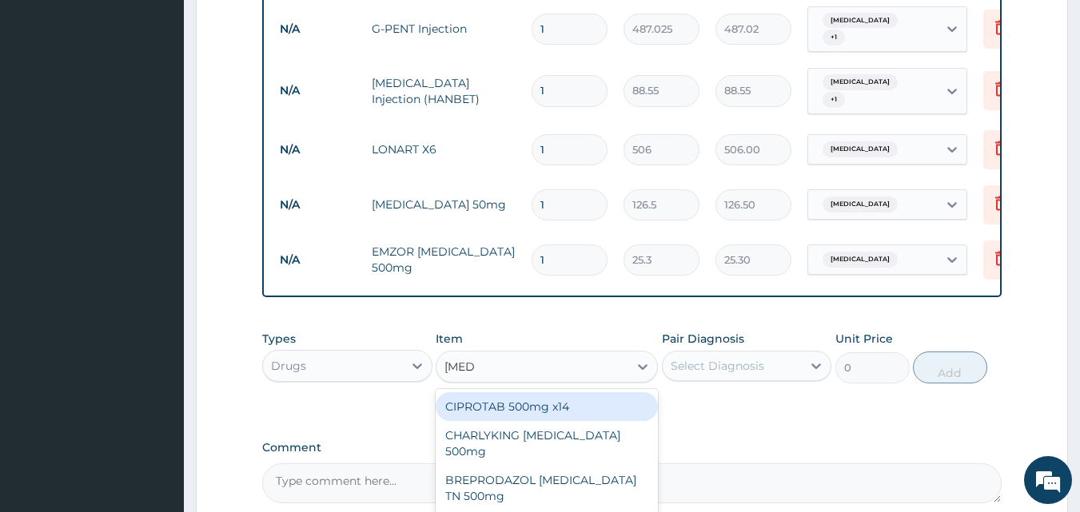
click at [512, 392] on div "CIPROTAB 500mg x14" at bounding box center [547, 406] width 222 height 29
type input "341.55"
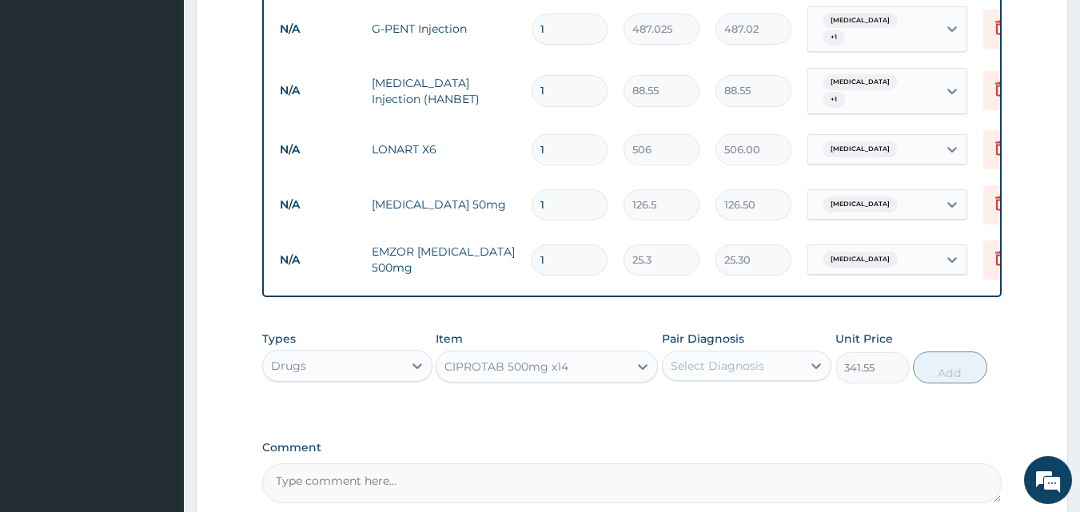
click at [734, 358] on div "Select Diagnosis" at bounding box center [716, 366] width 93 height 16
click at [692, 397] on label "[MEDICAL_DATA]" at bounding box center [737, 405] width 99 height 16
checkbox input "true"
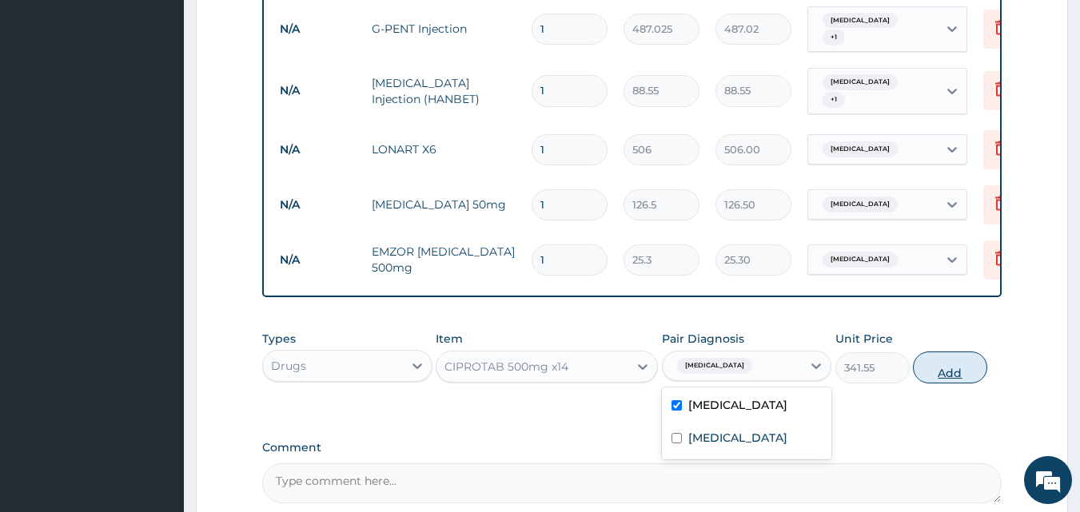
click at [962, 352] on button "Add" at bounding box center [950, 368] width 74 height 32
type input "0"
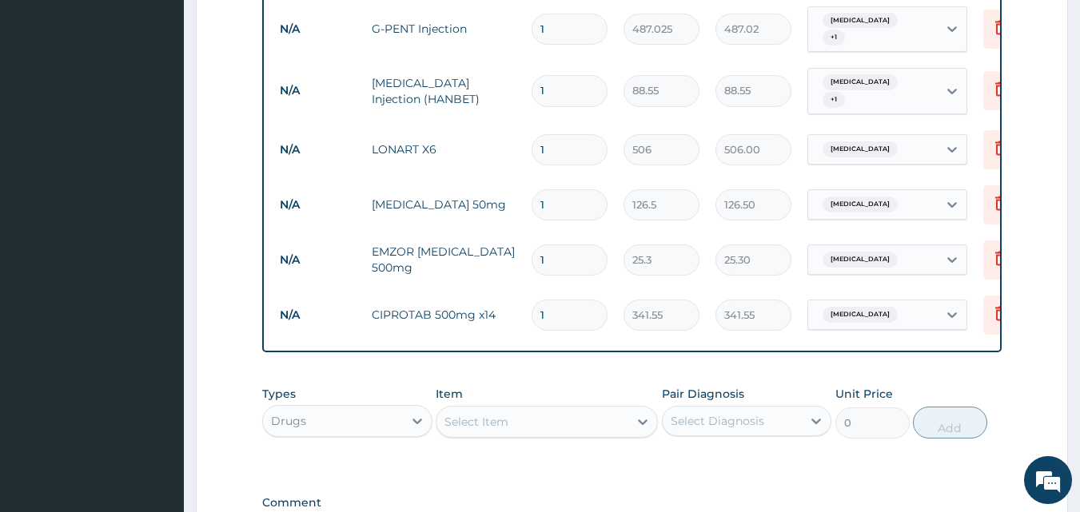
type input "14"
type input "4781.70"
type input "14"
click at [487, 414] on div "Select Item" at bounding box center [476, 422] width 64 height 16
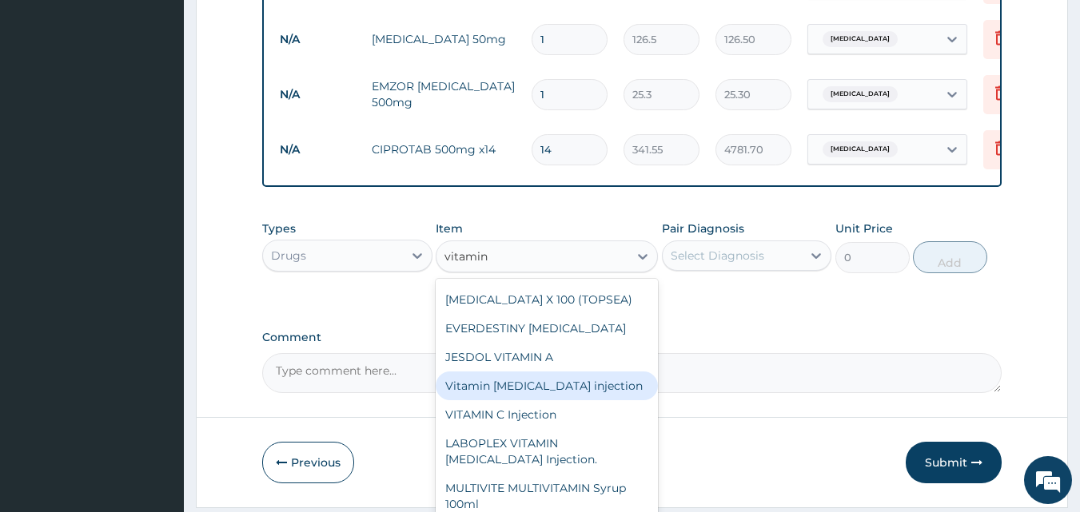
scroll to position [46, 0]
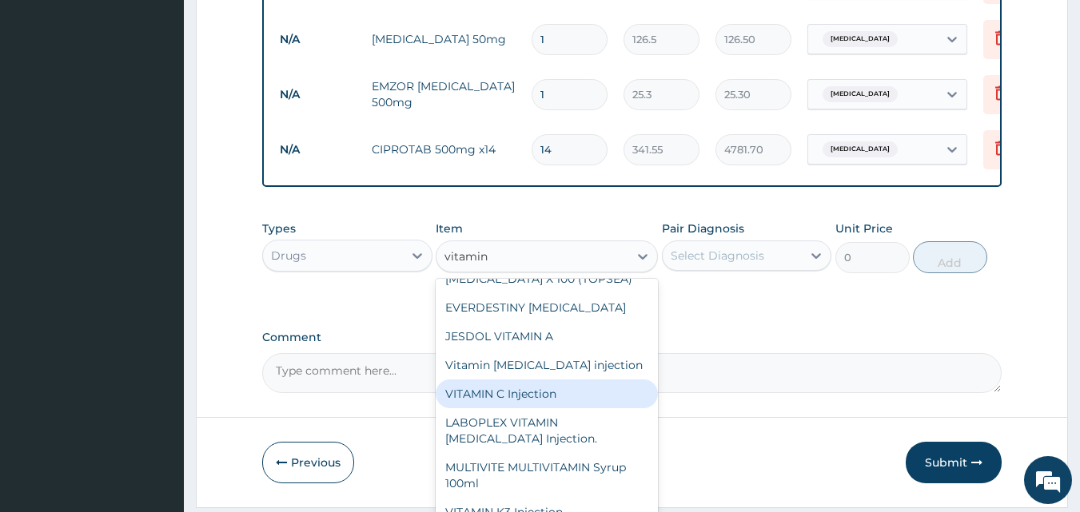
type input "vitamin"
click at [778, 331] on label "Comment" at bounding box center [632, 338] width 740 height 14
click at [778, 353] on textarea "Comment" at bounding box center [632, 373] width 740 height 40
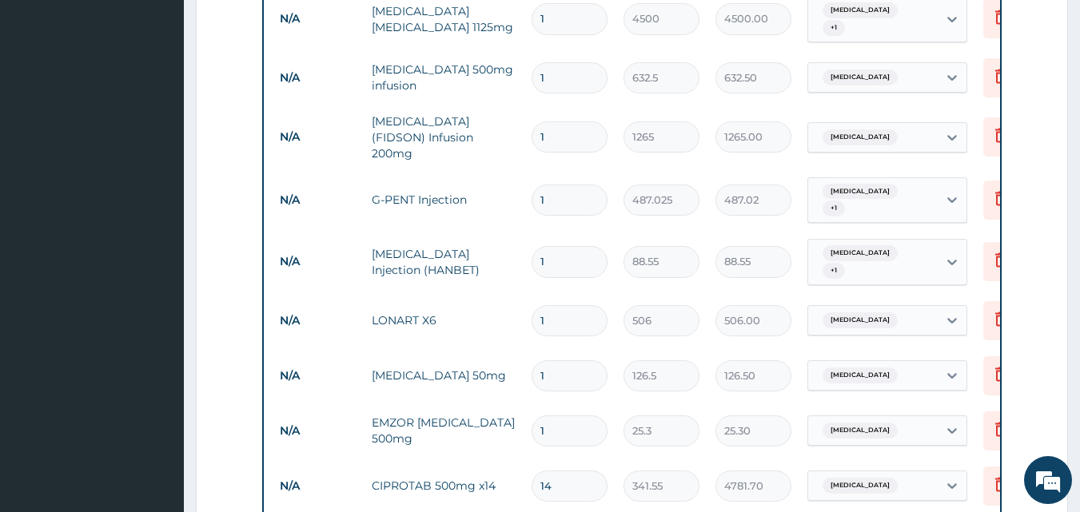
scroll to position [1047, 0]
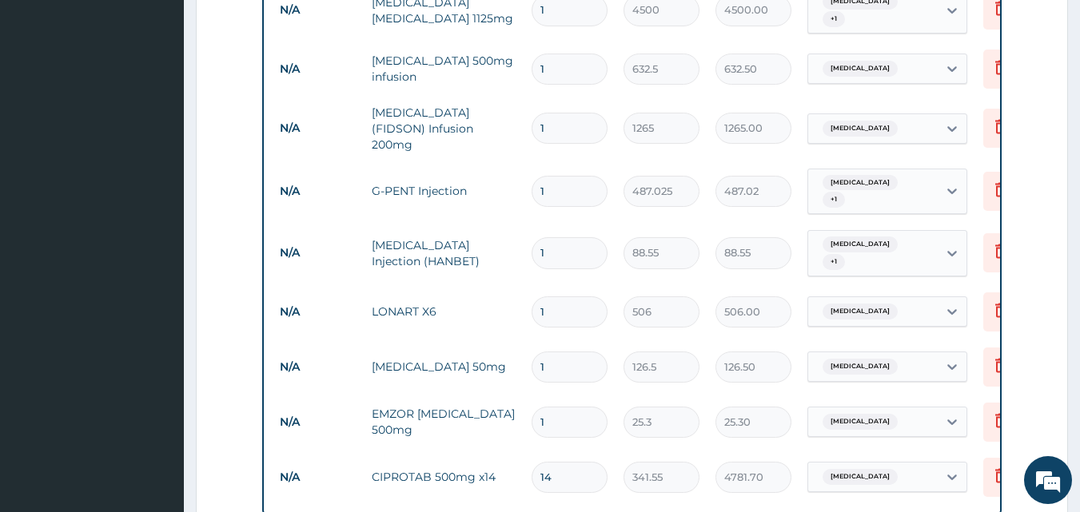
drag, startPoint x: 558, startPoint y: 306, endPoint x: 518, endPoint y: 307, distance: 40.0
click at [518, 340] on tr "N/A [MEDICAL_DATA] 50mg 1 126.5 126.50 [MEDICAL_DATA] Delete" at bounding box center [663, 367] width 783 height 55
type input "6"
type input "759.00"
type input "6"
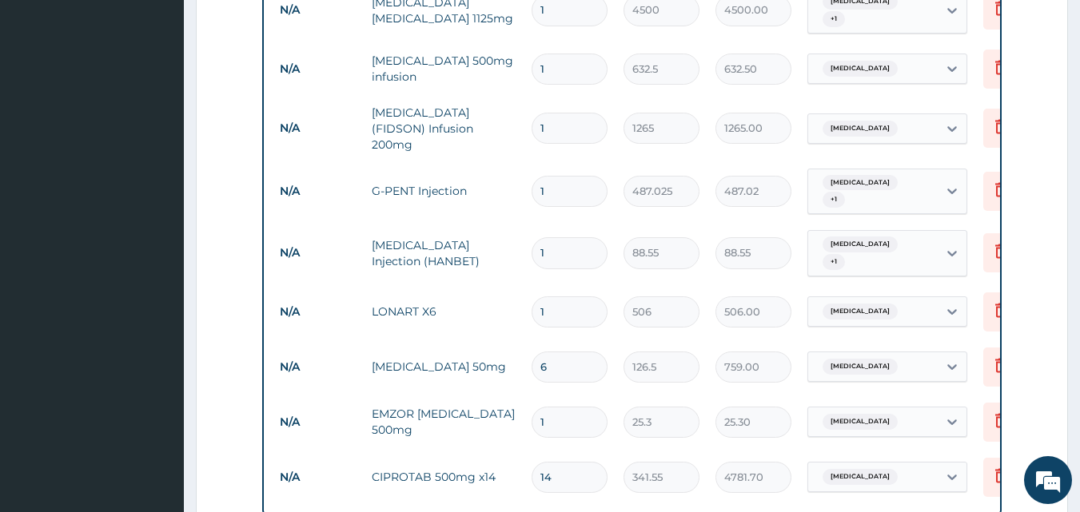
drag, startPoint x: 566, startPoint y: 241, endPoint x: 461, endPoint y: 257, distance: 105.8
click at [461, 284] on tr "N/A LONART X6 1 506 506.00 [MEDICAL_DATA] Delete" at bounding box center [663, 311] width 783 height 55
type input "6"
type input "3036.00"
type input "6"
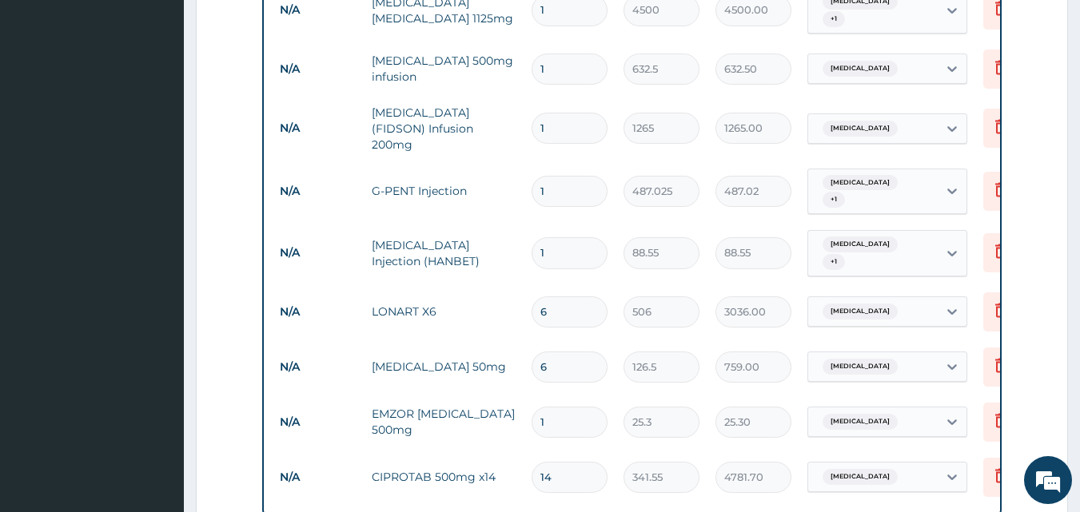
drag, startPoint x: 548, startPoint y: 189, endPoint x: 503, endPoint y: 197, distance: 45.5
click at [503, 222] on tr "N/A [MEDICAL_DATA] Injection (HANBET) 1 88.55 88.55 [MEDICAL_DATA] + 1 Delete" at bounding box center [663, 253] width 783 height 62
type input "2"
type input "177.10"
type input "2"
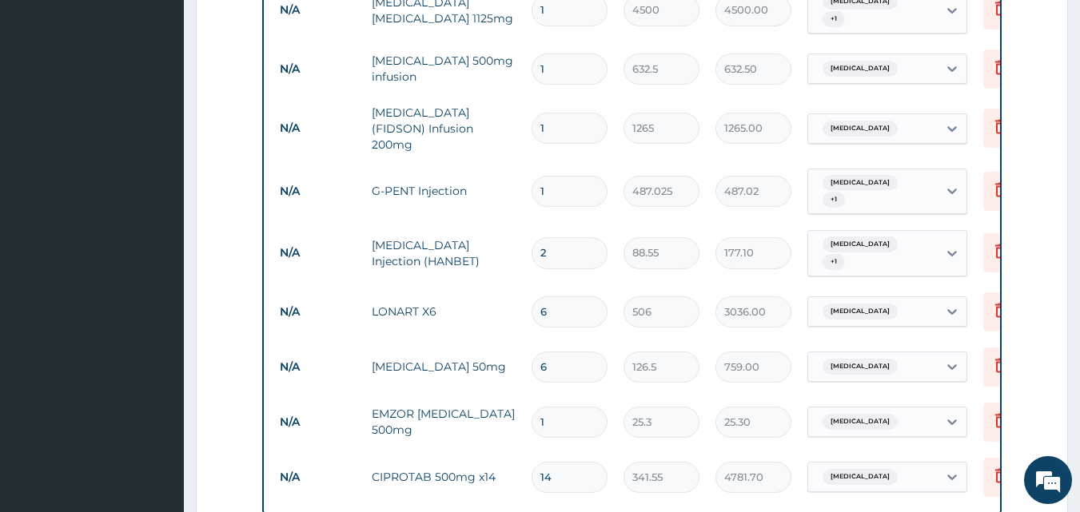
click at [569, 176] on input "1" at bounding box center [569, 191] width 76 height 31
drag, startPoint x: 567, startPoint y: 90, endPoint x: 523, endPoint y: 94, distance: 45.0
click at [523, 105] on td "1" at bounding box center [569, 128] width 92 height 47
type input "4"
type input "5060.00"
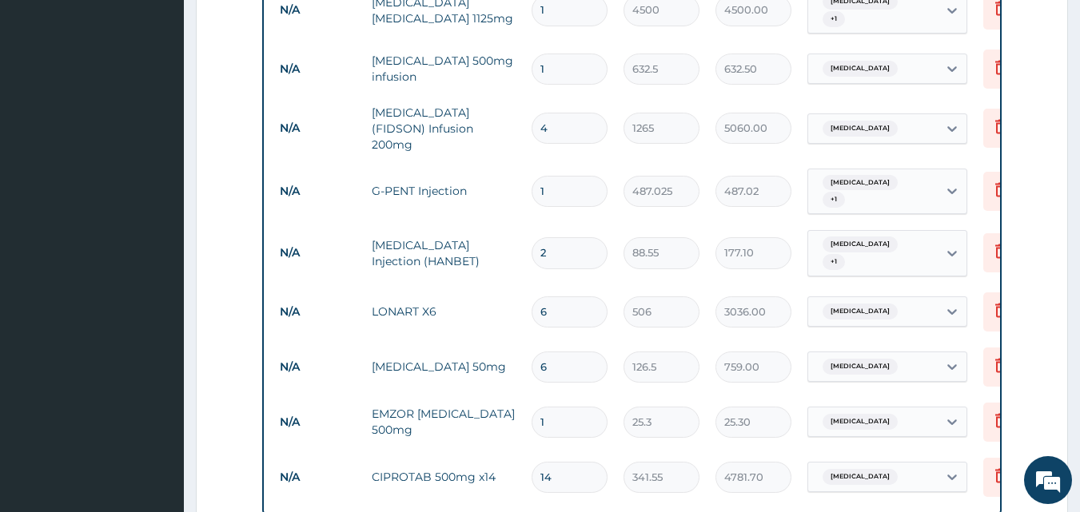
type input "4"
drag, startPoint x: 563, startPoint y: 36, endPoint x: 493, endPoint y: 45, distance: 70.1
click at [493, 45] on tr "N/A [MEDICAL_DATA] 500mg infusion 1 632.5 632.50 [MEDICAL_DATA] Delete" at bounding box center [663, 69] width 783 height 55
type input "4"
type input "2530.00"
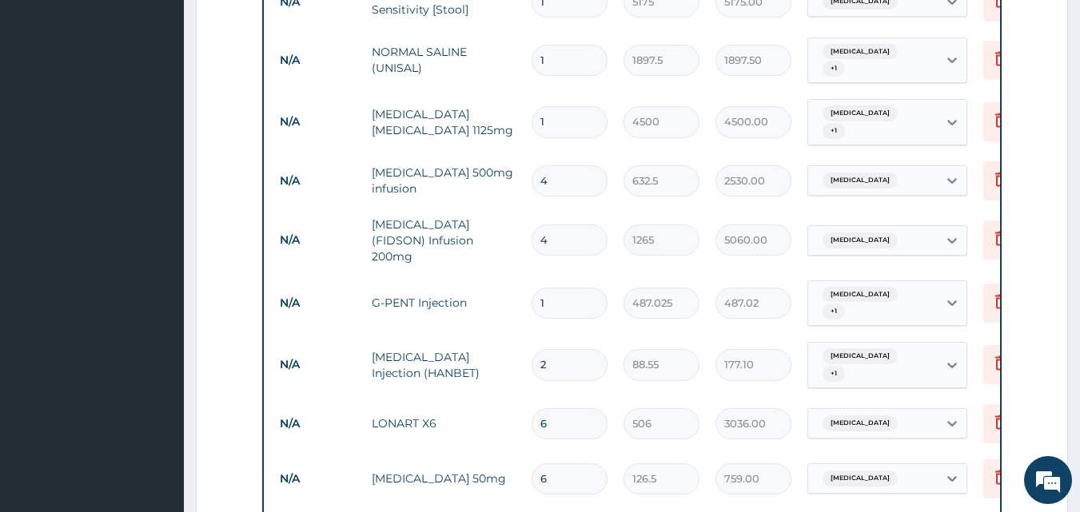
scroll to position [885, 0]
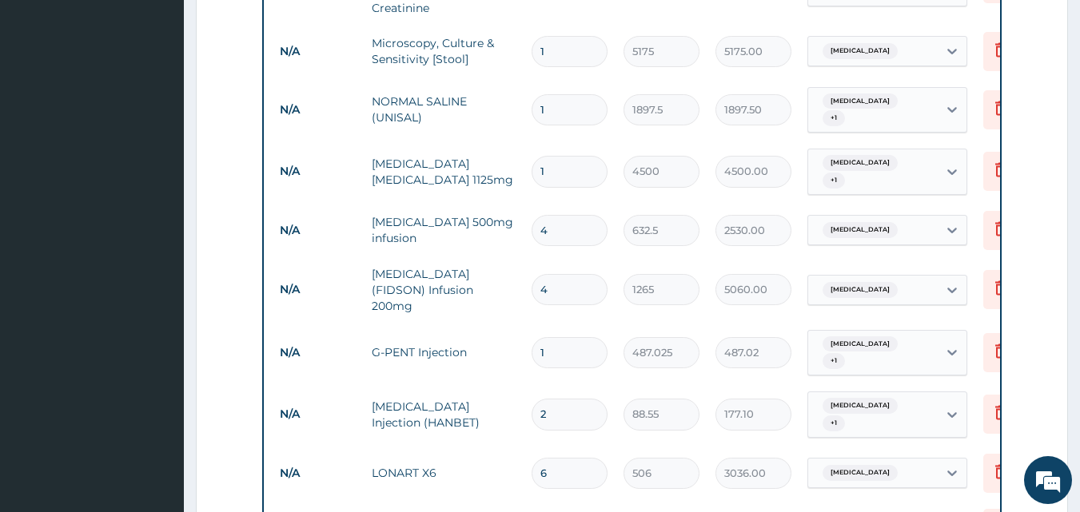
type input "4"
drag, startPoint x: 549, startPoint y: 144, endPoint x: 483, endPoint y: 151, distance: 66.7
click at [483, 151] on tr "N/A [MEDICAL_DATA] [MEDICAL_DATA] 1125mg 1 4500 4500.00 [MEDICAL_DATA] + 1 Dele…" at bounding box center [663, 172] width 783 height 62
type input "4"
type input "18000.00"
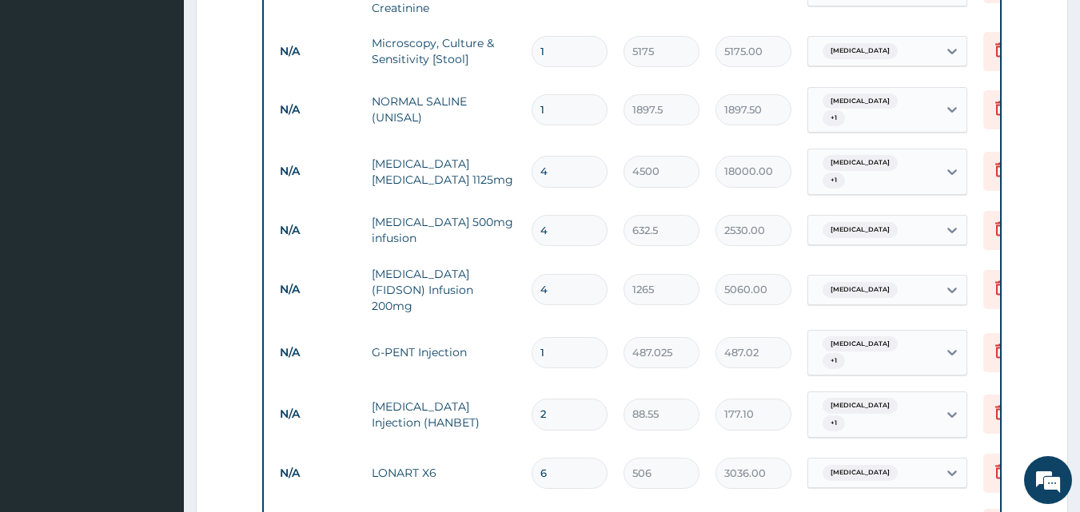
type input "4"
drag, startPoint x: 552, startPoint y: 80, endPoint x: 515, endPoint y: 84, distance: 37.0
click at [515, 84] on tr "N/A NORMAL SALINE (UNISAL) 1 1897.5 1897.50 [MEDICAL_DATA] + 1 Delete" at bounding box center [663, 110] width 783 height 62
type input "3"
type input "5692.50"
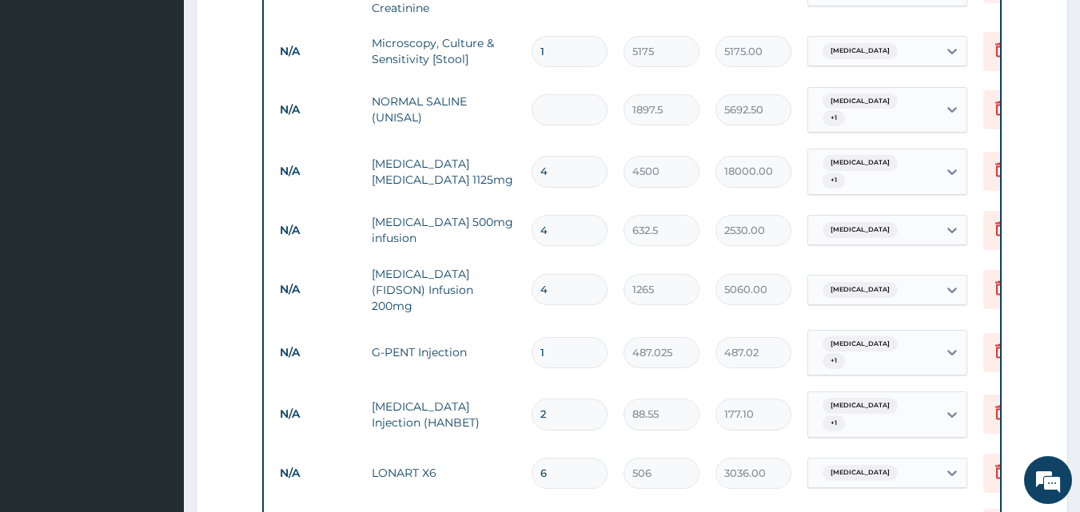
type input "0.00"
type input "6"
type input "11385.00"
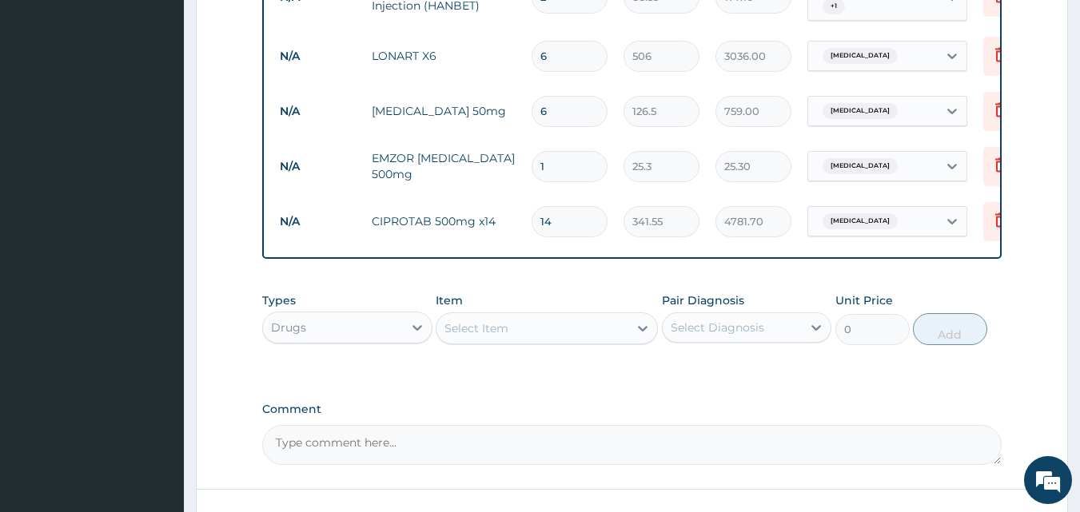
scroll to position [1375, 0]
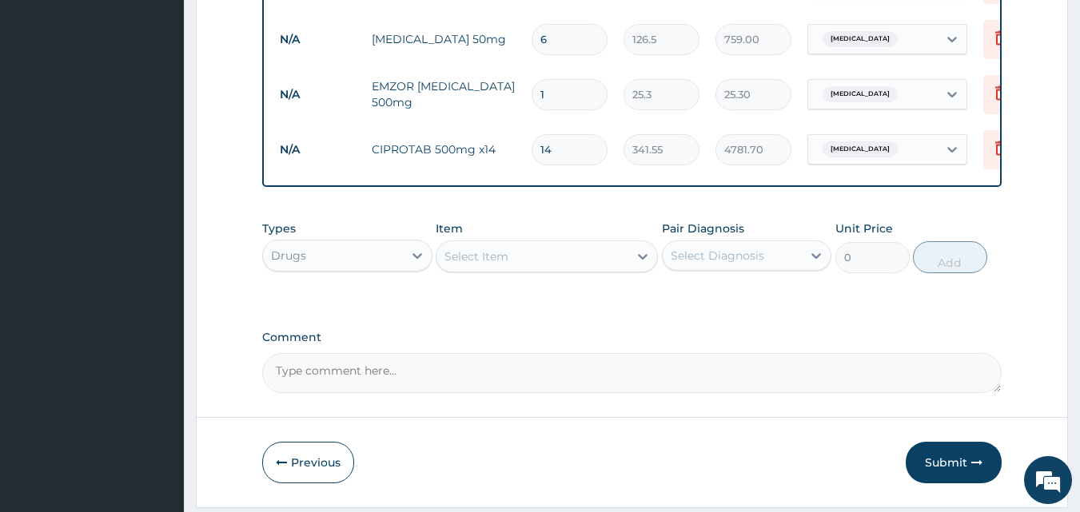
type input "6"
click at [537, 79] on input "1" at bounding box center [569, 94] width 76 height 31
drag, startPoint x: 551, startPoint y: 33, endPoint x: 511, endPoint y: 38, distance: 39.6
click at [511, 67] on tr "N/A EMZOR [MEDICAL_DATA] 500mg 1 25.3 25.30 [MEDICAL_DATA] Delete" at bounding box center [663, 94] width 783 height 55
type input "18"
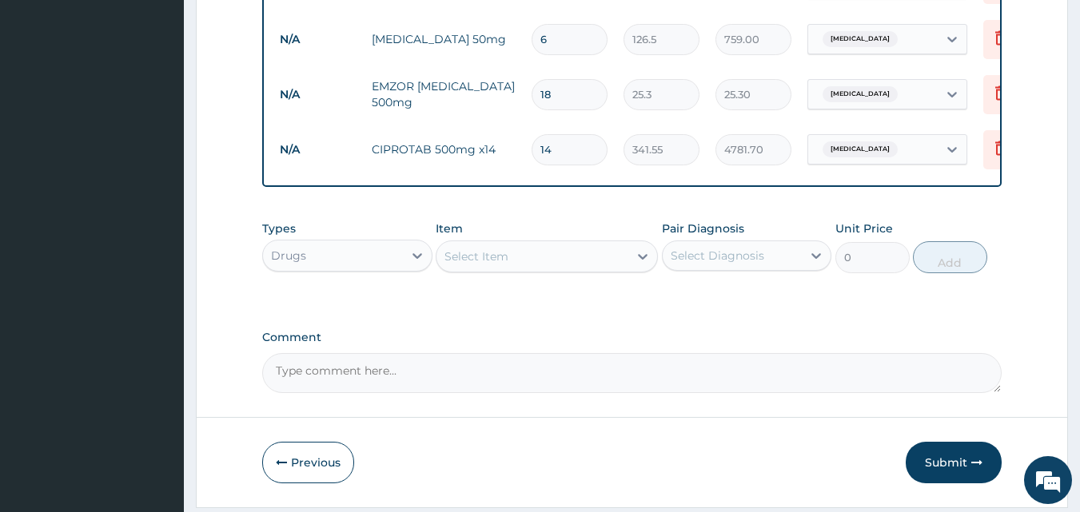
type input "455.40"
click at [955, 442] on button "Submit" at bounding box center [953, 463] width 96 height 42
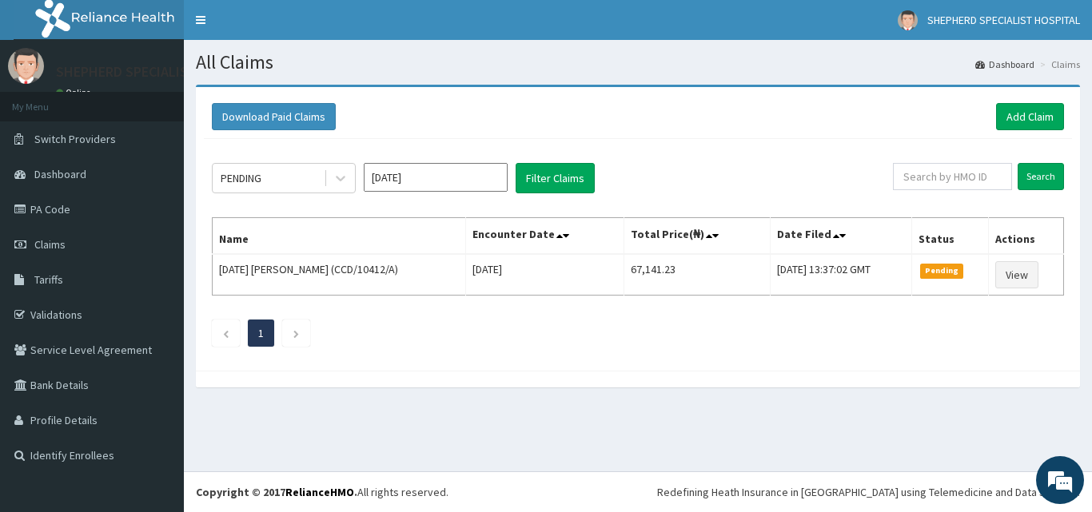
click at [893, 400] on div "Download Paid Claims Add Claim × Note you can only download claims within a max…" at bounding box center [638, 244] width 908 height 319
click at [58, 217] on link "PA Code" at bounding box center [92, 209] width 184 height 35
